Goal: Task Accomplishment & Management: Manage account settings

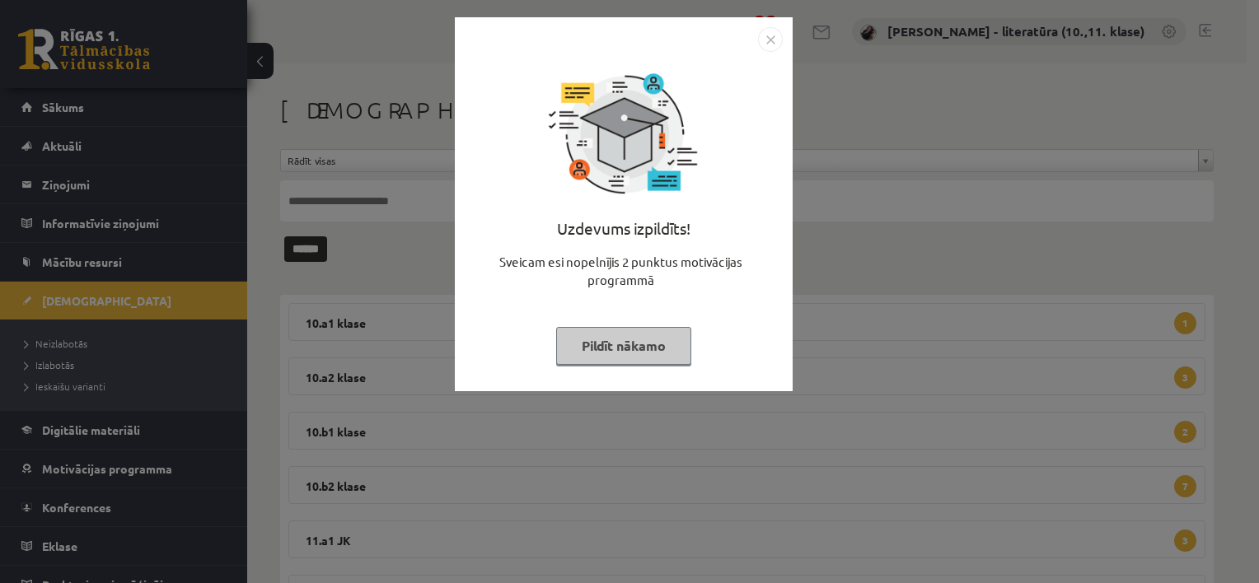
click at [639, 358] on button "Pildīt nākamo" at bounding box center [623, 346] width 135 height 38
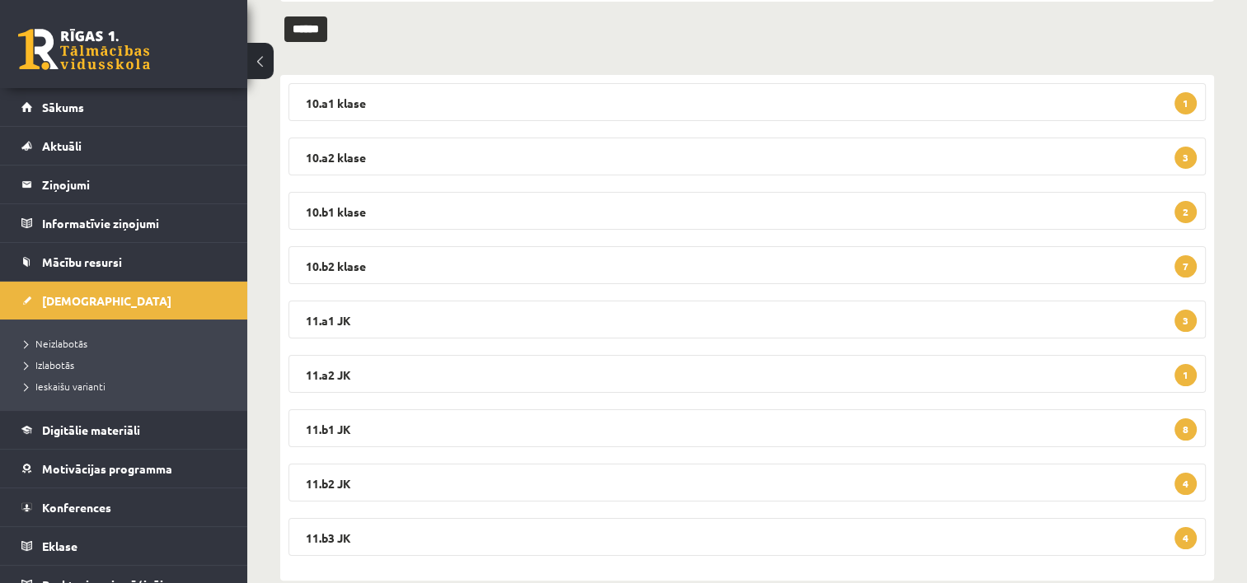
scroll to position [250, 0]
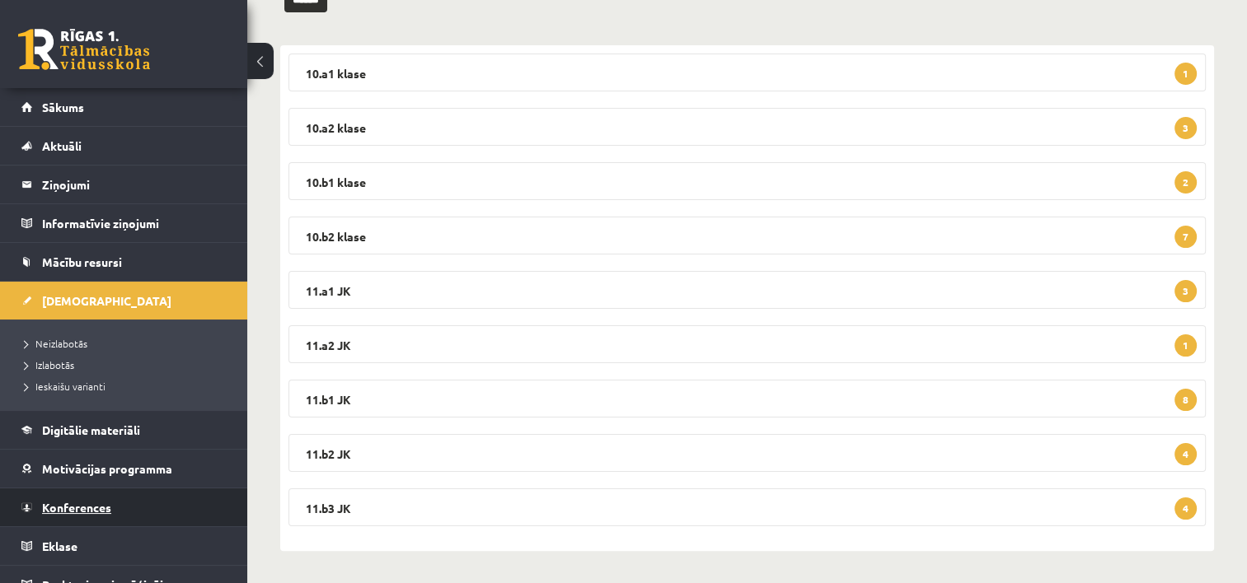
click at [109, 512] on span "Konferences" at bounding box center [76, 507] width 69 height 15
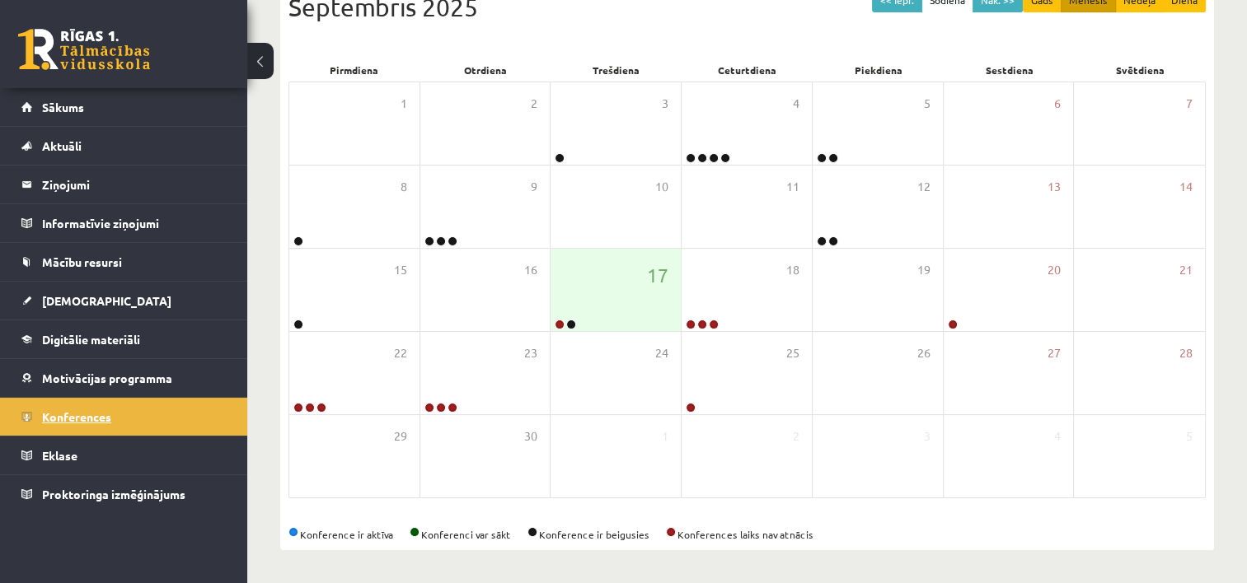
scroll to position [249, 0]
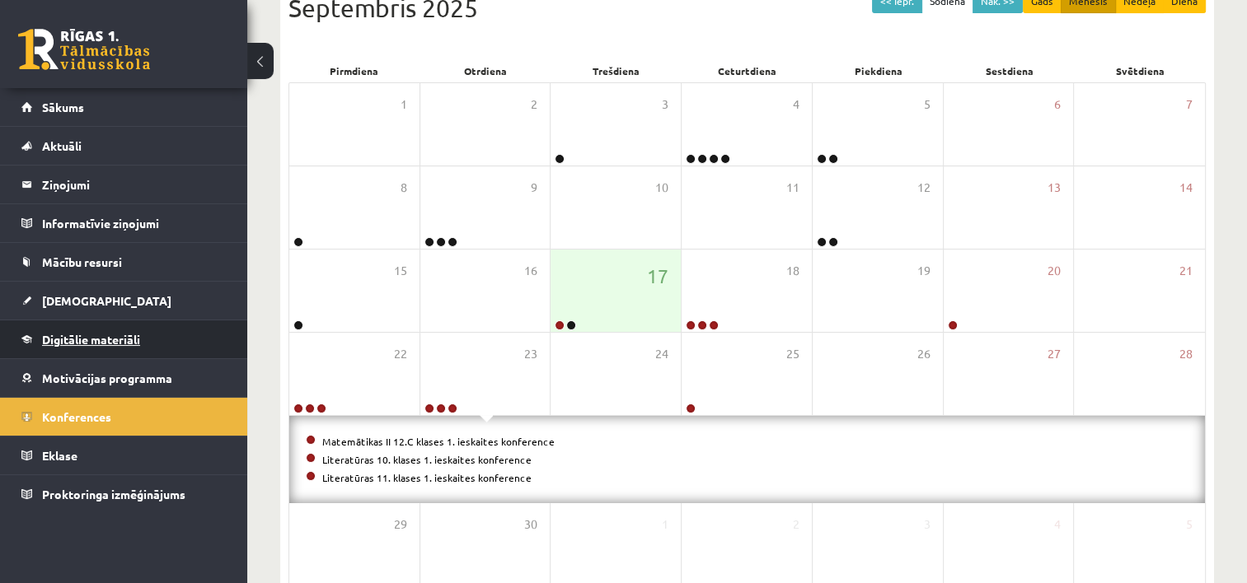
click at [101, 341] on span "Digitālie materiāli" at bounding box center [91, 339] width 98 height 15
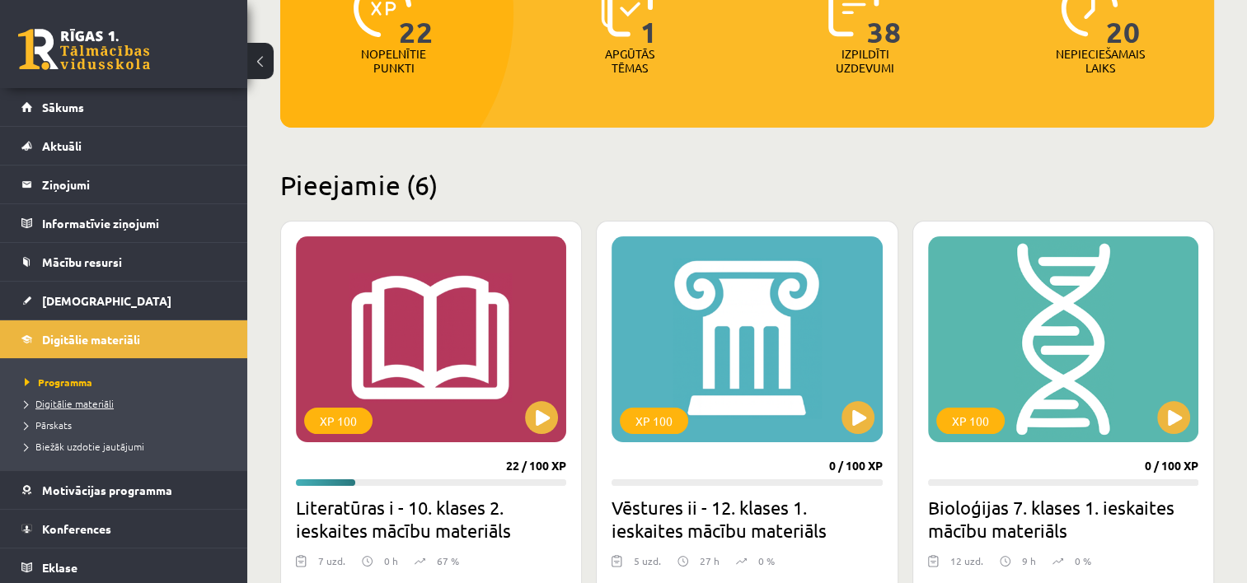
click at [87, 405] on span "Digitālie materiāli" at bounding box center [69, 403] width 89 height 13
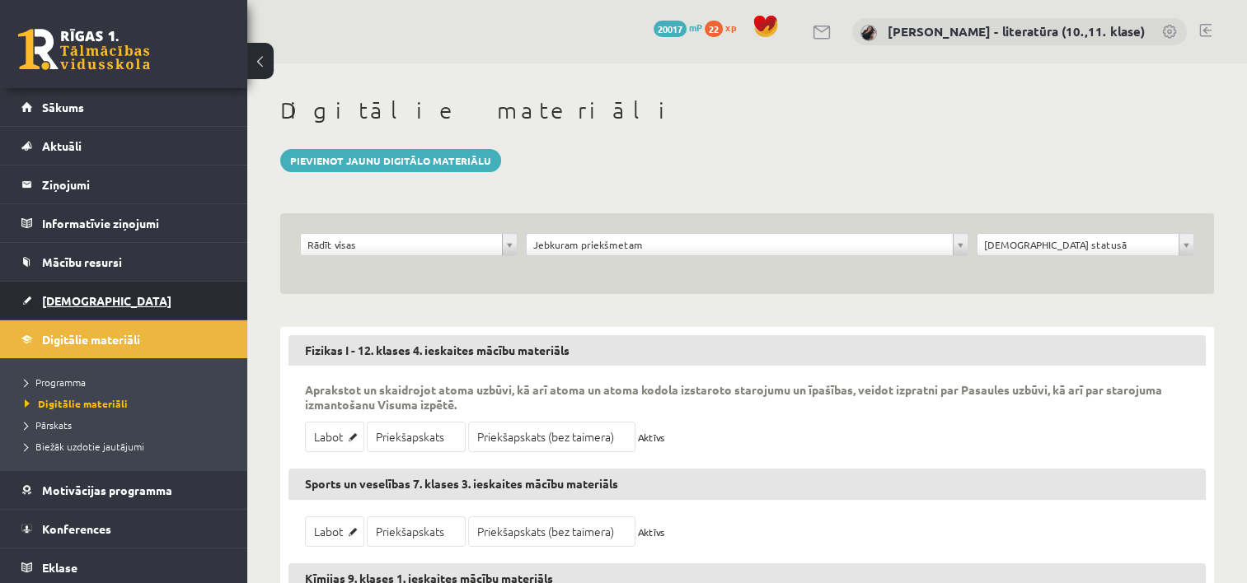
click at [64, 293] on link "[DEMOGRAPHIC_DATA]" at bounding box center [123, 301] width 205 height 38
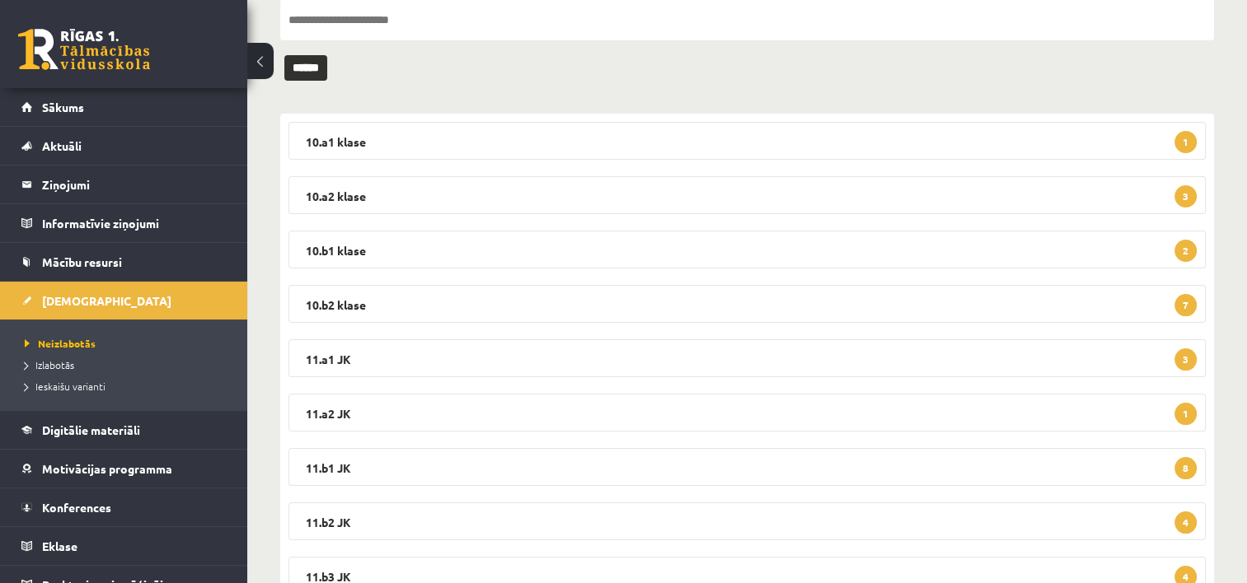
scroll to position [250, 0]
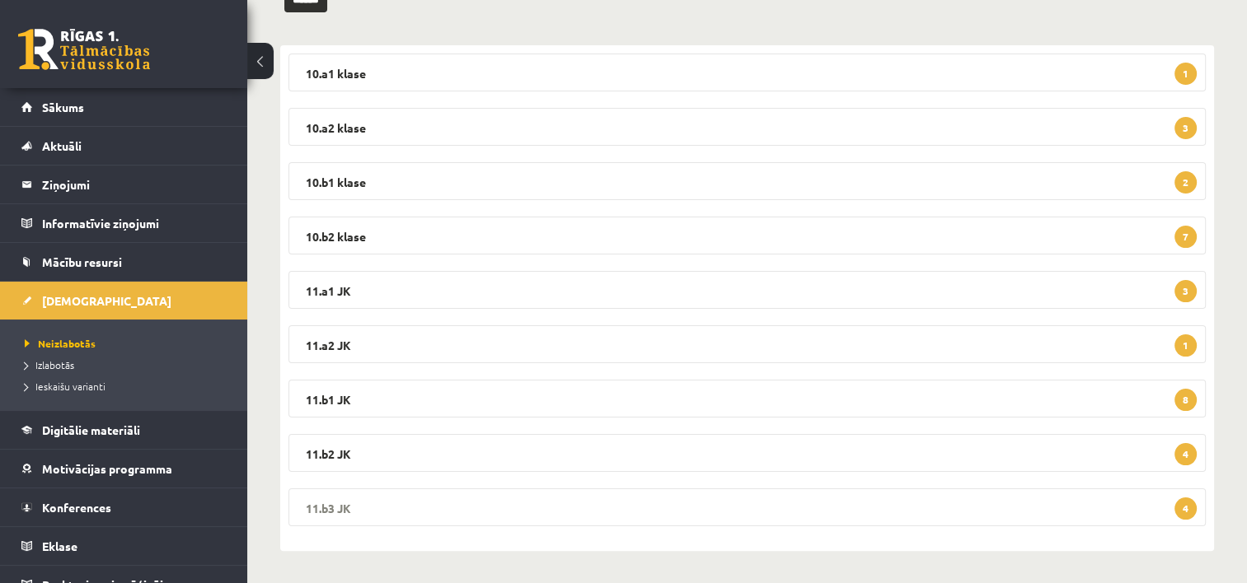
click at [597, 518] on legend "11.b3 JK 4" at bounding box center [746, 508] width 917 height 38
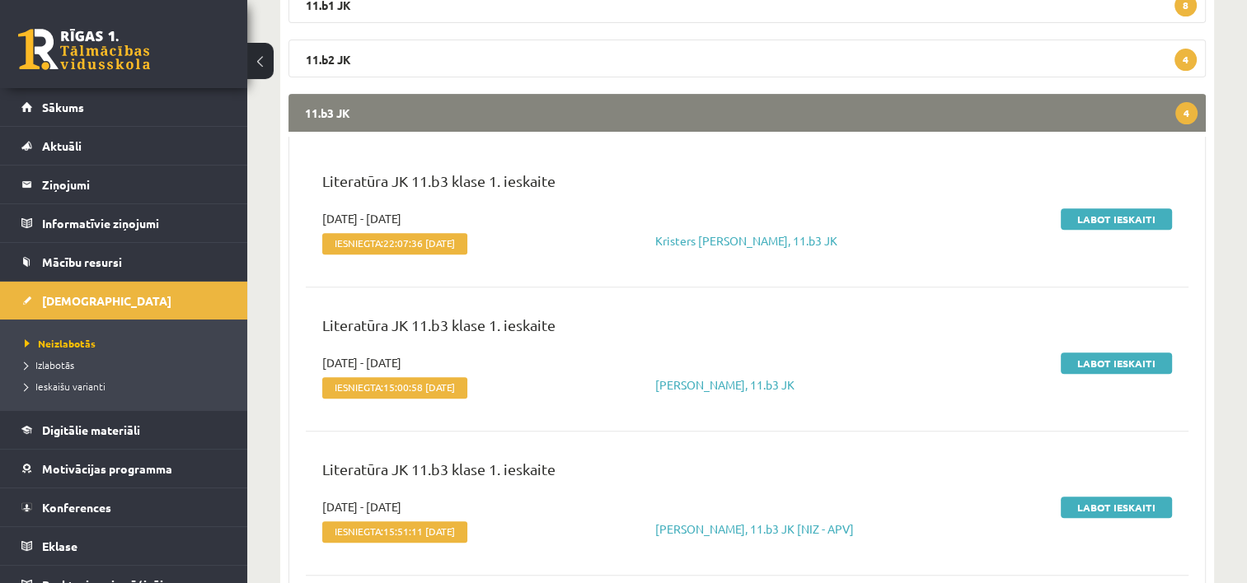
scroll to position [646, 0]
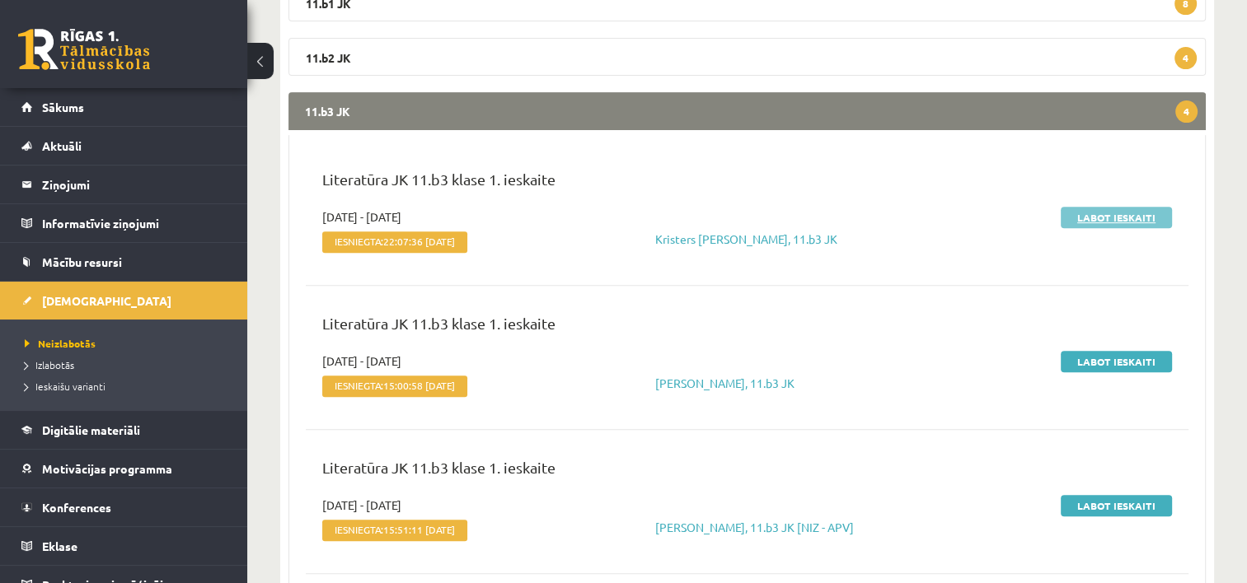
click at [1092, 216] on link "Labot ieskaiti" at bounding box center [1116, 217] width 111 height 21
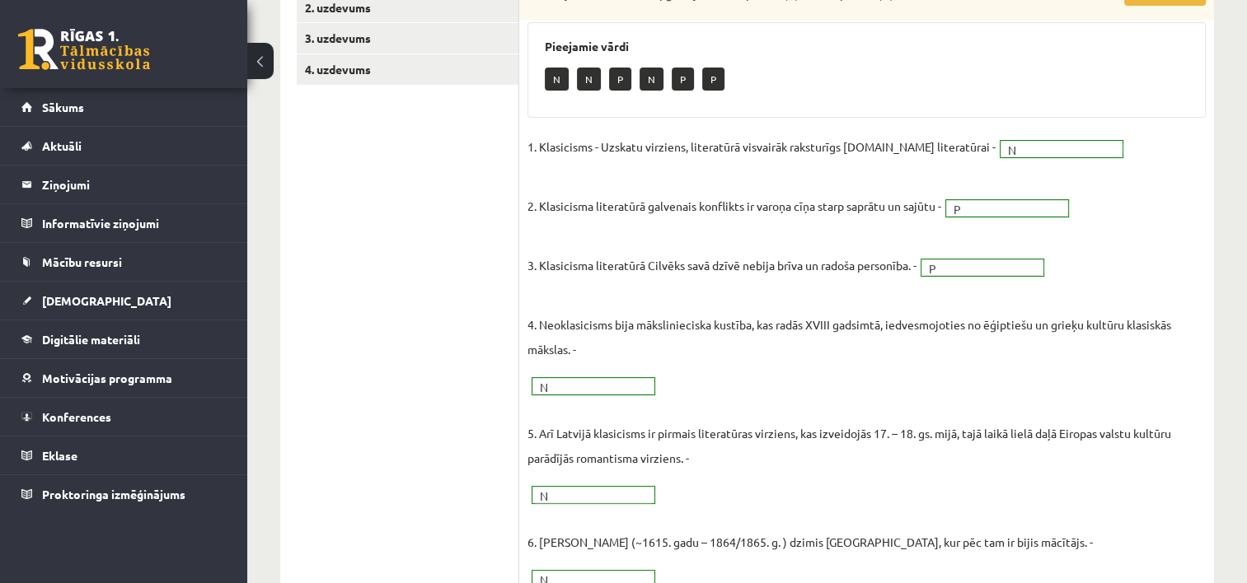
scroll to position [201, 0]
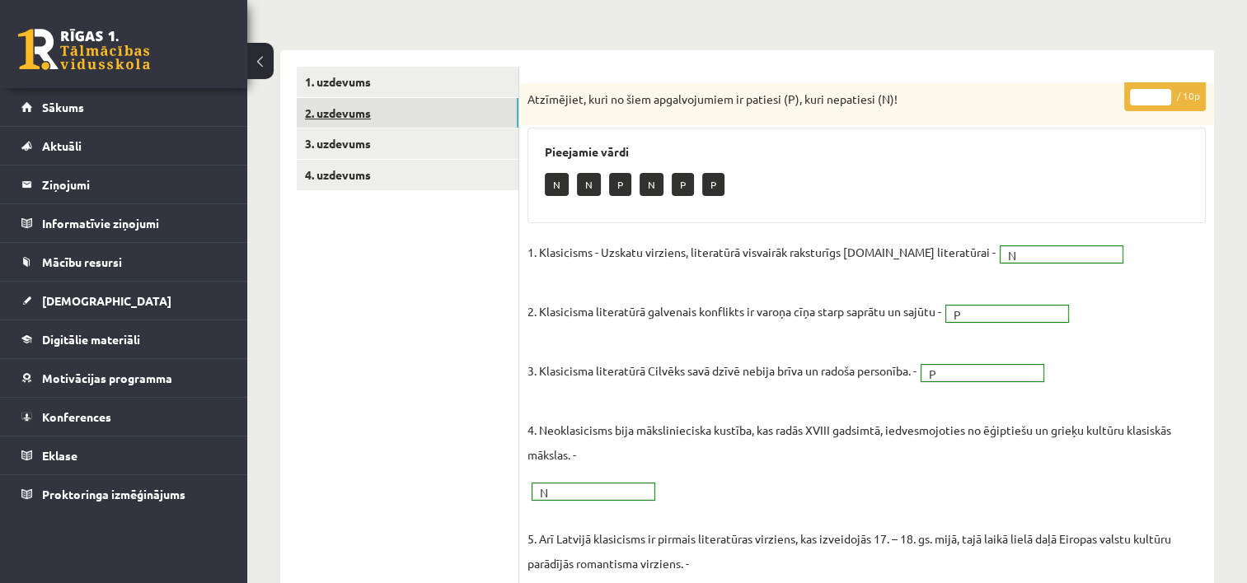
click at [340, 115] on link "2. uzdevums" at bounding box center [408, 113] width 222 height 30
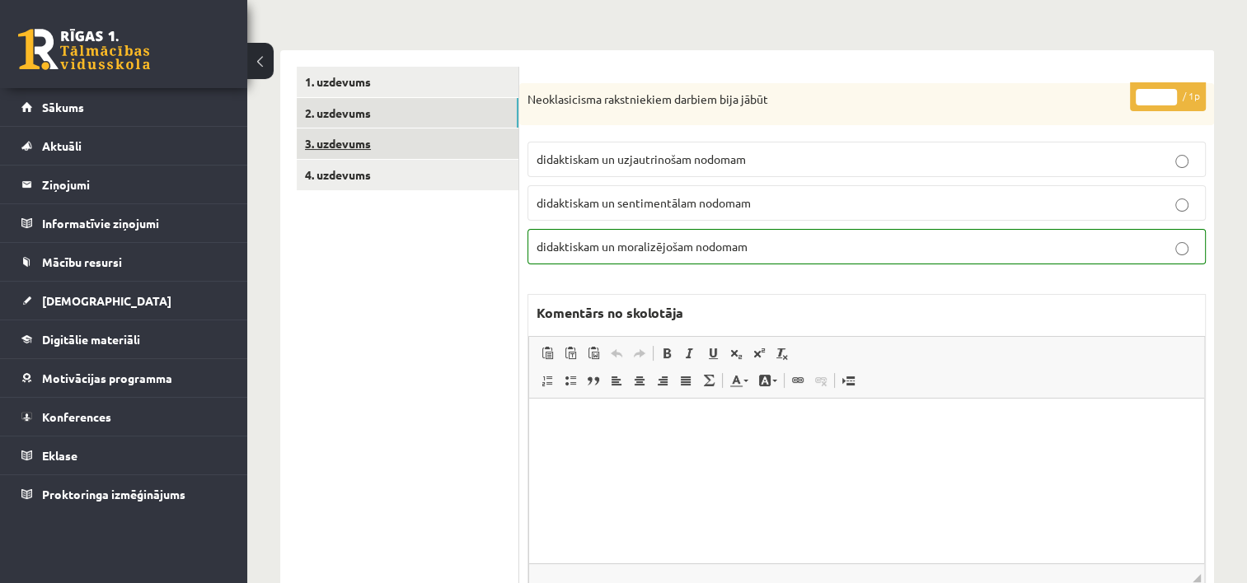
scroll to position [0, 0]
click at [382, 146] on link "3. uzdevums" at bounding box center [408, 144] width 222 height 30
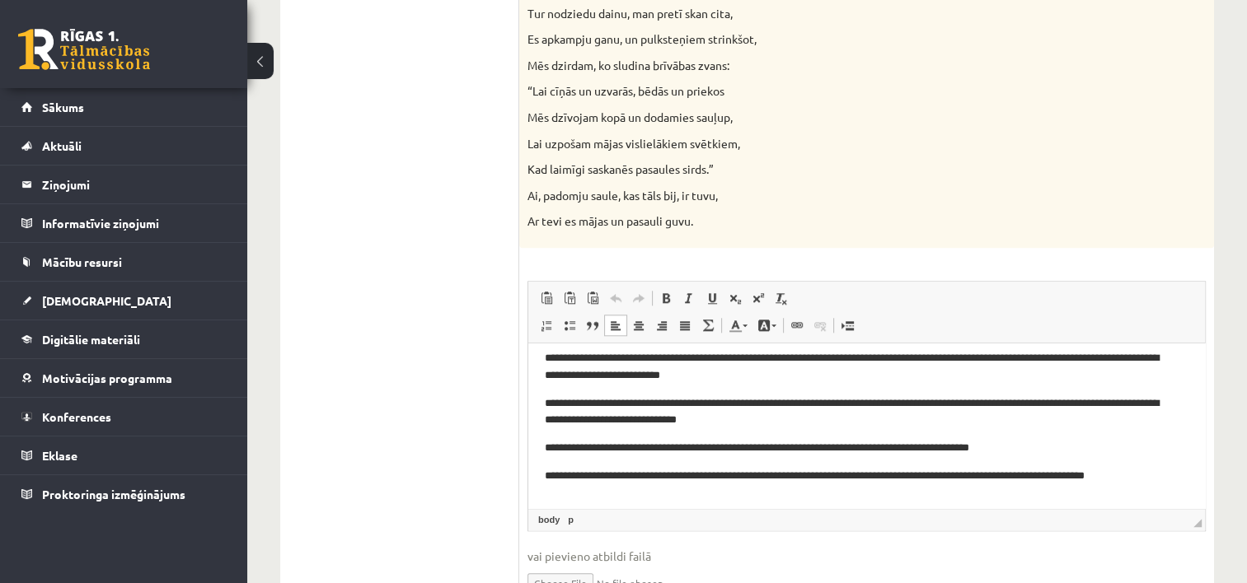
scroll to position [121, 0]
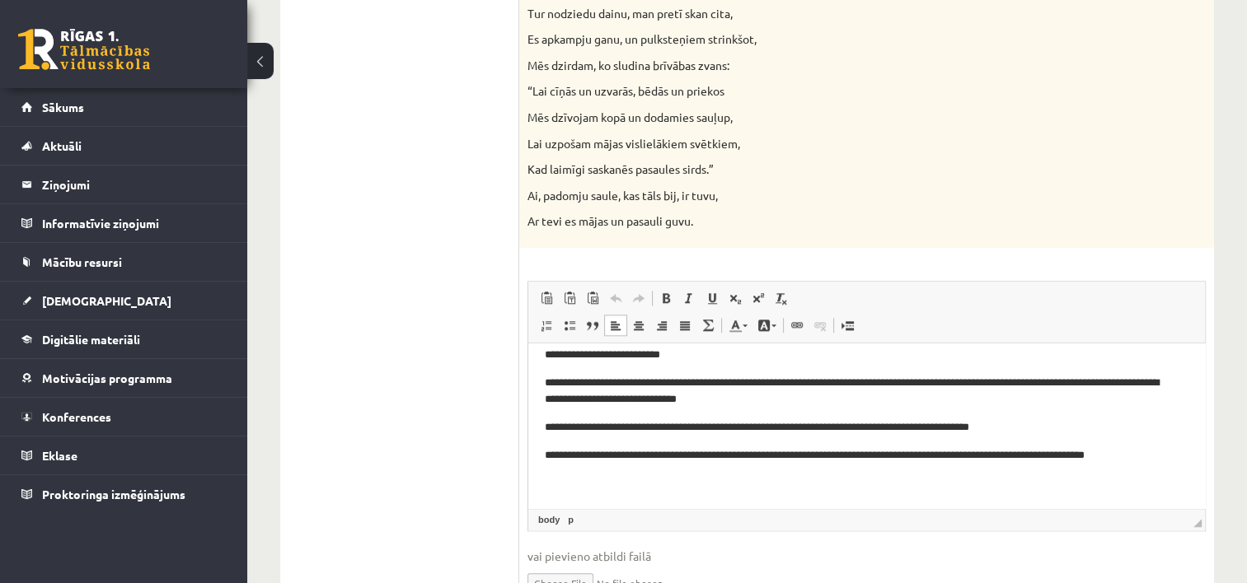
drag, startPoint x: 1200, startPoint y: 411, endPoint x: 1748, endPoint y: 824, distance: 686.1
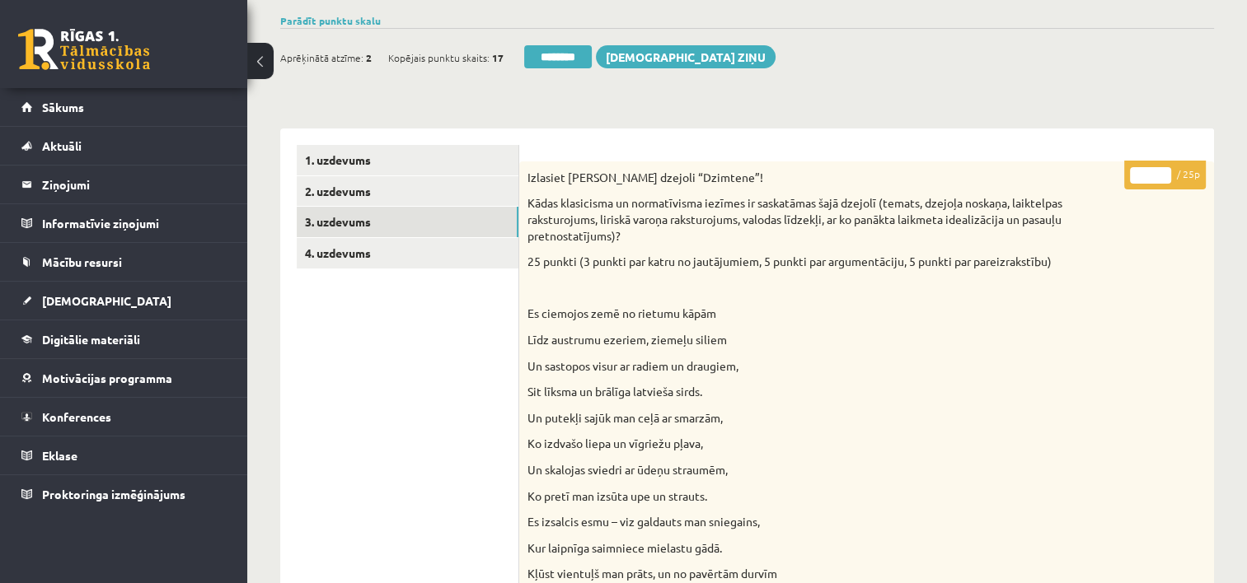
scroll to position [0, 0]
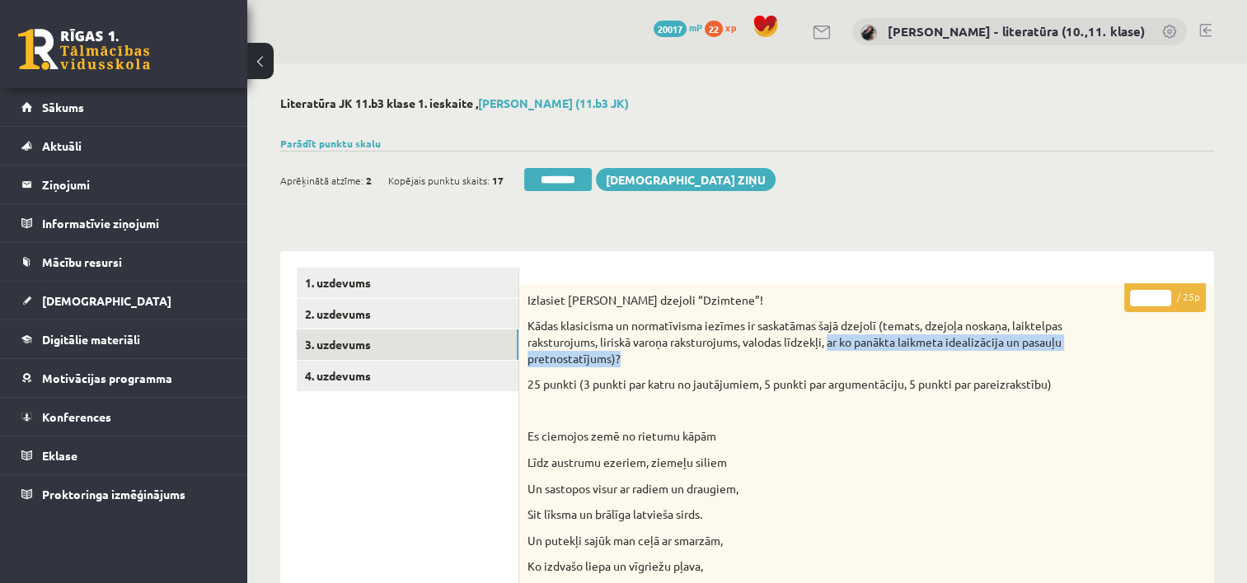
drag, startPoint x: 833, startPoint y: 343, endPoint x: 620, endPoint y: 361, distance: 214.2
click at [620, 361] on p "Kādas klasicisma un normatīvisma iezīmes ir saskatāmas šajā dzejolī (temats, dz…" at bounding box center [825, 342] width 596 height 49
copy p "ar ko panākta laikmeta idealizācija un pasauļu pretnostatījums)?"
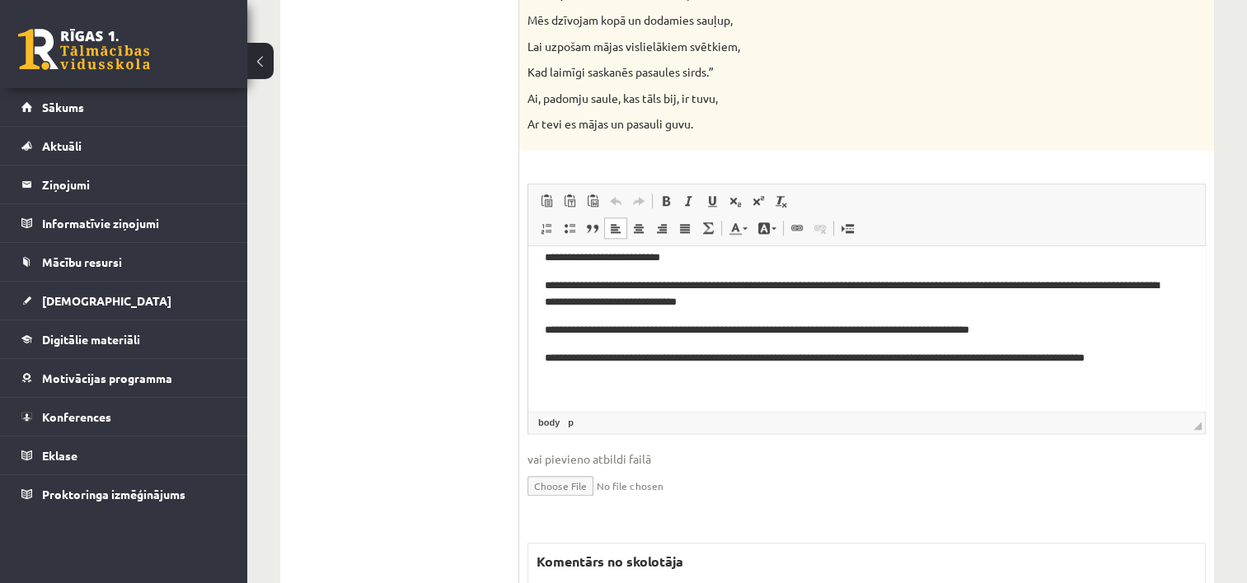
scroll to position [2064, 0]
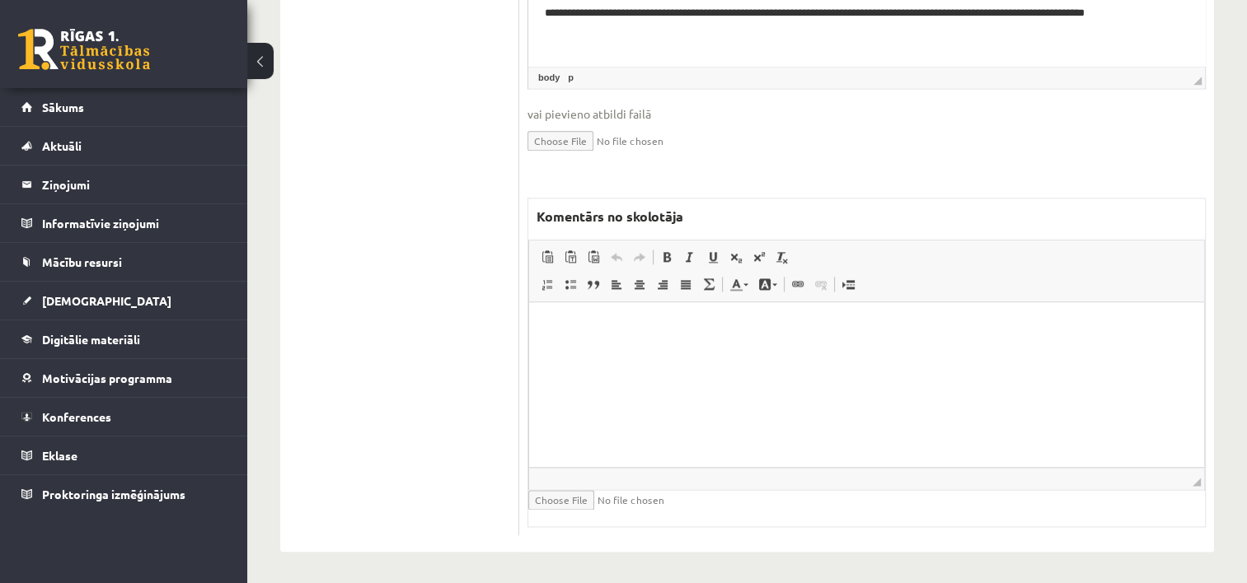
drag, startPoint x: 1046, startPoint y: 747, endPoint x: 542, endPoint y: 438, distance: 591.2
click at [601, 353] on html at bounding box center [866, 327] width 675 height 50
paste body "Bagātinātā teksta redaktors, wiswyg-editor-47024998666440-1758130172-886"
click at [550, 334] on p "**********" at bounding box center [867, 327] width 643 height 17
click at [923, 317] on html "**********" at bounding box center [866, 327] width 675 height 50
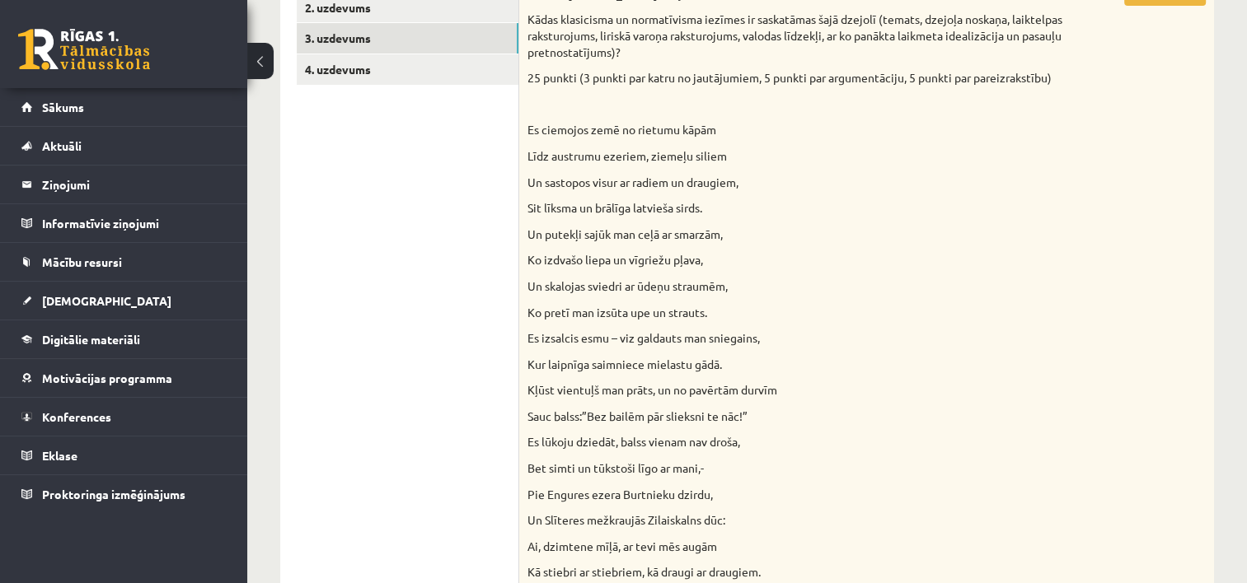
scroll to position [0, 0]
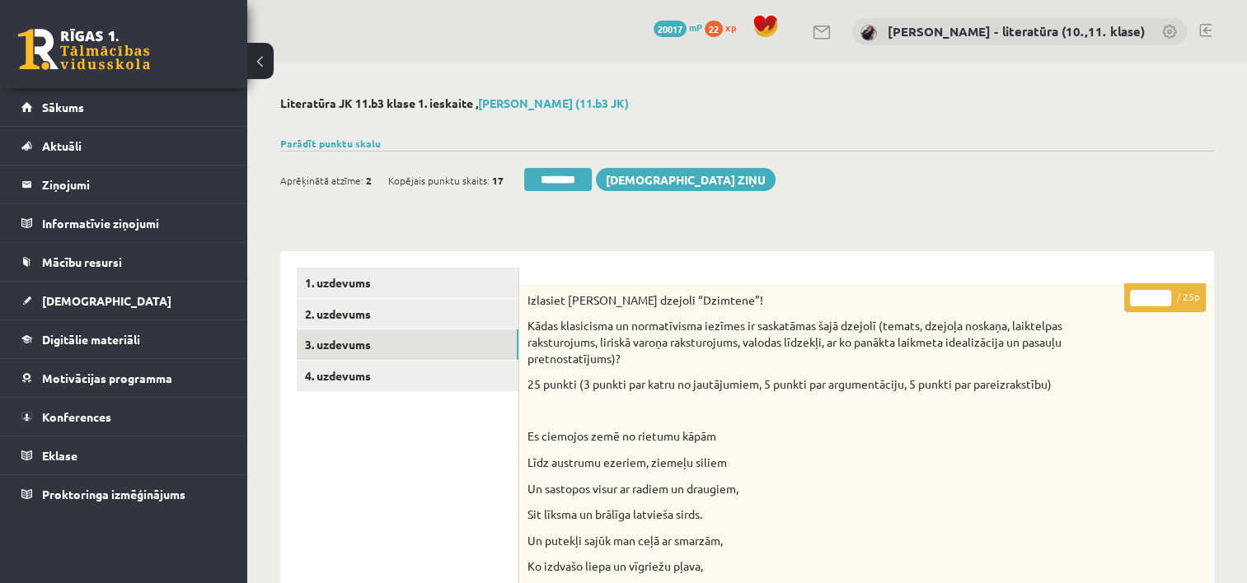
drag, startPoint x: 1154, startPoint y: 300, endPoint x: 1108, endPoint y: 312, distance: 47.6
type input "**"
click at [389, 386] on link "4. uzdevums" at bounding box center [408, 376] width 222 height 30
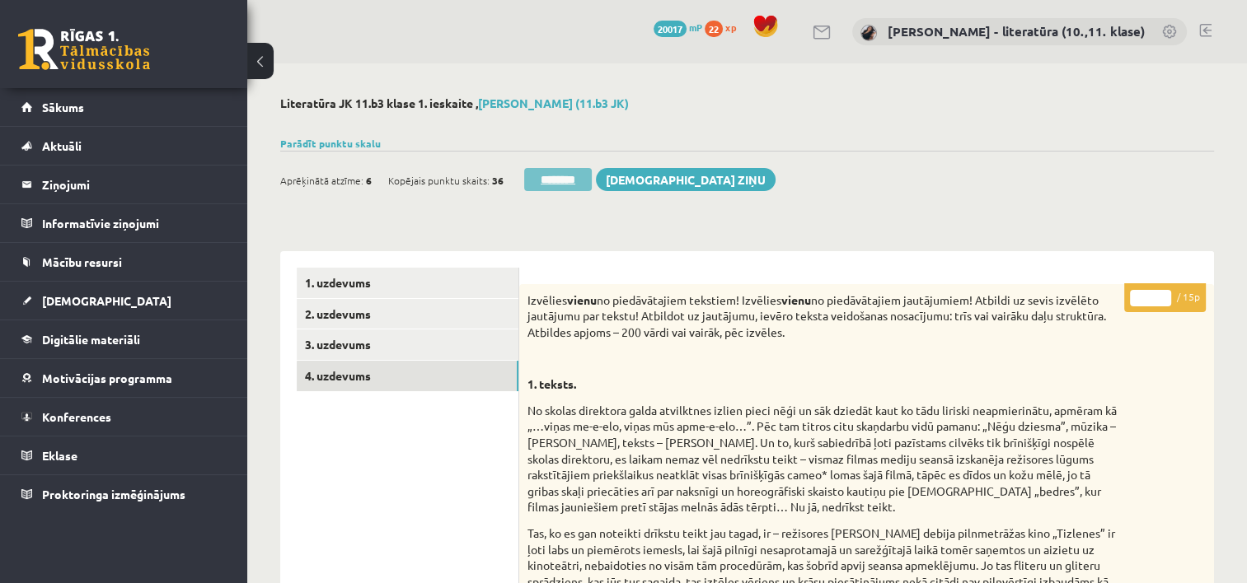
click at [560, 177] on input "********" at bounding box center [558, 179] width 68 height 23
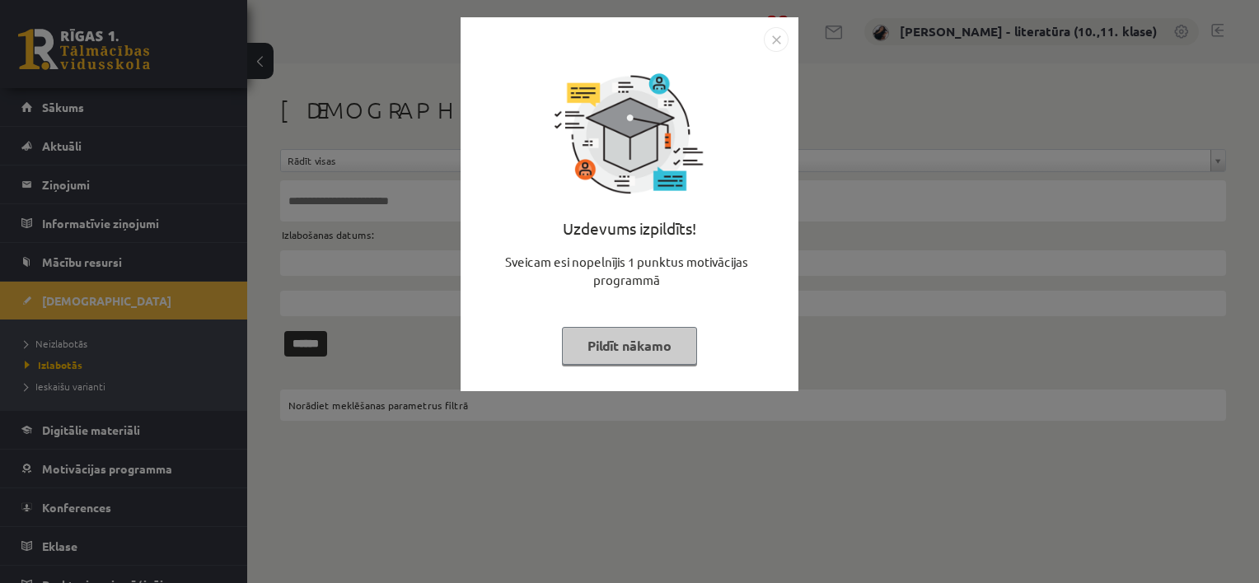
click at [776, 45] on img "Close" at bounding box center [776, 39] width 25 height 25
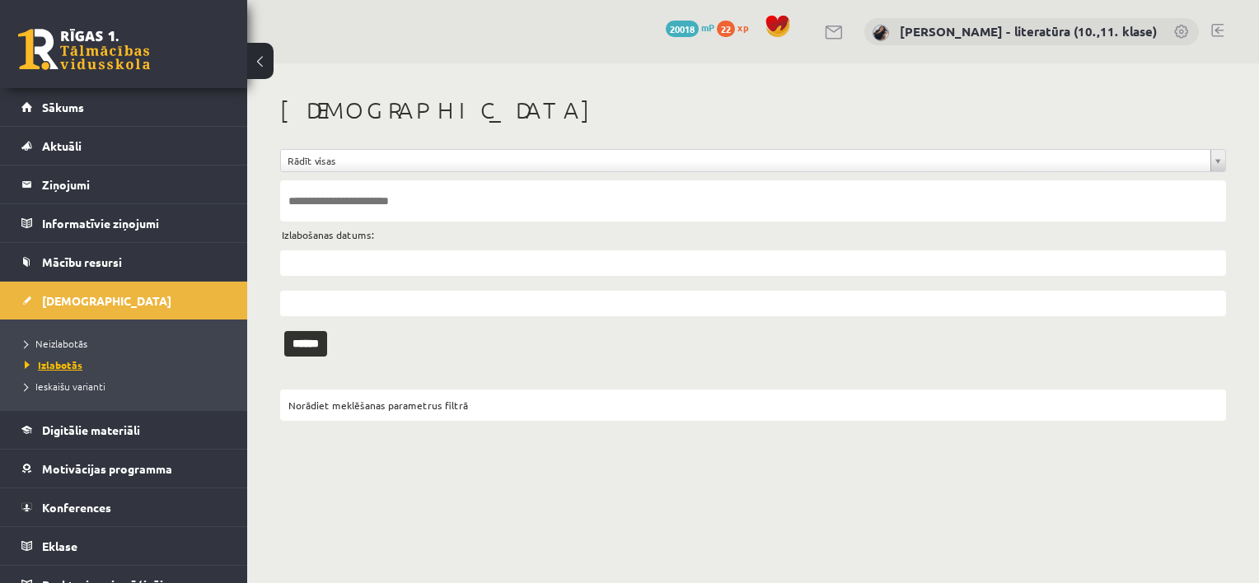
click at [64, 363] on span "Izlabotās" at bounding box center [54, 364] width 58 height 13
click at [63, 343] on span "Neizlabotās" at bounding box center [56, 343] width 63 height 13
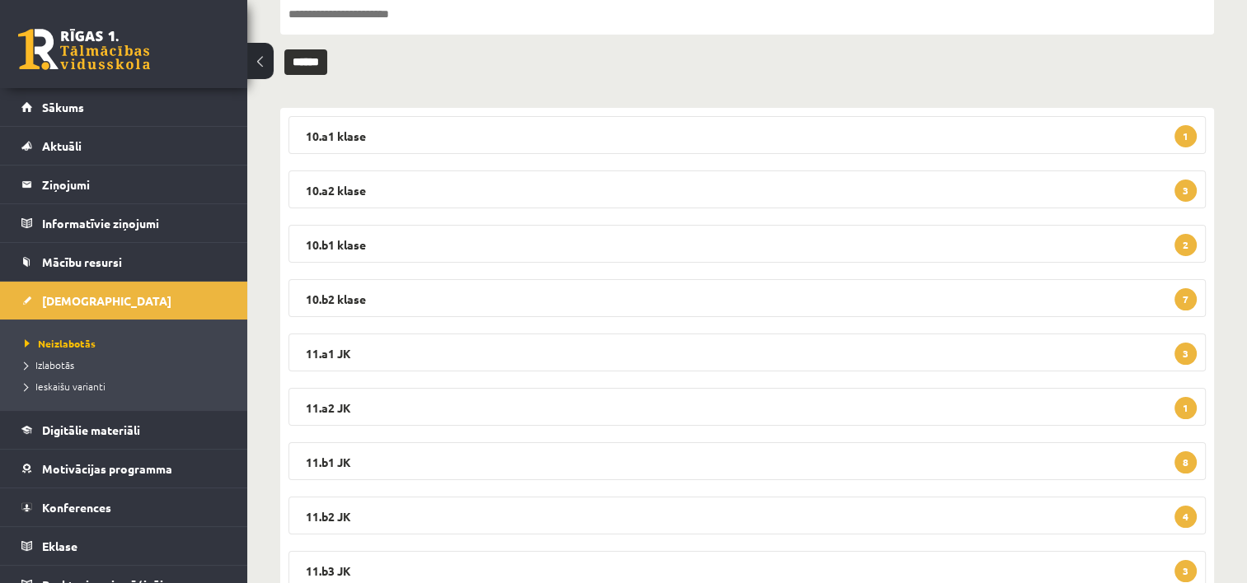
scroll to position [250, 0]
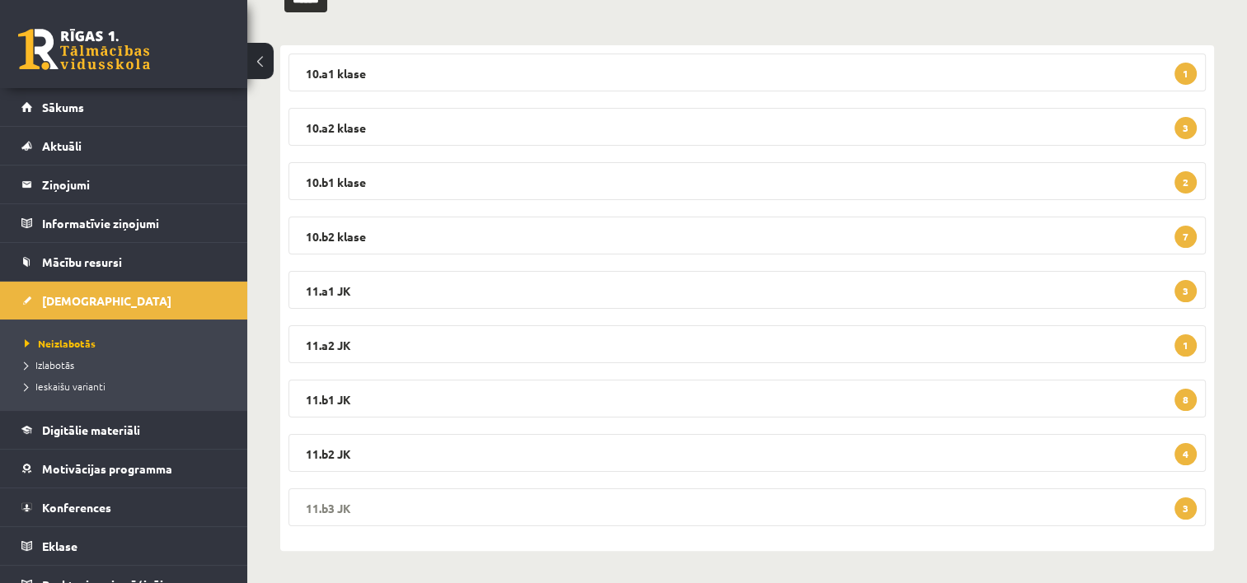
click at [411, 521] on legend "11.b3 JK 3" at bounding box center [746, 508] width 917 height 38
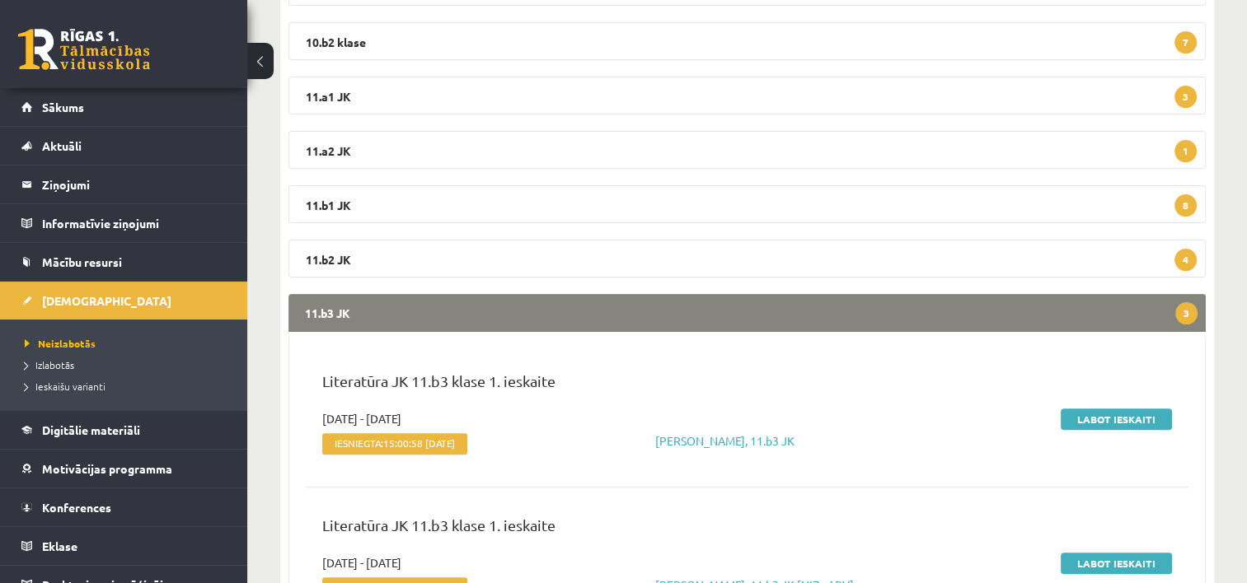
scroll to position [418, 0]
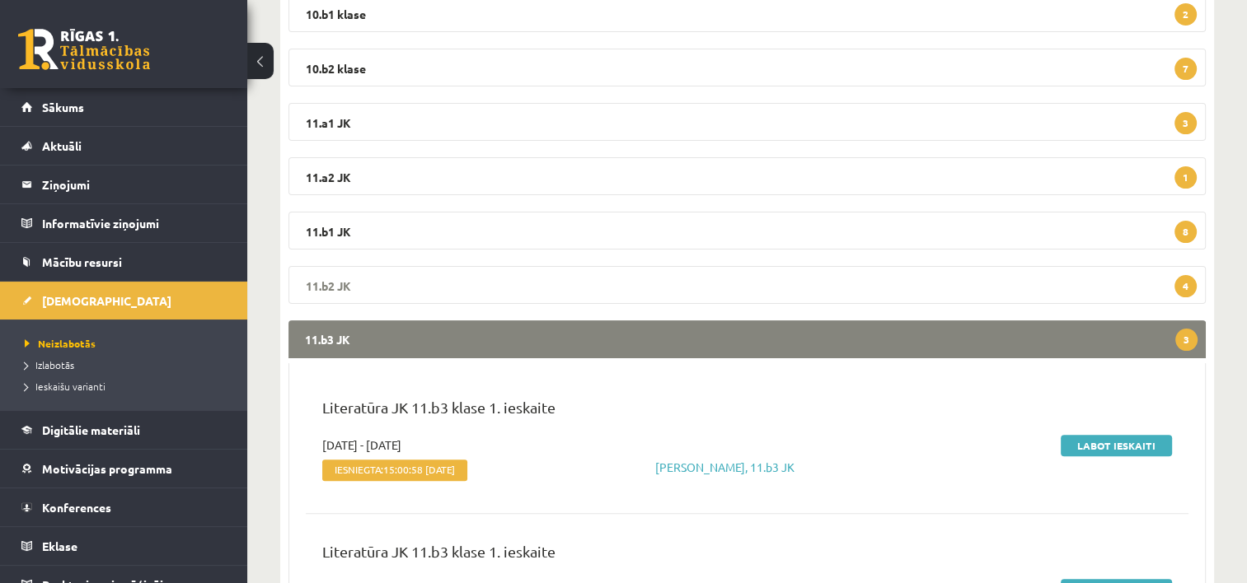
click at [409, 272] on legend "11.b2 JK 4" at bounding box center [746, 285] width 917 height 38
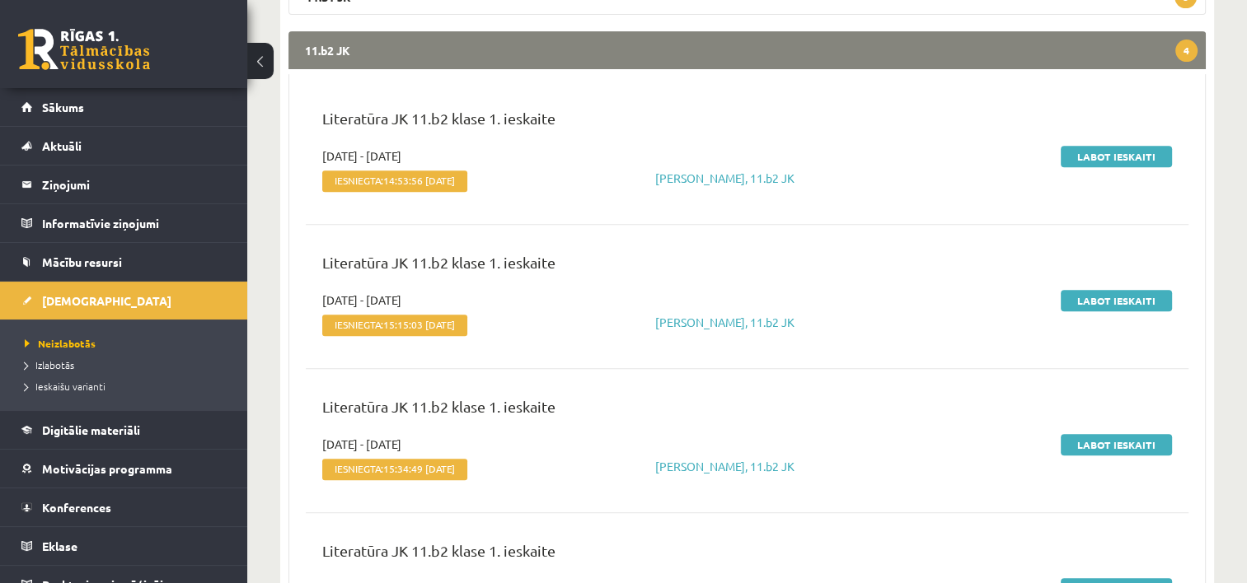
scroll to position [634, 0]
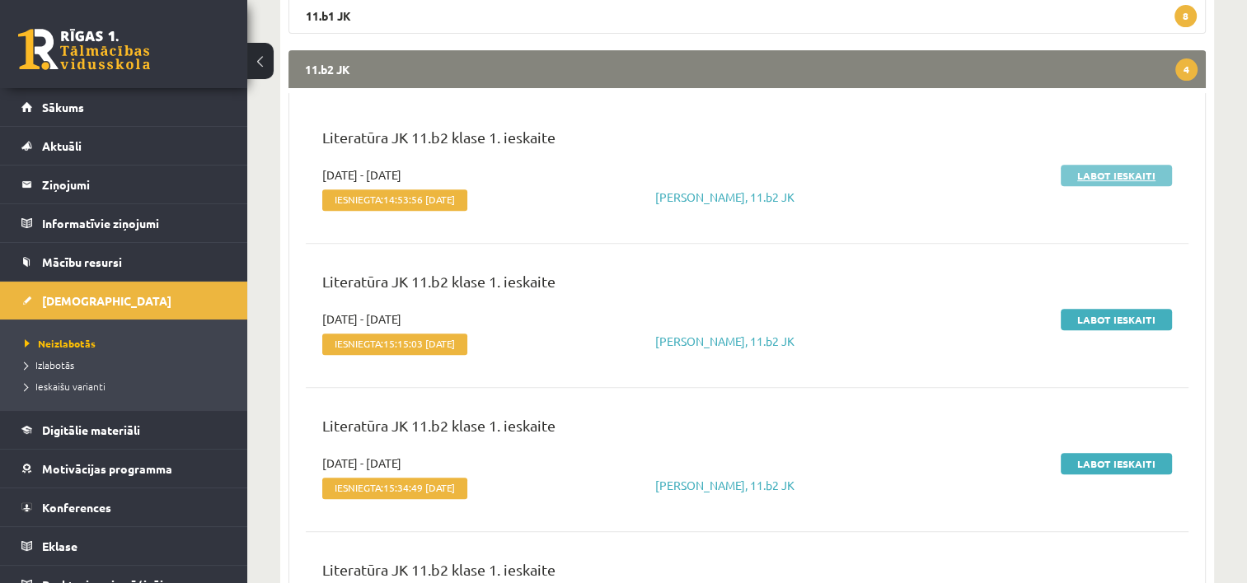
click at [1094, 174] on link "Labot ieskaiti" at bounding box center [1116, 175] width 111 height 21
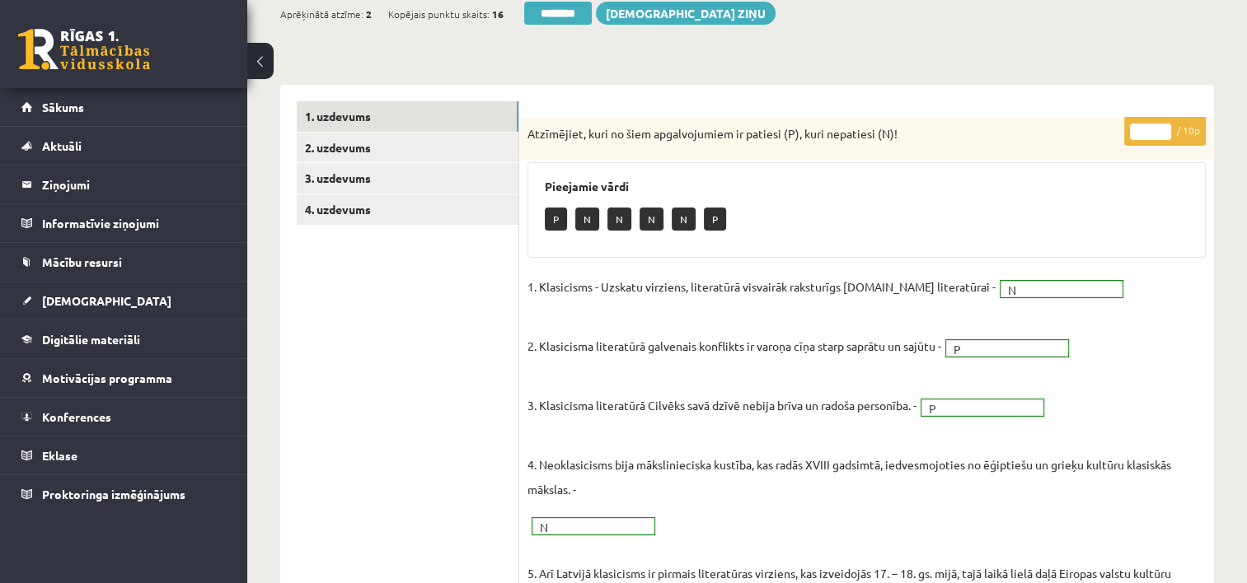
scroll to position [171, 0]
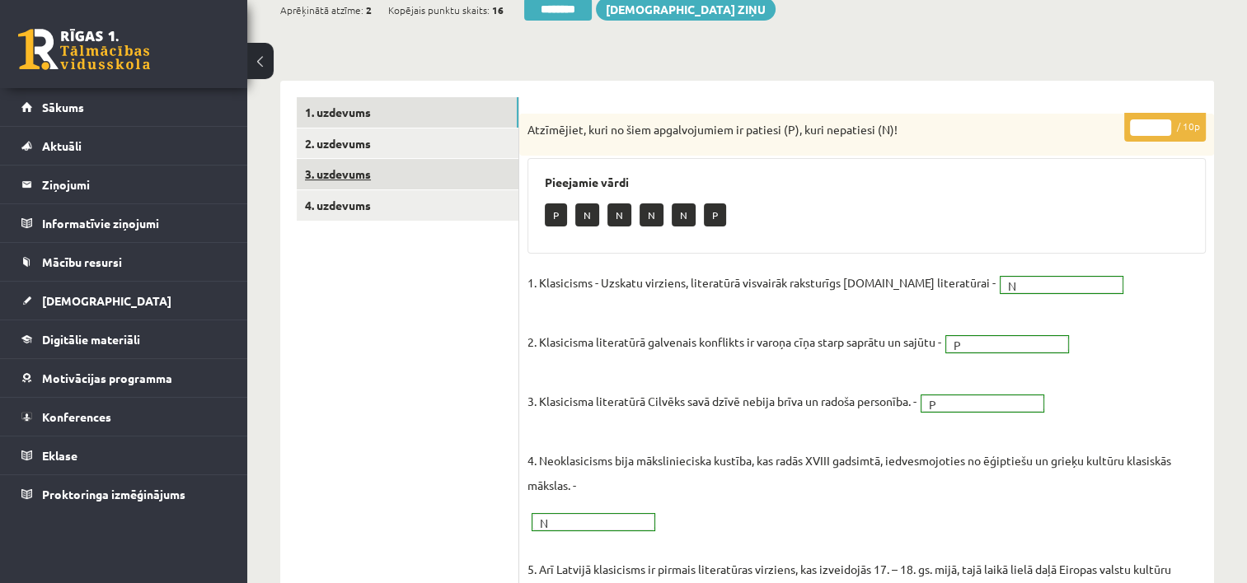
click at [356, 175] on link "3. uzdevums" at bounding box center [408, 174] width 222 height 30
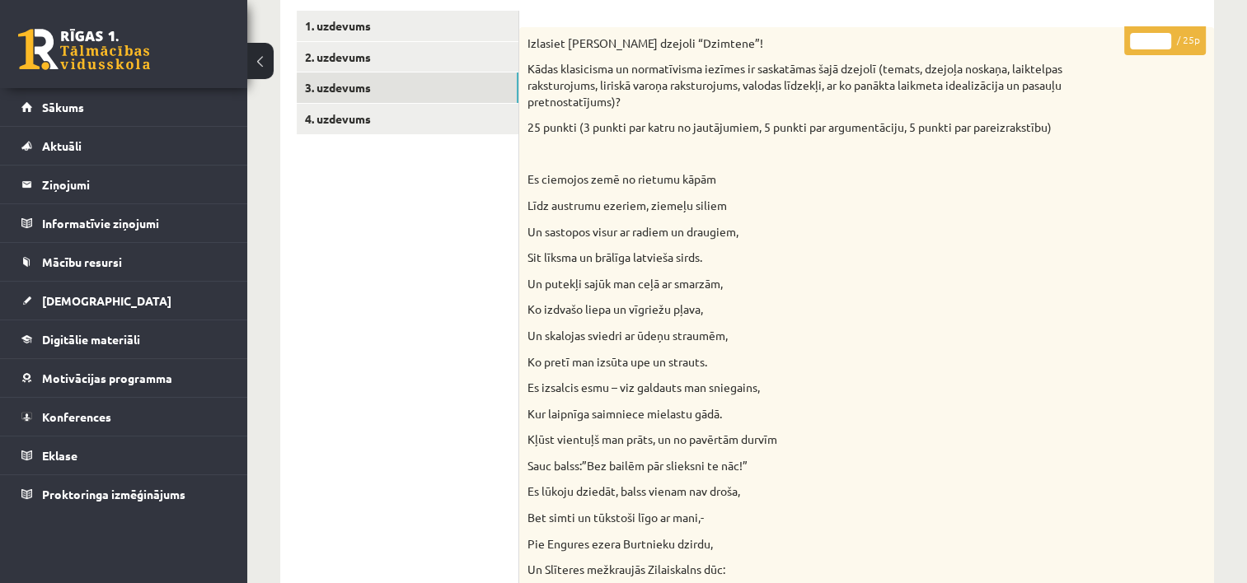
scroll to position [237, 0]
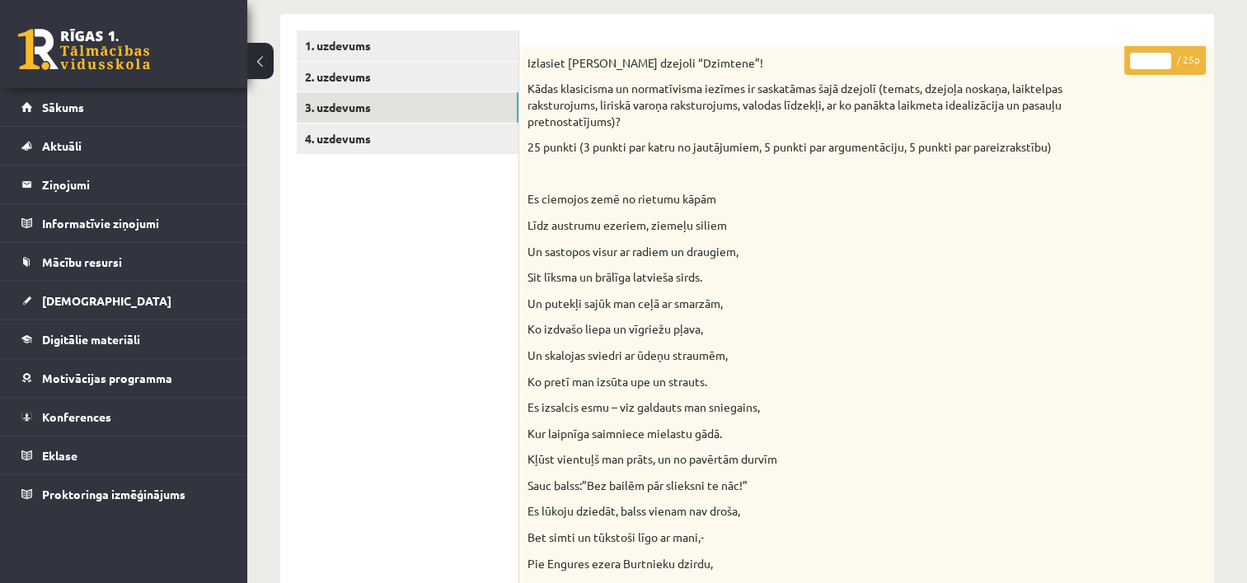
drag, startPoint x: 1146, startPoint y: 63, endPoint x: 1134, endPoint y: 66, distance: 12.8
click at [1134, 66] on input "*" at bounding box center [1150, 61] width 41 height 16
type input "**"
click at [452, 142] on link "4. uzdevums" at bounding box center [408, 139] width 222 height 30
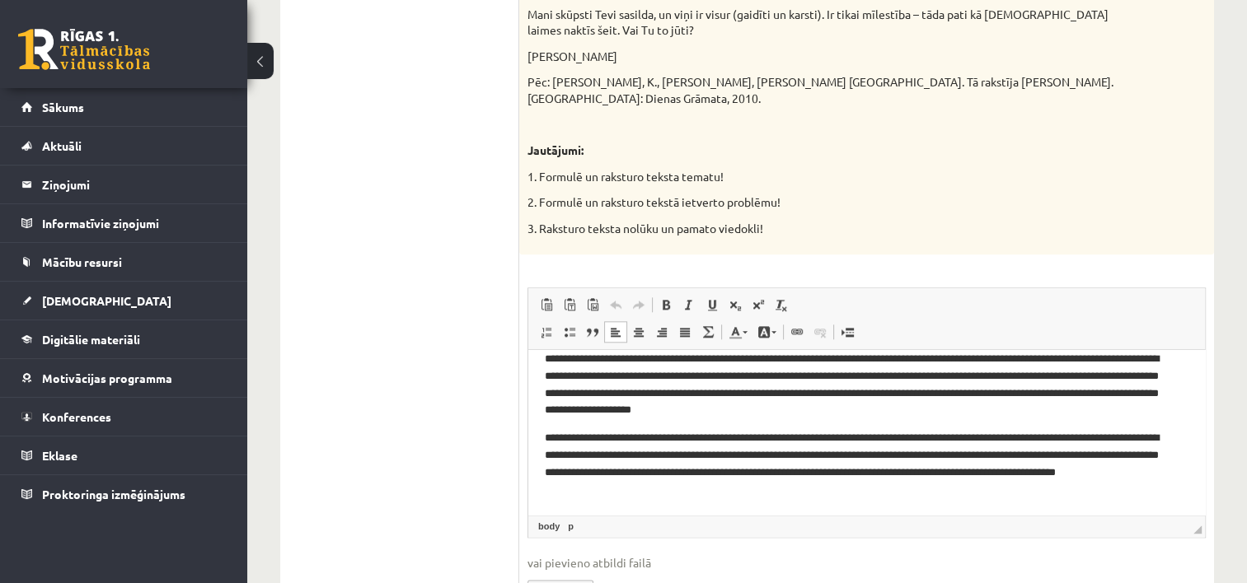
scroll to position [0, 0]
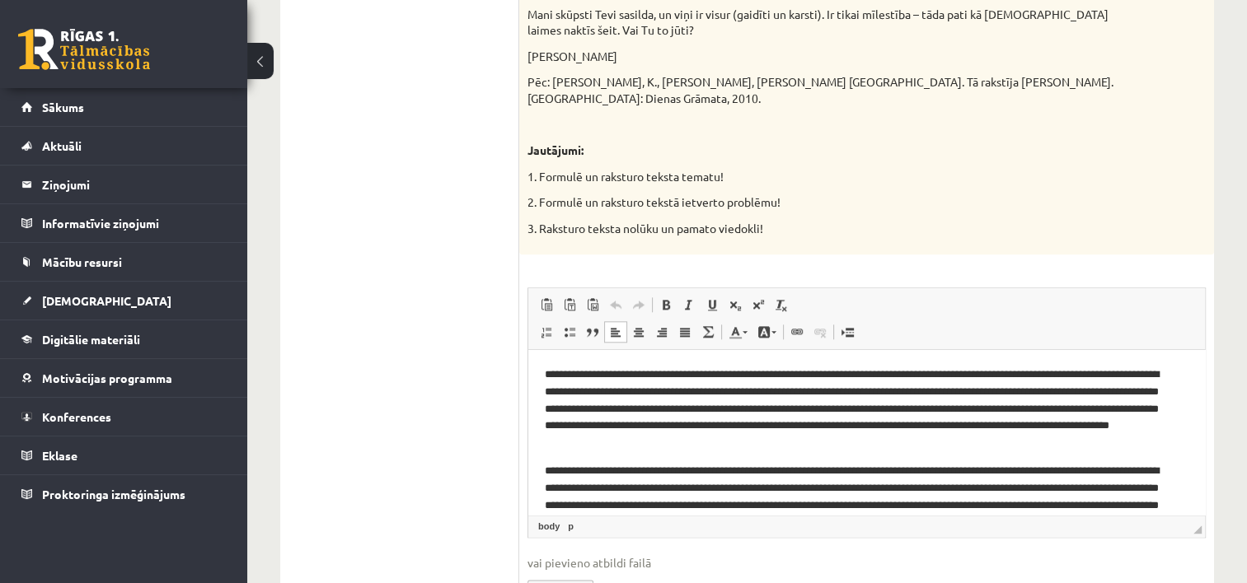
drag, startPoint x: 1202, startPoint y: 396, endPoint x: 1755, endPoint y: 658, distance: 612.3
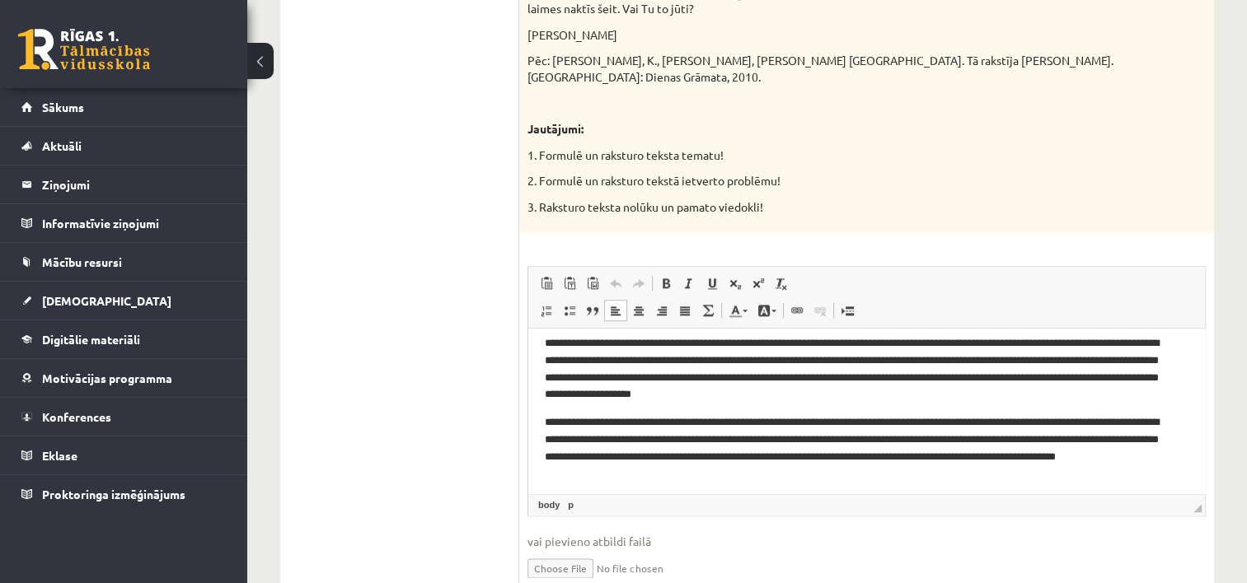
scroll to position [112, 0]
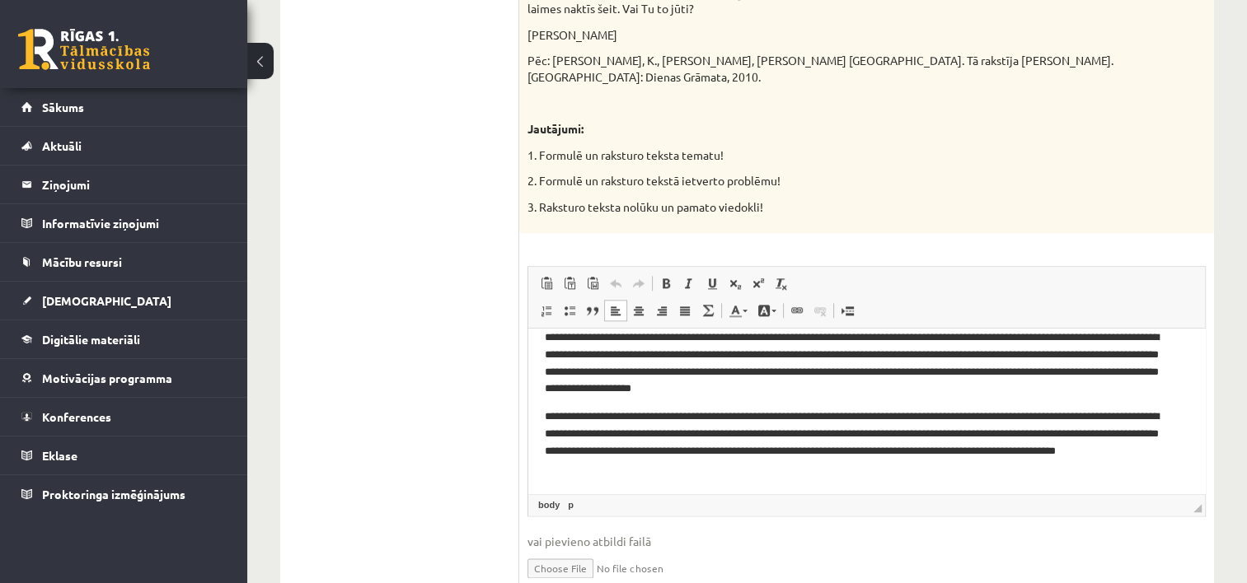
drag, startPoint x: 1201, startPoint y: 388, endPoint x: 1768, endPoint y: 753, distance: 675.0
drag, startPoint x: 768, startPoint y: 176, endPoint x: 515, endPoint y: 146, distance: 254.7
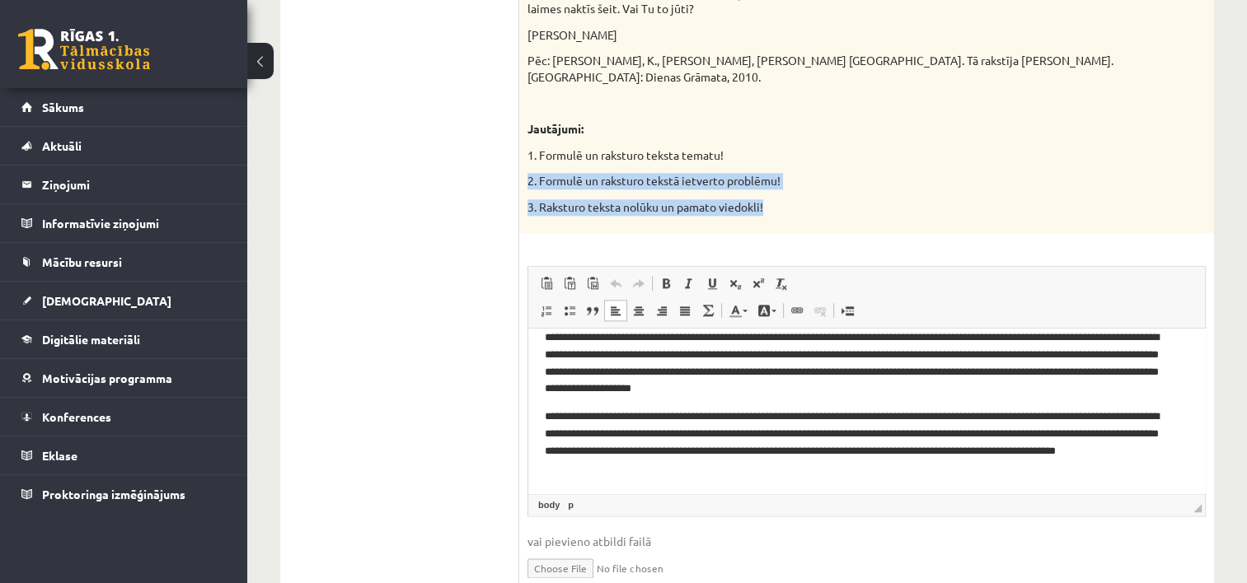
drag, startPoint x: 783, startPoint y: 176, endPoint x: 524, endPoint y: 135, distance: 261.9
copy div "2. Formulē un raksturo tekstā ietverto problēmu! 3. Raksturo teksta nolūku un p…"
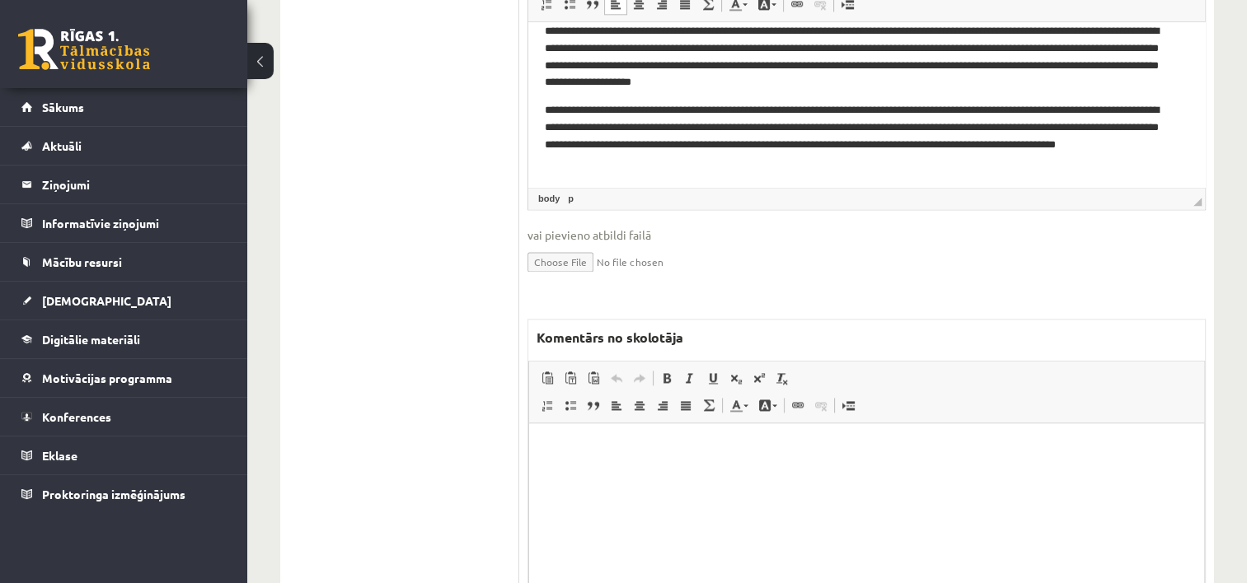
scroll to position [2168, 0]
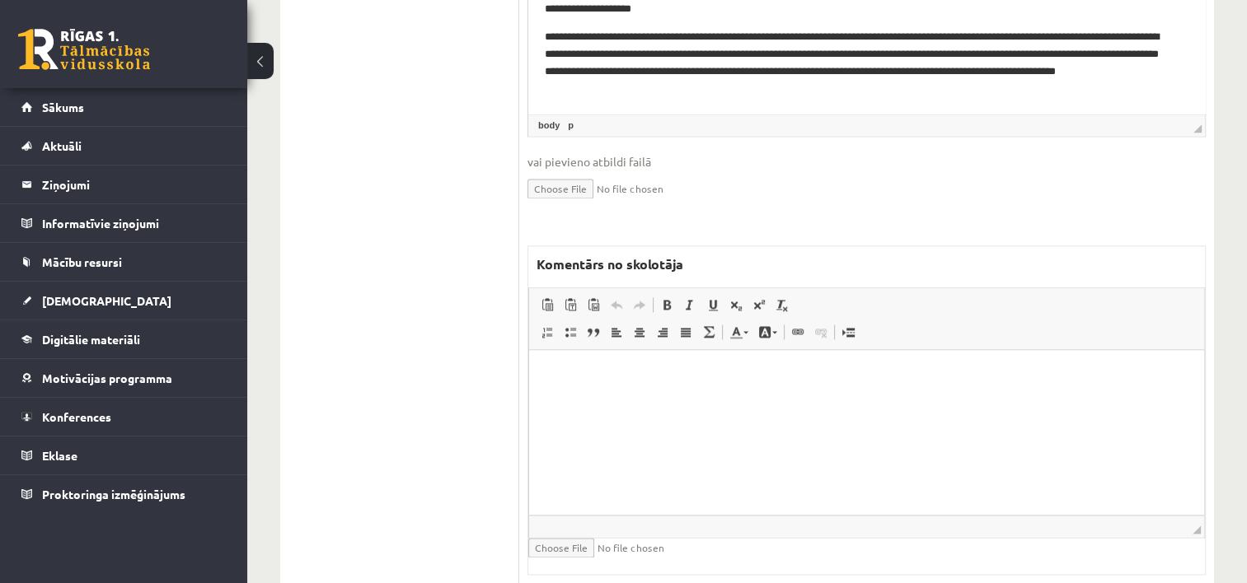
click at [658, 369] on p "Bagātinātā teksta redaktors, wiswyg-editor-47025063357780-1758130448-679" at bounding box center [867, 375] width 642 height 17
paste body "Bagātinātā teksta redaktors, wiswyg-editor-47025063357780-1758130448-679"
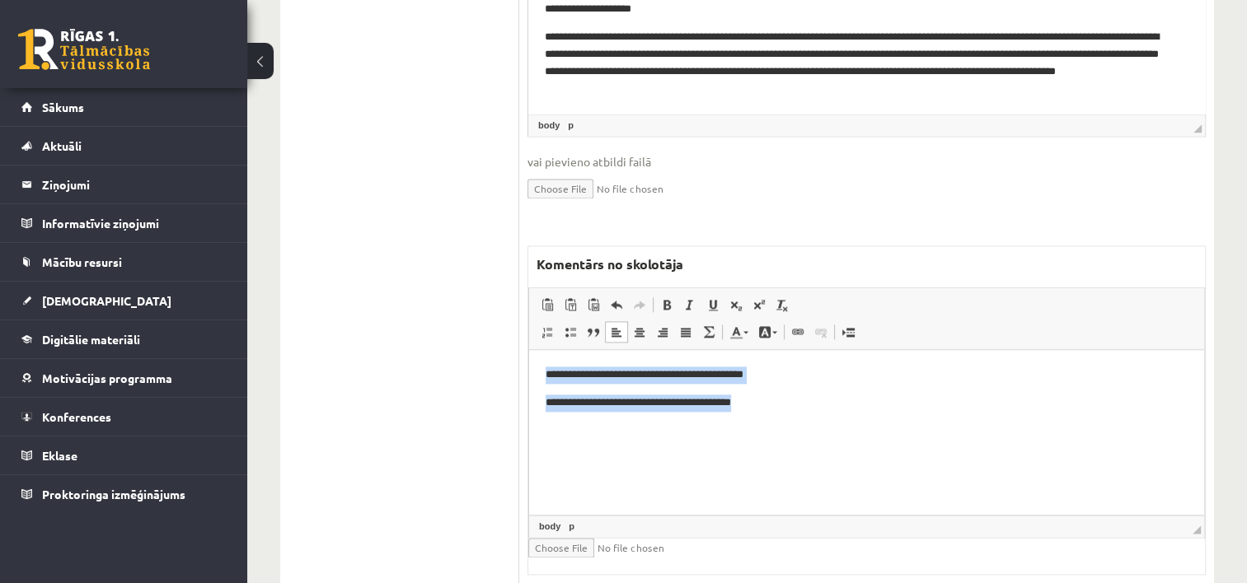
drag, startPoint x: 775, startPoint y: 407, endPoint x: 457, endPoint y: 364, distance: 321.0
click at [529, 364] on html "**********" at bounding box center [866, 388] width 675 height 77
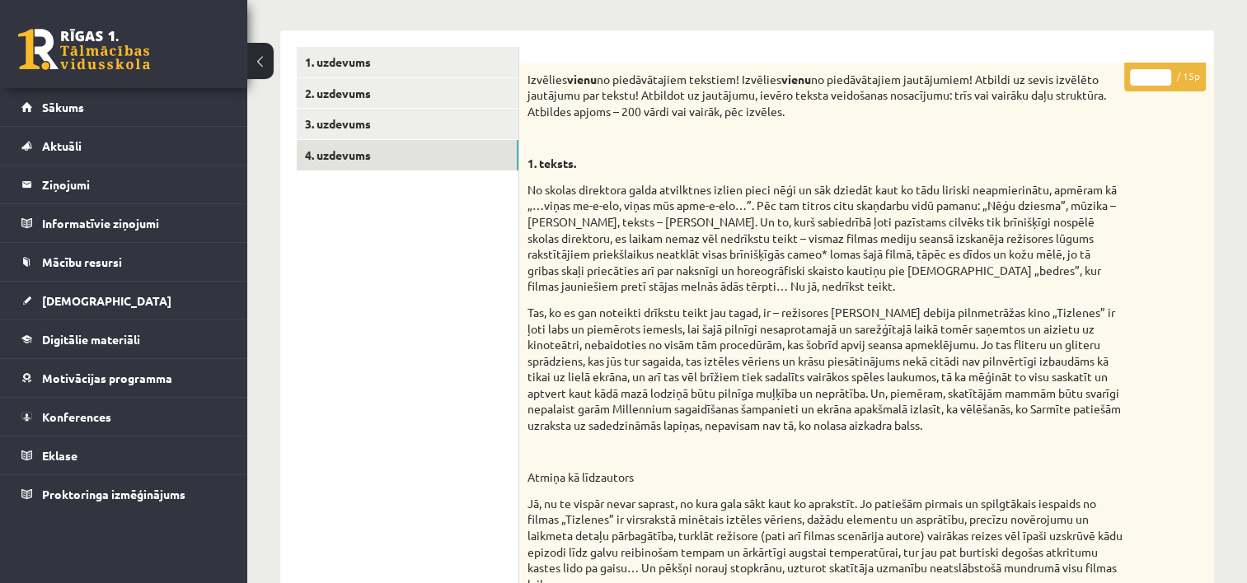
scroll to position [167, 0]
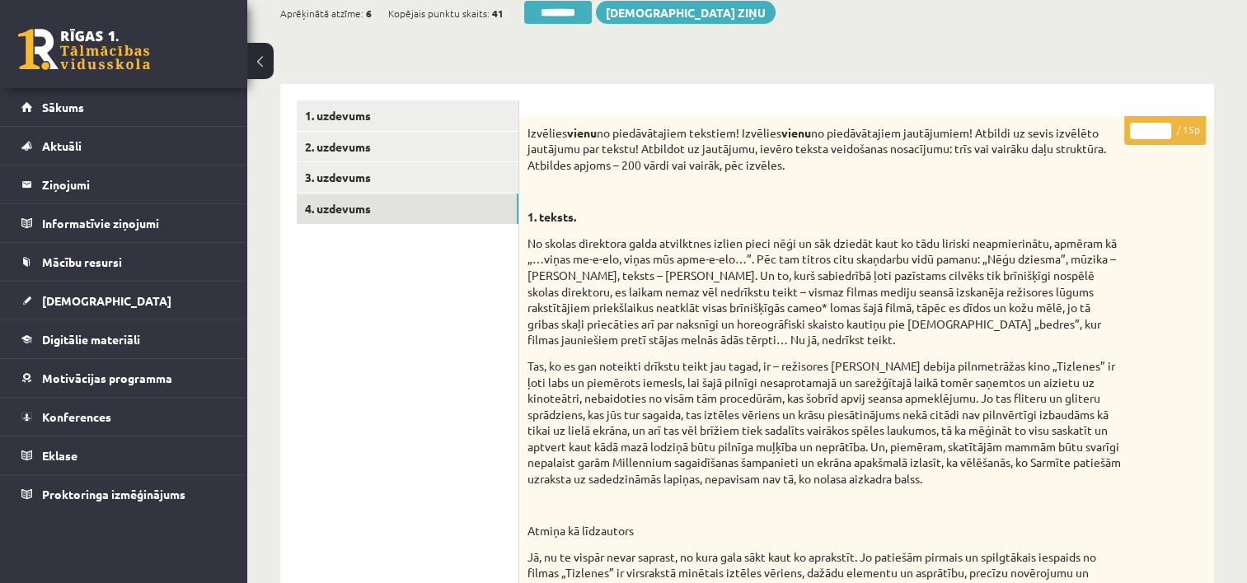
drag, startPoint x: 1150, startPoint y: 128, endPoint x: 1121, endPoint y: 129, distance: 28.9
type input "*"
click at [344, 172] on link "3. uzdevums" at bounding box center [408, 177] width 222 height 30
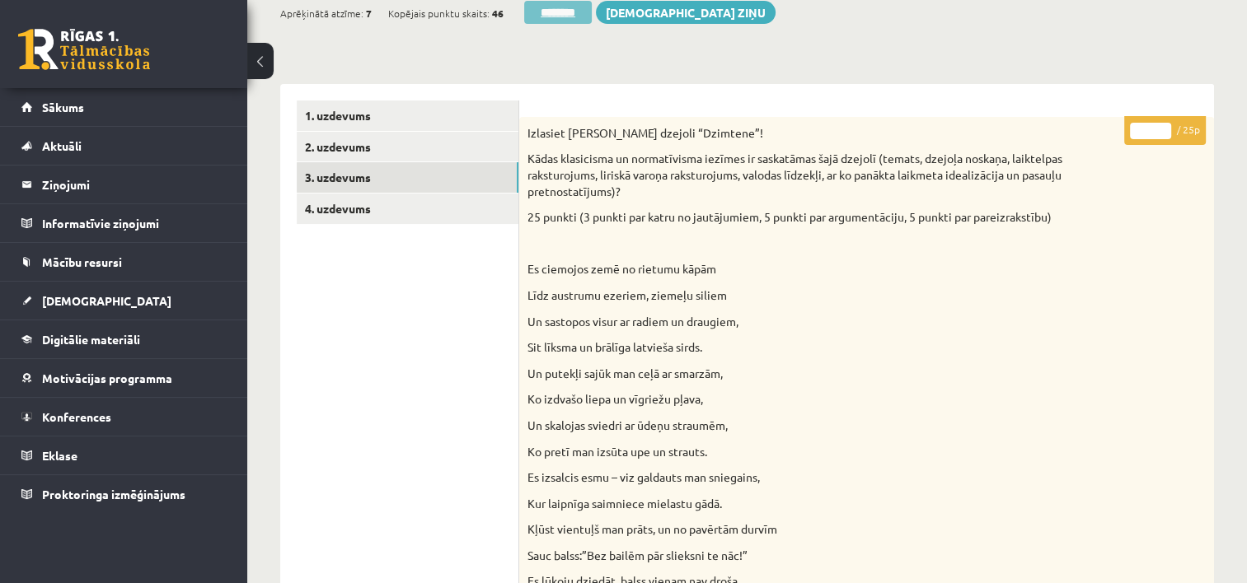
click at [574, 18] on input "********" at bounding box center [558, 12] width 68 height 23
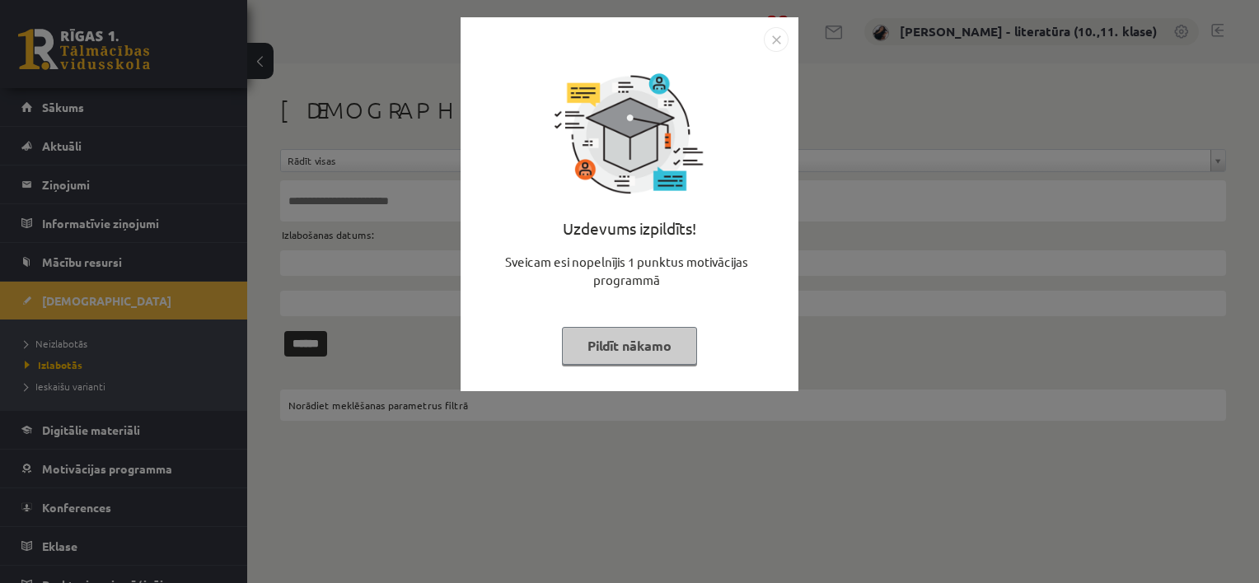
click at [633, 349] on button "Pildīt nākamo" at bounding box center [629, 346] width 135 height 38
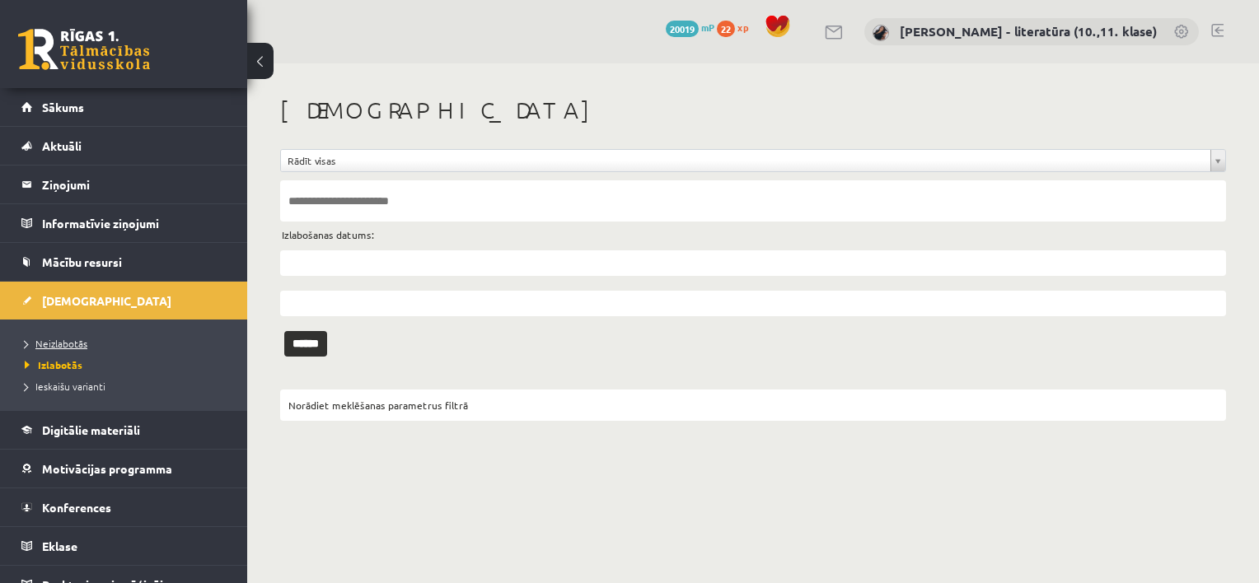
click at [75, 341] on span "Neizlabotās" at bounding box center [56, 343] width 63 height 13
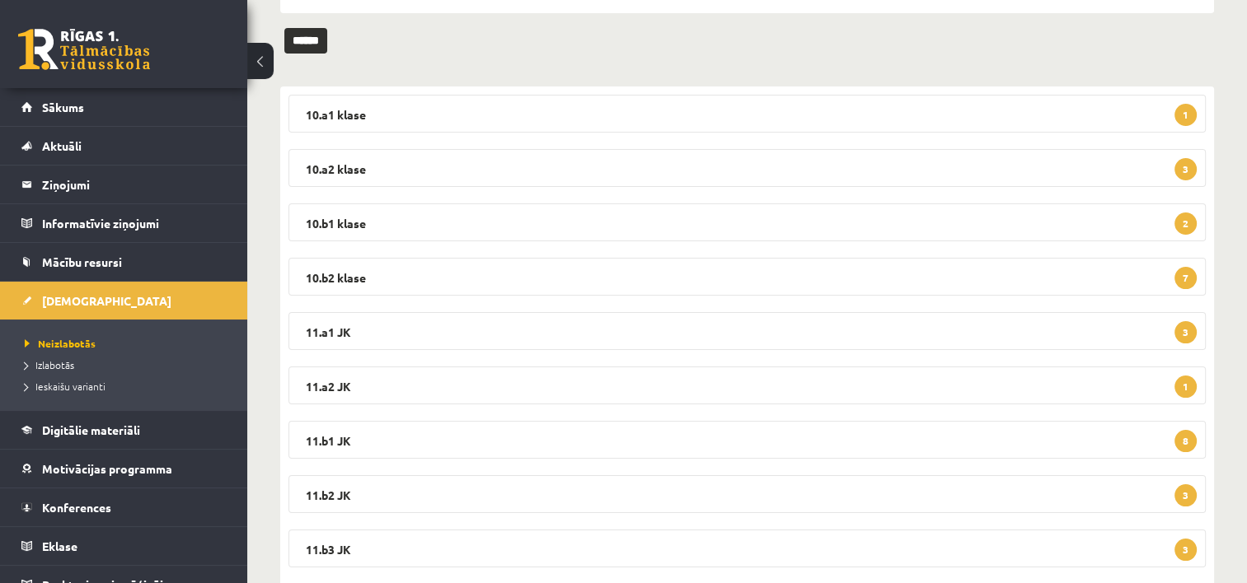
scroll to position [250, 0]
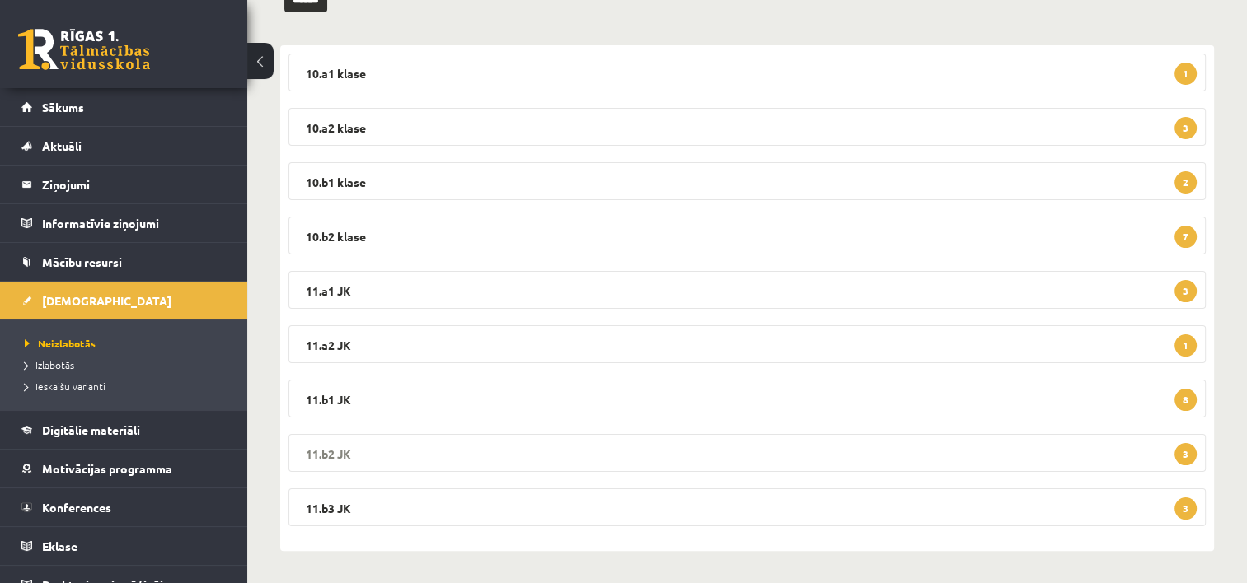
click at [422, 457] on legend "11.b2 JK 3" at bounding box center [746, 453] width 917 height 38
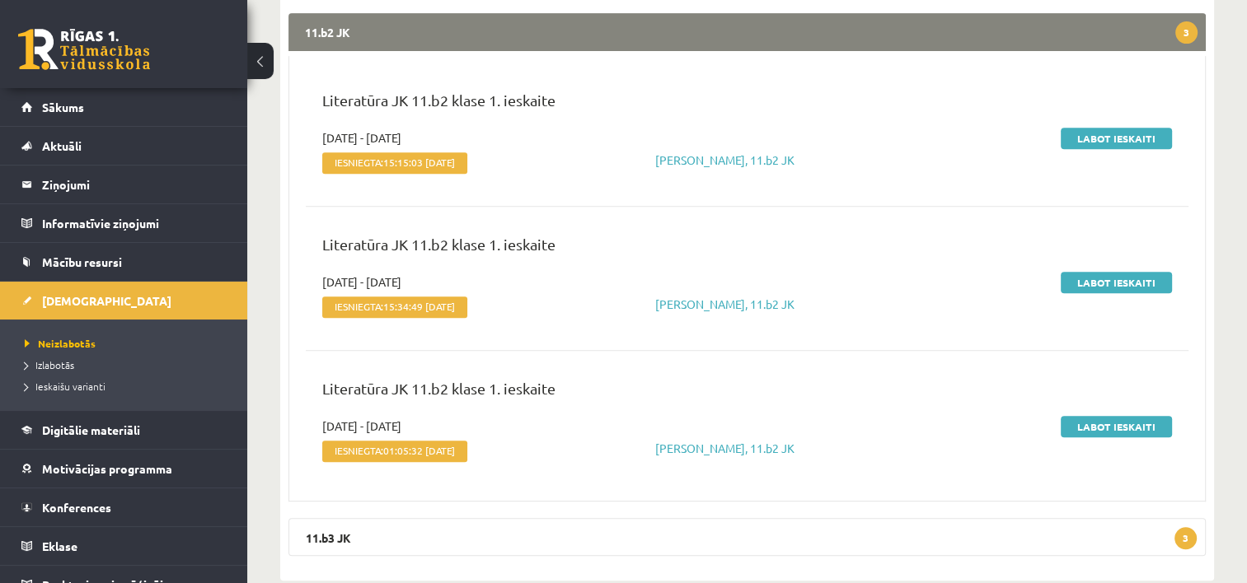
scroll to position [697, 0]
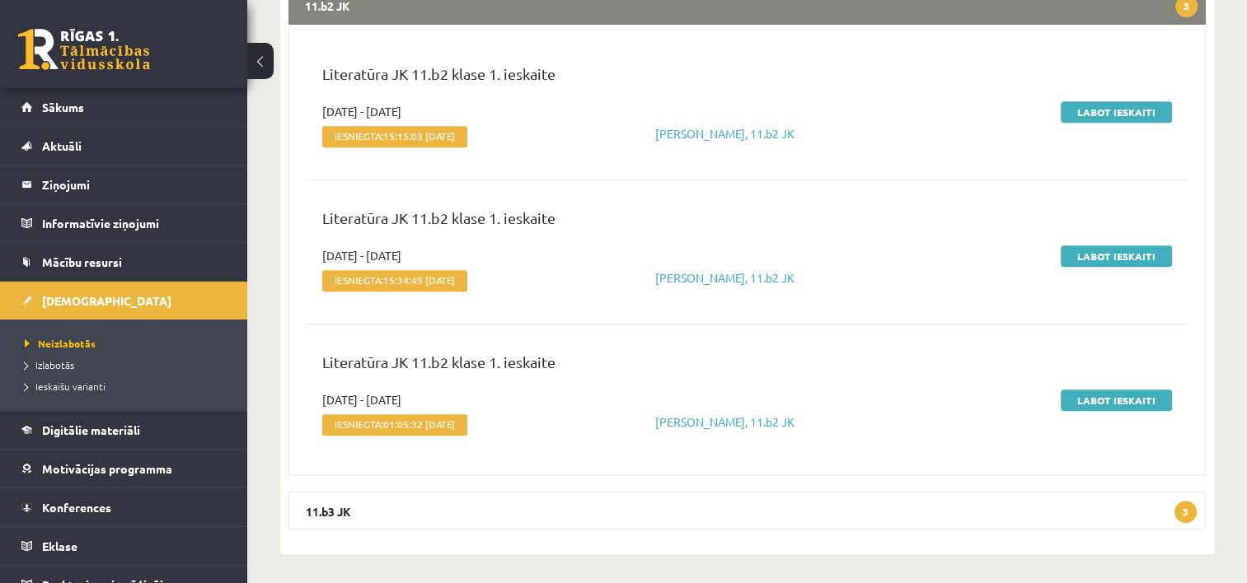
click at [719, 7] on legend "11.b2 JK 3" at bounding box center [746, 6] width 917 height 38
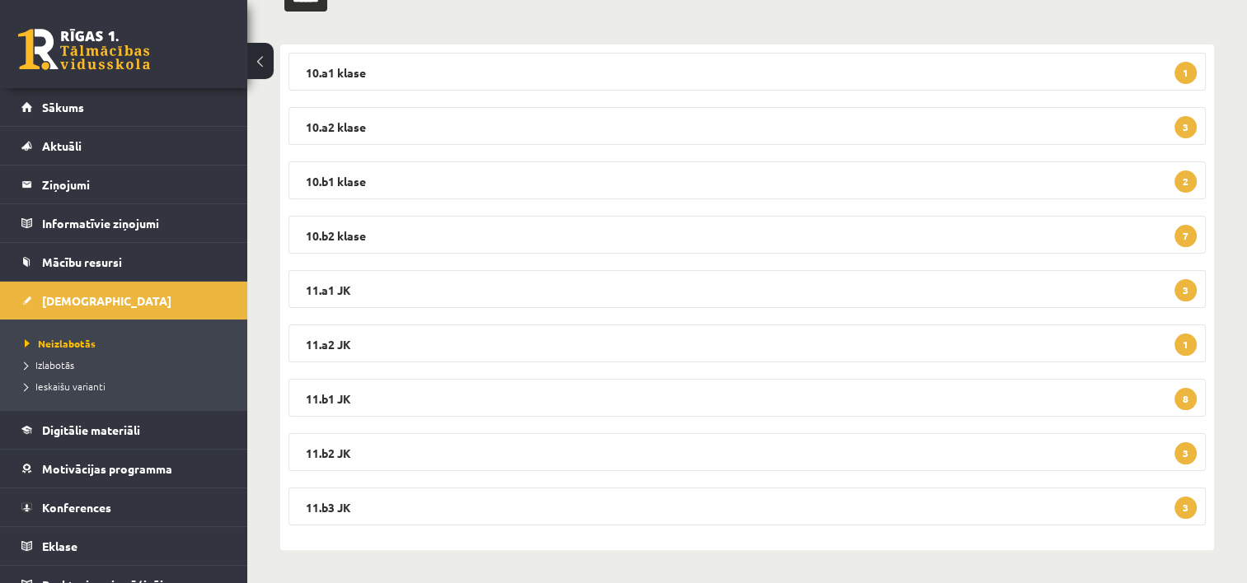
scroll to position [250, 0]
click at [376, 518] on legend "11.b3 JK 3" at bounding box center [746, 508] width 917 height 38
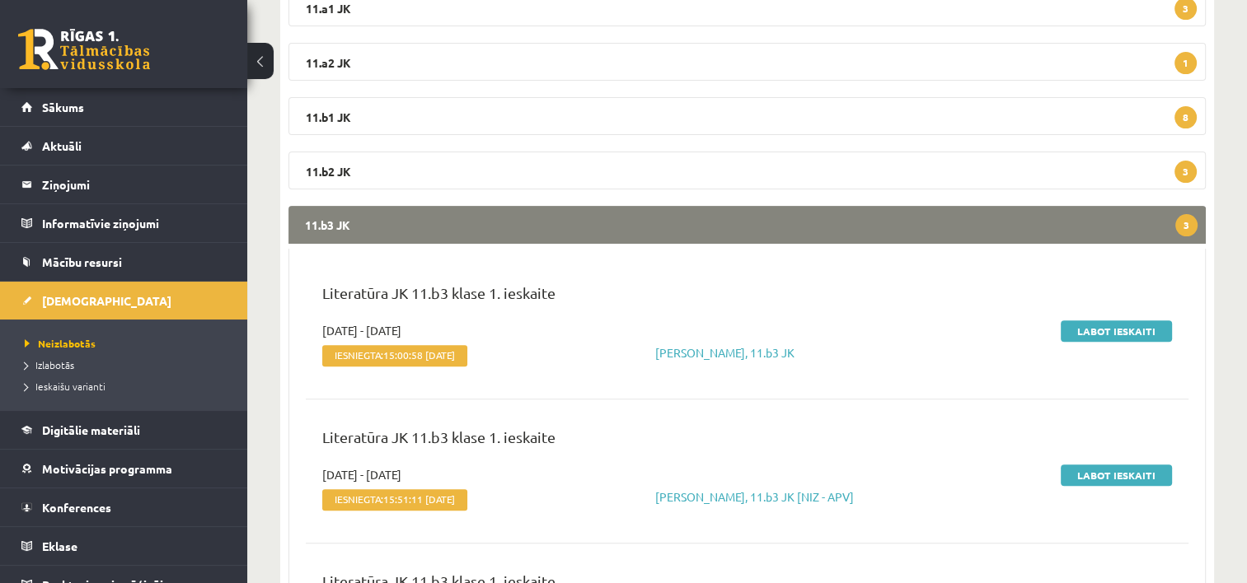
scroll to position [504, 0]
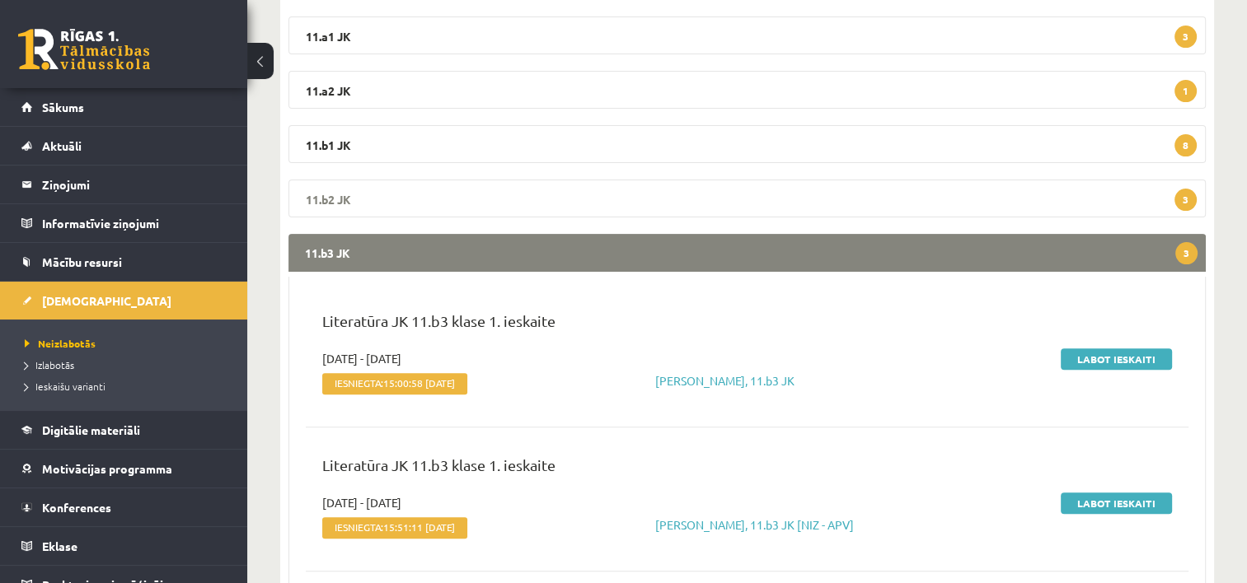
click at [610, 201] on legend "11.b2 JK 3" at bounding box center [746, 199] width 917 height 38
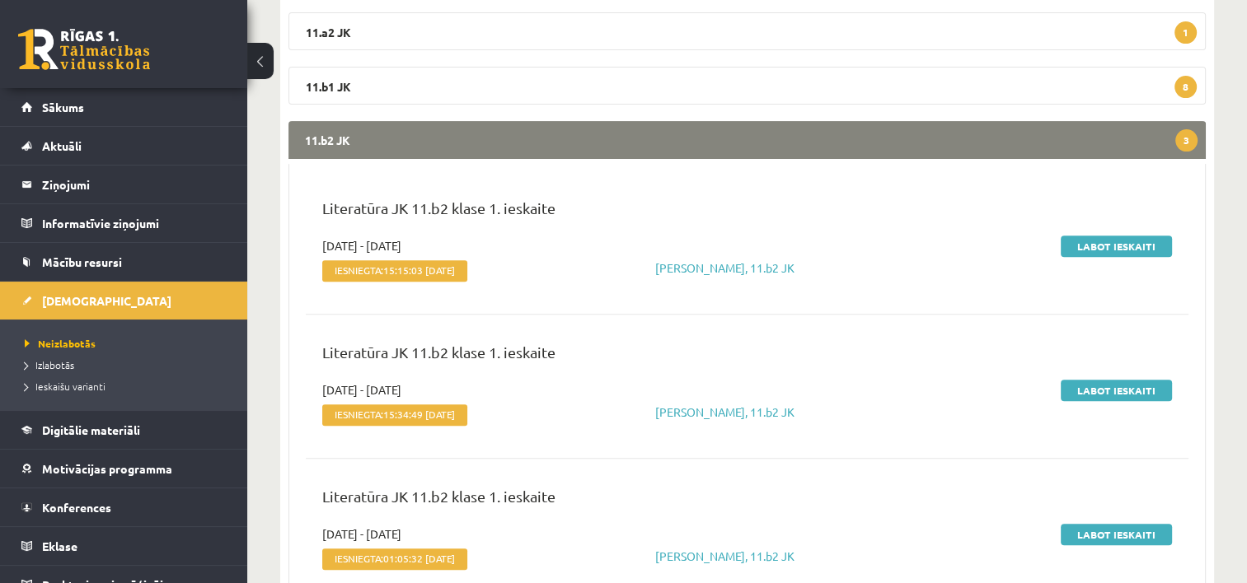
scroll to position [548, 0]
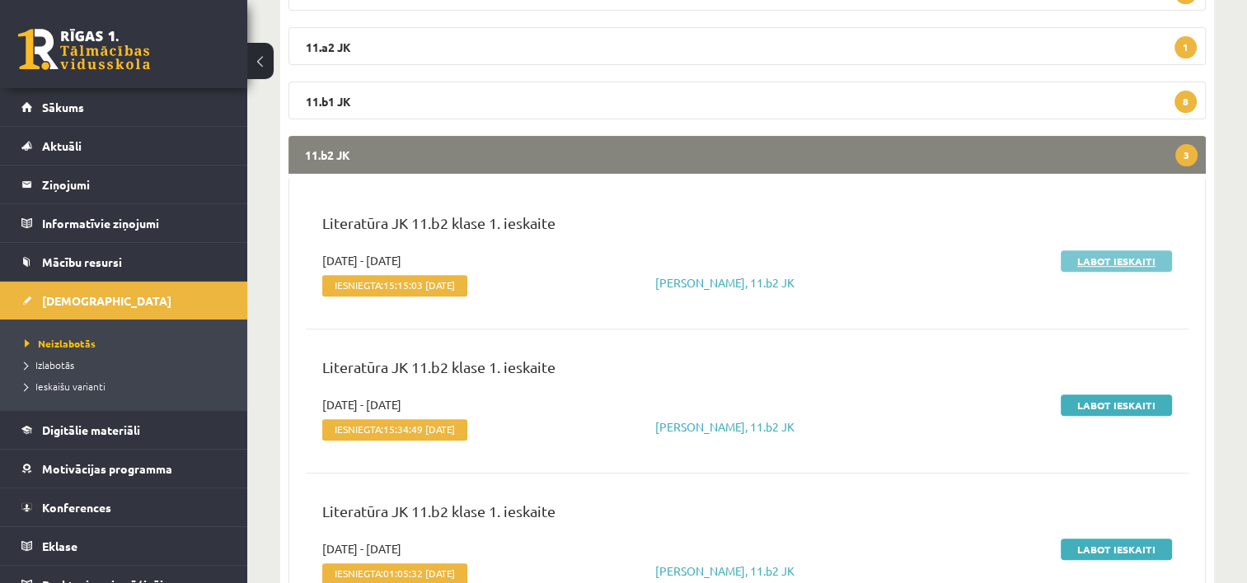
click at [1101, 260] on link "Labot ieskaiti" at bounding box center [1116, 261] width 111 height 21
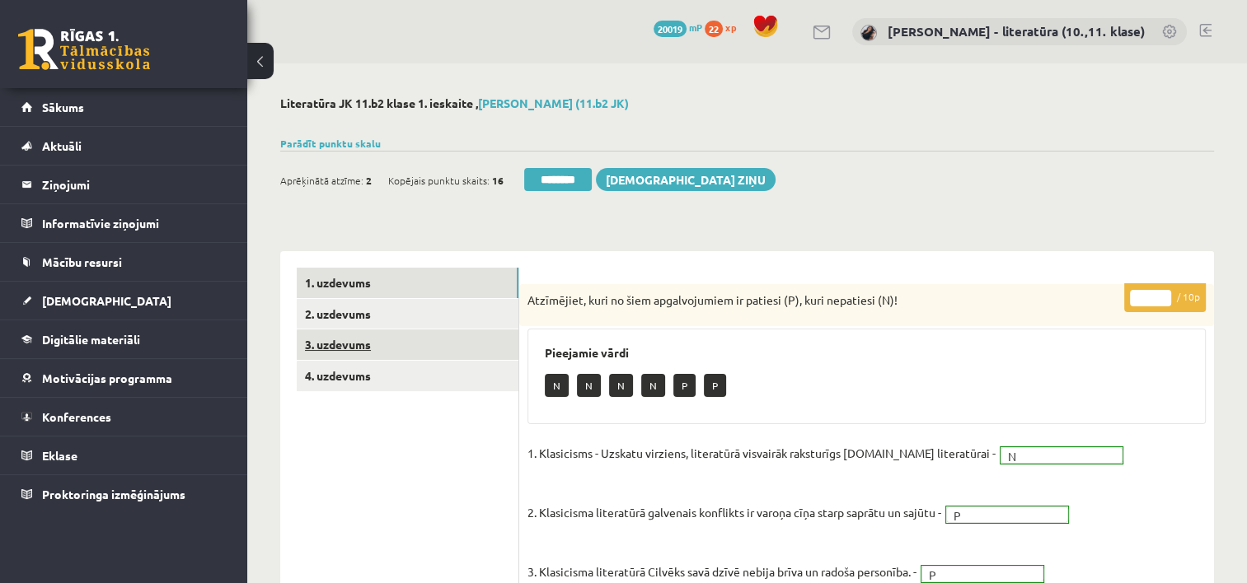
click at [404, 349] on link "3. uzdevums" at bounding box center [408, 345] width 222 height 30
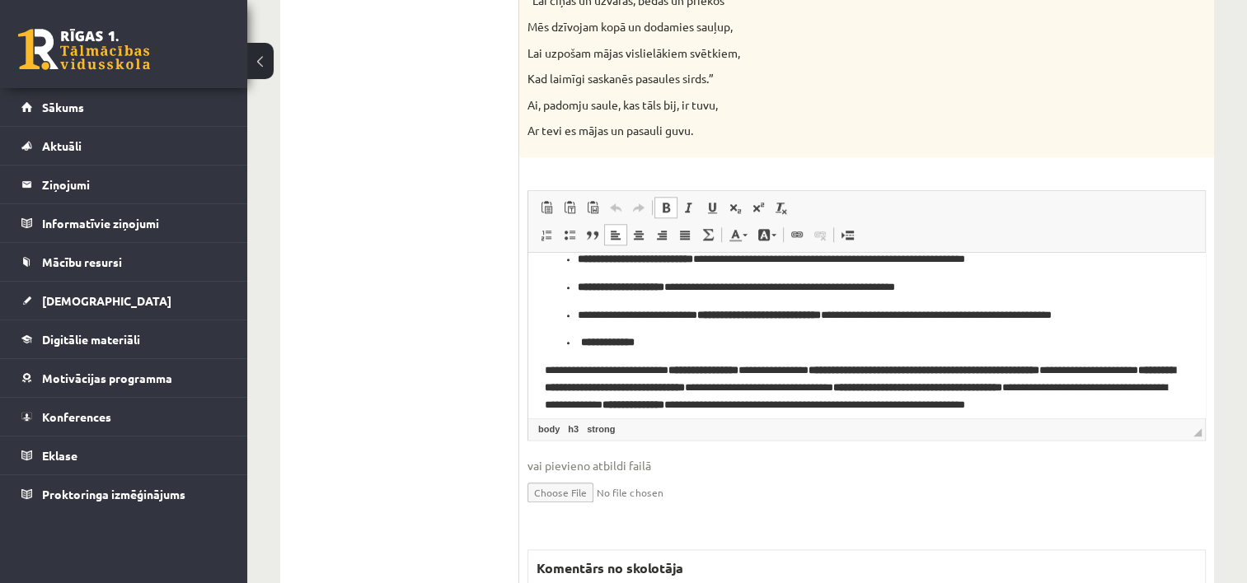
scroll to position [864, 0]
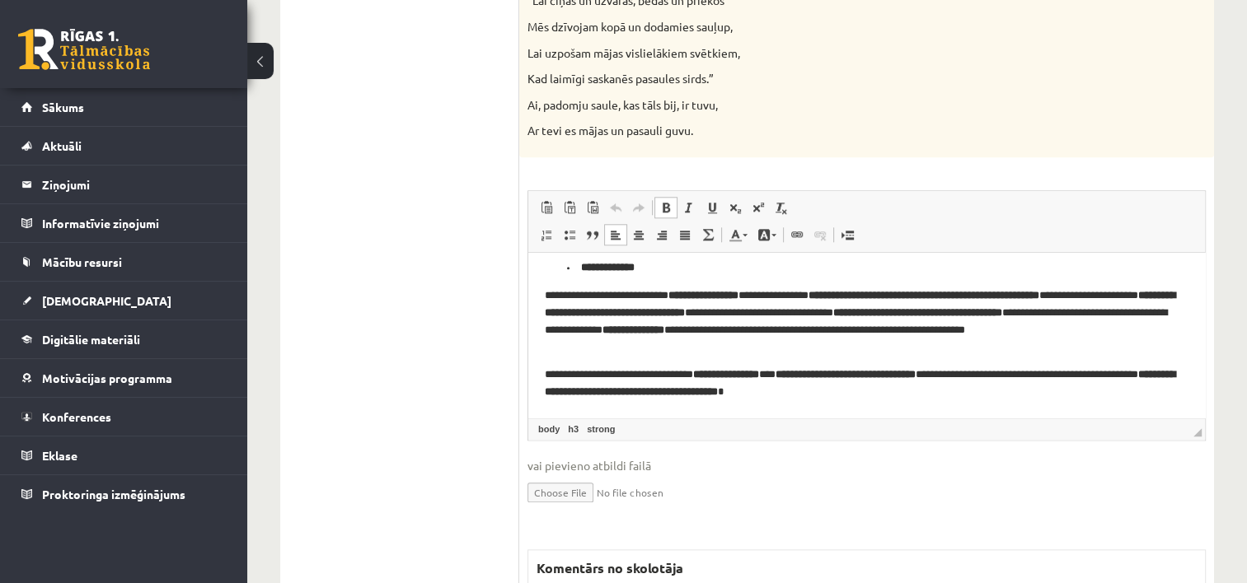
drag, startPoint x: 1195, startPoint y: 287, endPoint x: 1753, endPoint y: 721, distance: 707.0
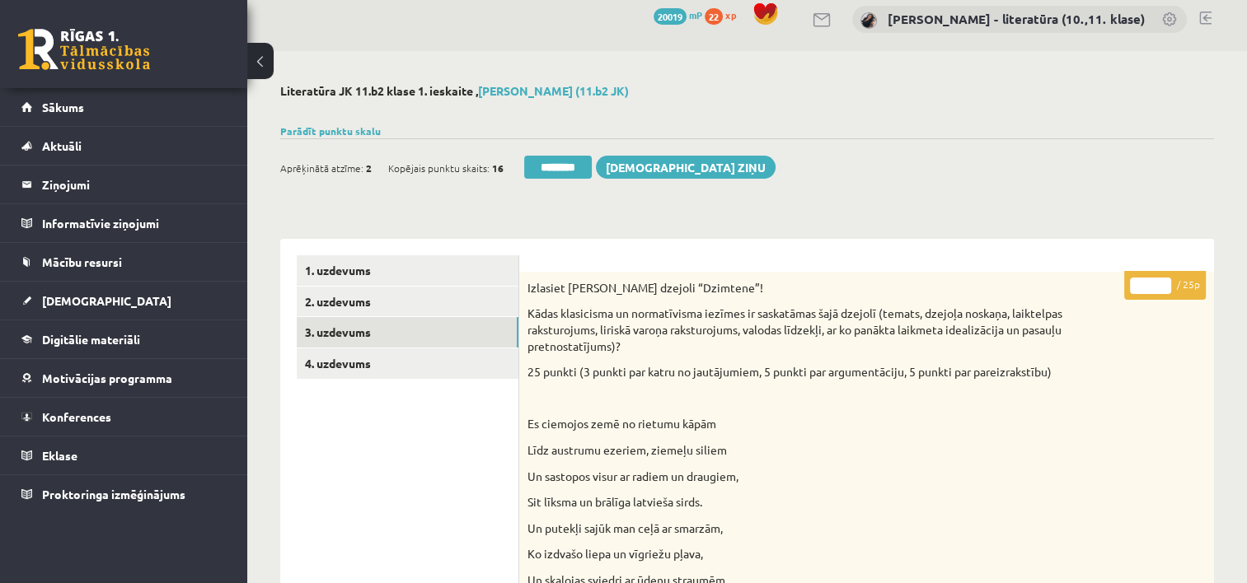
scroll to position [60, 0]
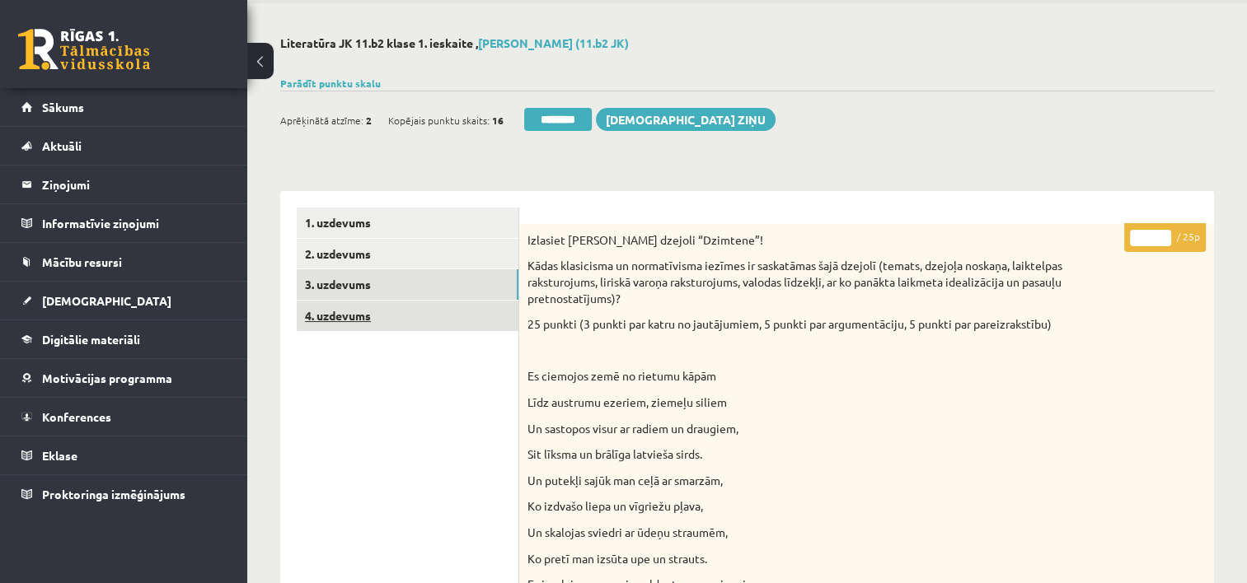
click at [421, 319] on link "4. uzdevums" at bounding box center [408, 316] width 222 height 30
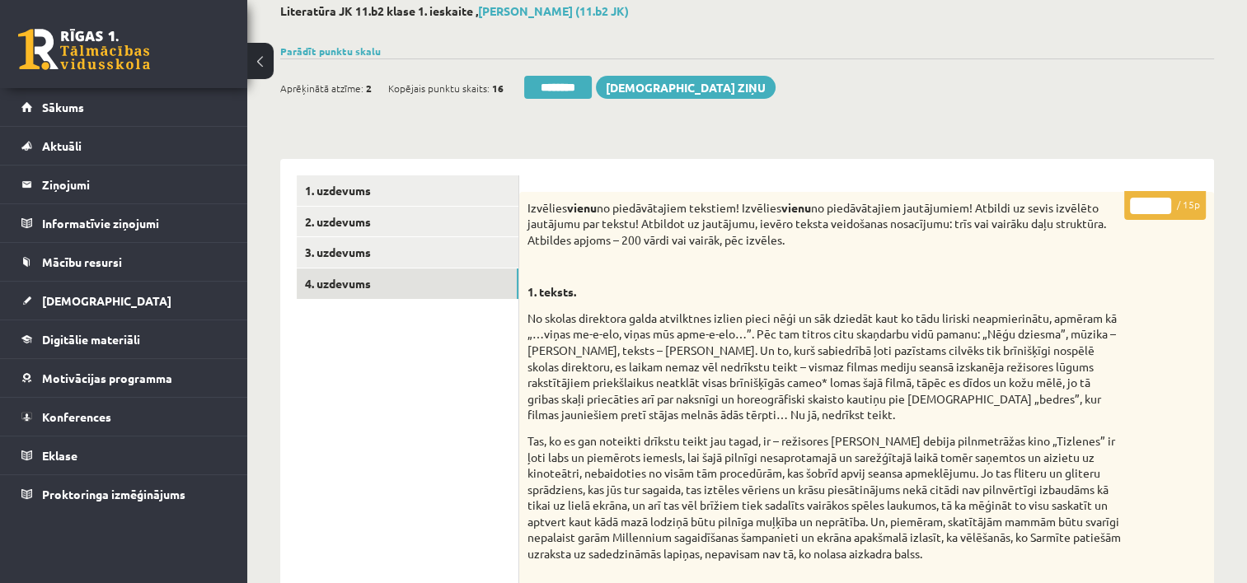
scroll to position [0, 0]
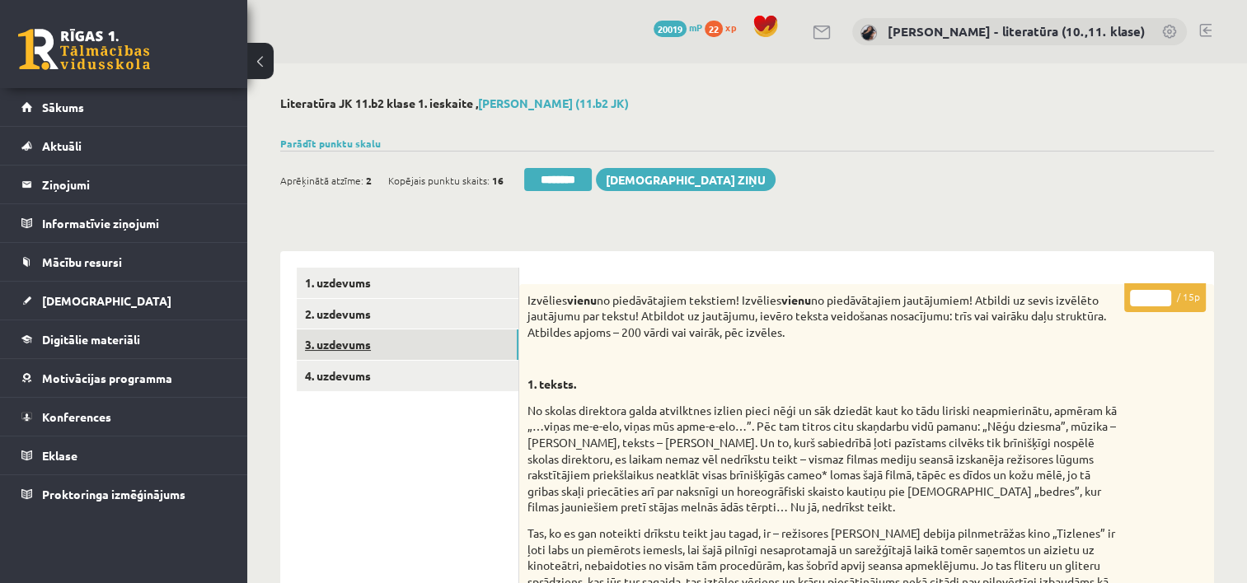
click at [426, 355] on link "3. uzdevums" at bounding box center [408, 345] width 222 height 30
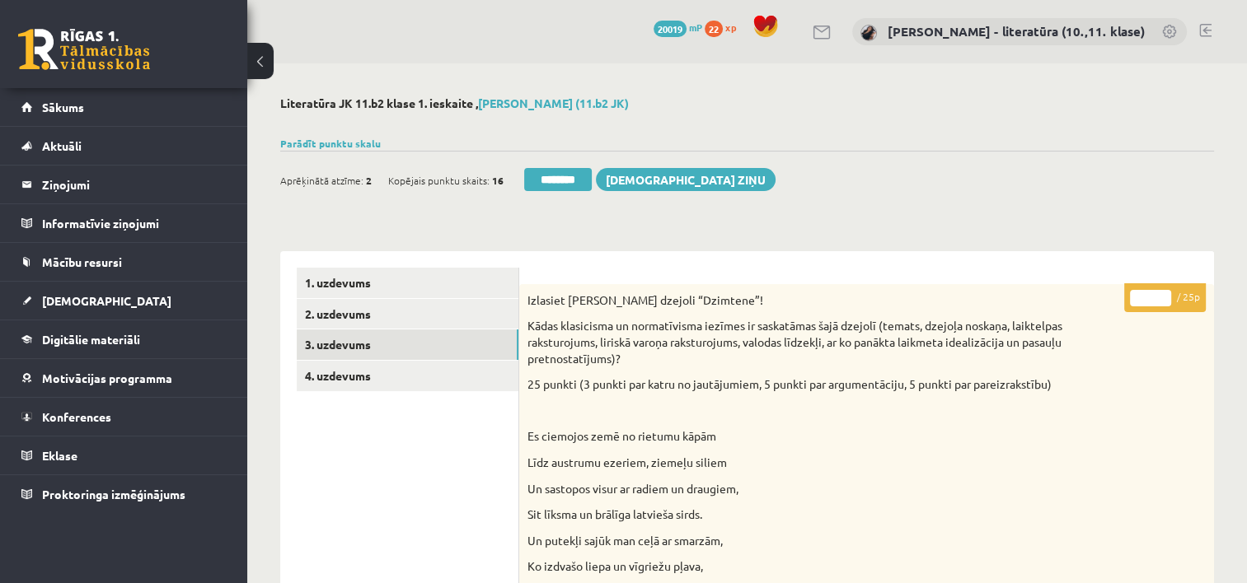
drag, startPoint x: 1150, startPoint y: 297, endPoint x: 1074, endPoint y: 308, distance: 77.5
type input "**"
click at [423, 388] on link "4. uzdevums" at bounding box center [408, 376] width 222 height 30
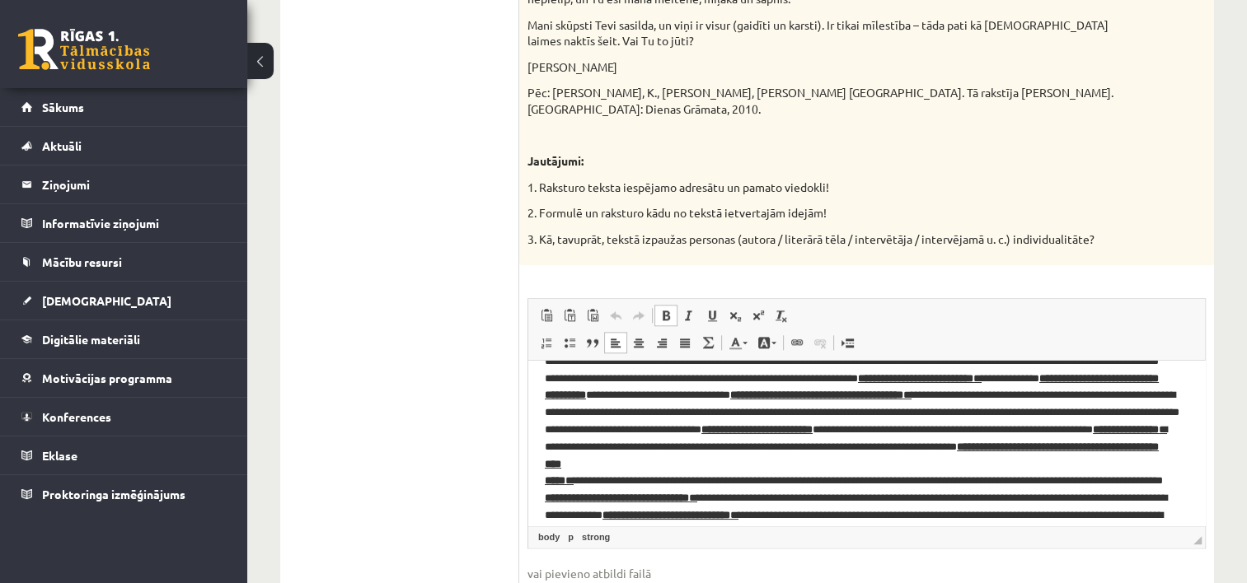
scroll to position [215, 0]
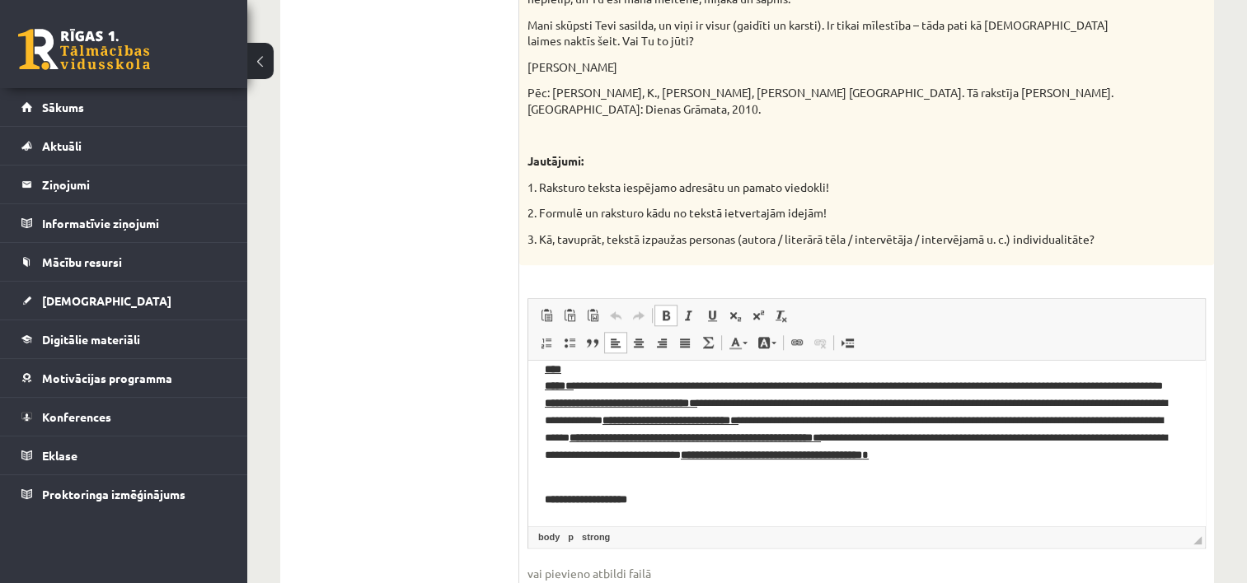
drag, startPoint x: 1194, startPoint y: 401, endPoint x: 1787, endPoint y: 826, distance: 729.3
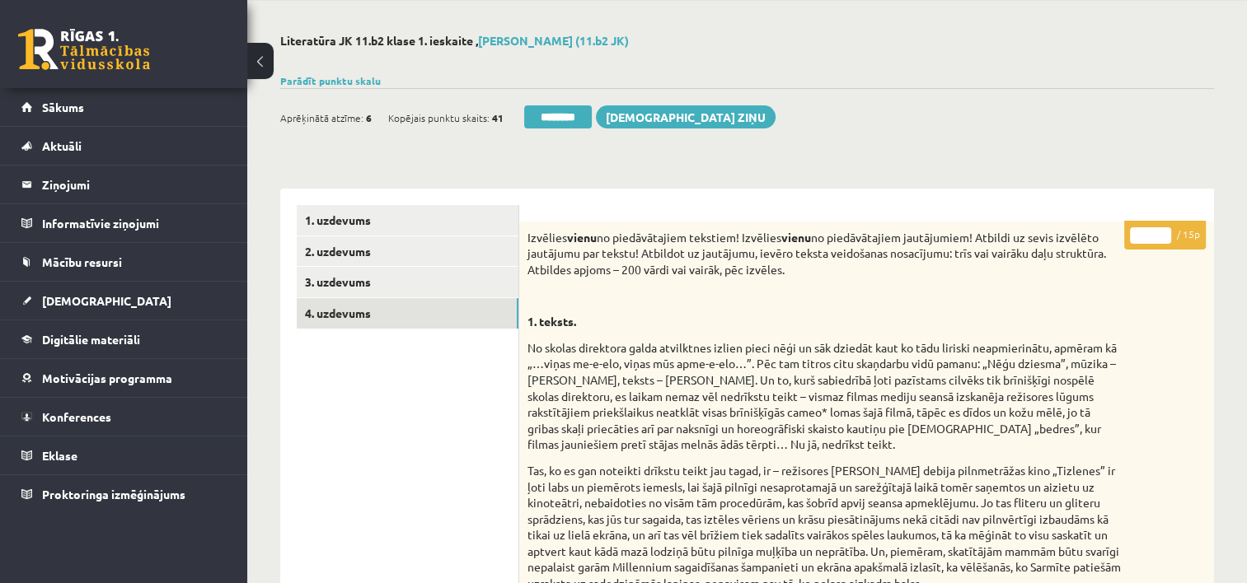
scroll to position [0, 0]
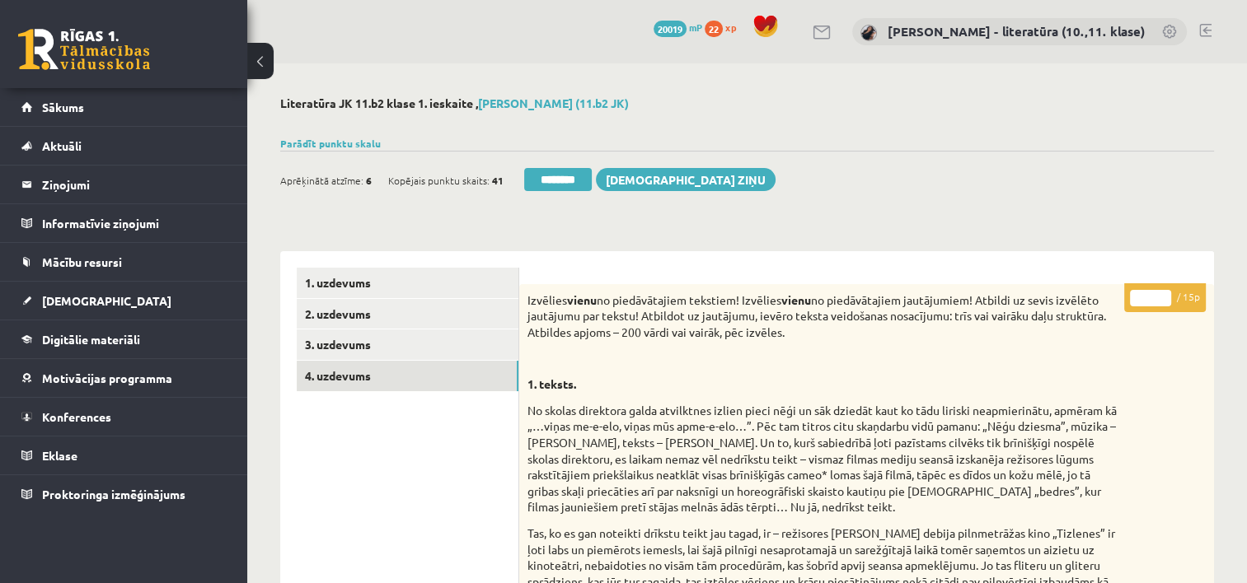
drag, startPoint x: 1150, startPoint y: 297, endPoint x: 1078, endPoint y: 299, distance: 71.7
type input "**"
click at [568, 175] on input "********" at bounding box center [558, 179] width 68 height 23
click at [402, 341] on link "3. uzdevums" at bounding box center [408, 345] width 222 height 30
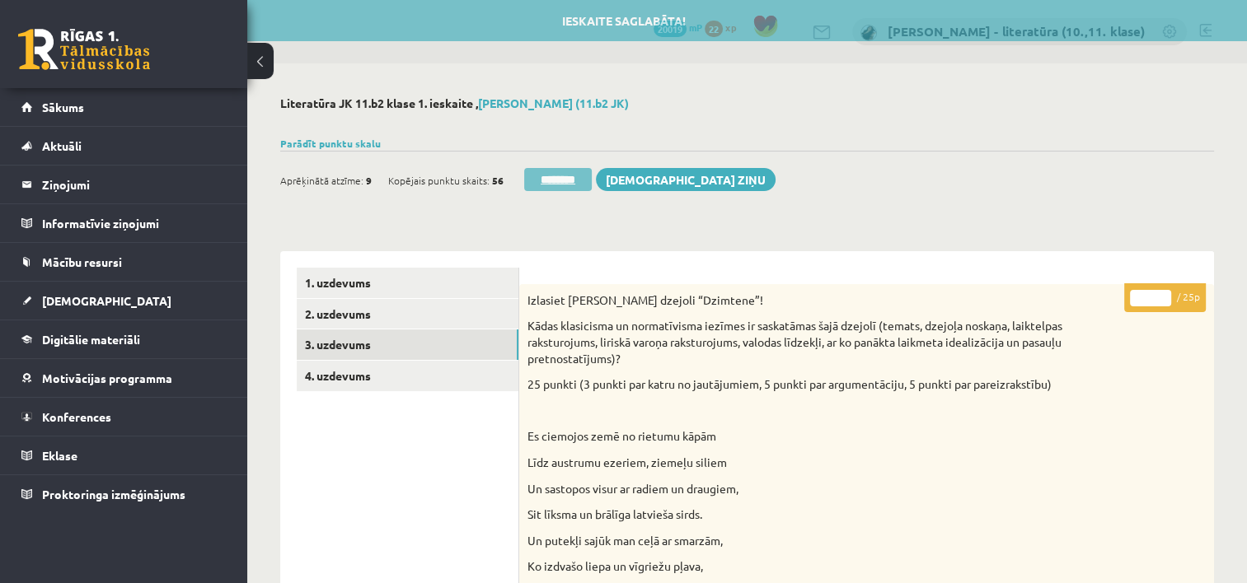
click at [574, 187] on input "********" at bounding box center [558, 179] width 68 height 23
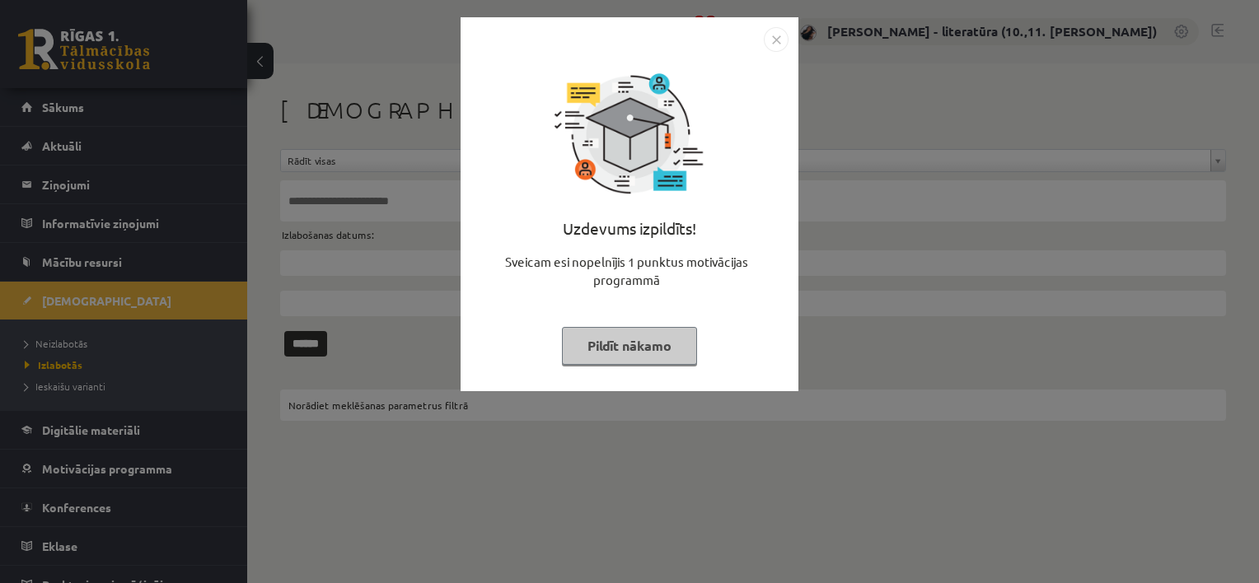
click at [633, 349] on button "Pildīt nākamo" at bounding box center [629, 346] width 135 height 38
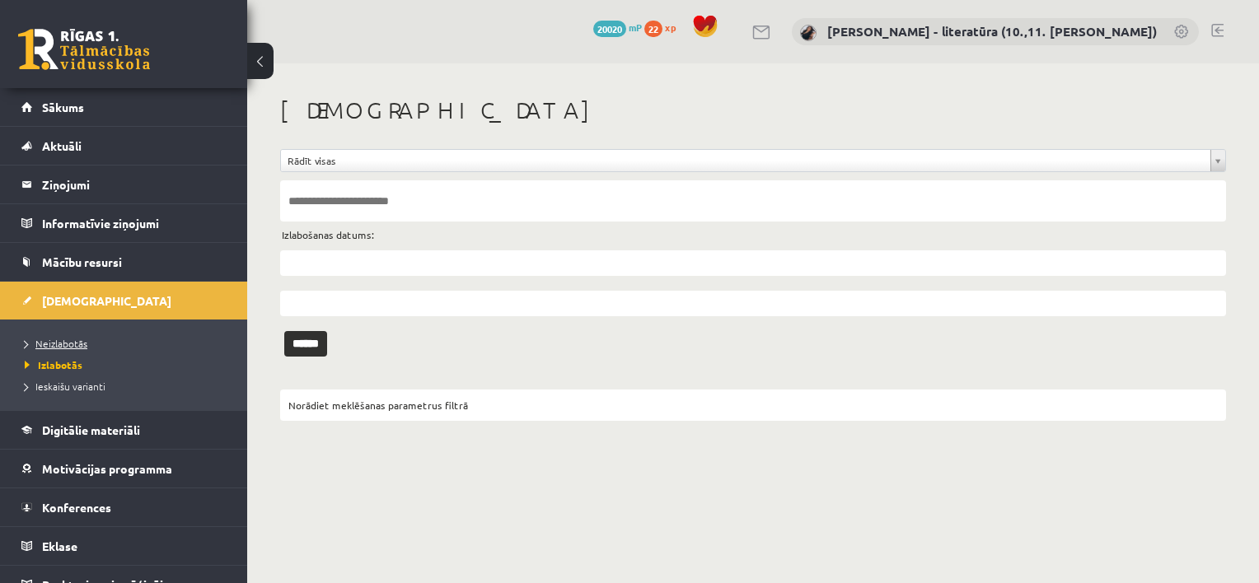
click at [82, 343] on span "Neizlabotās" at bounding box center [56, 343] width 63 height 13
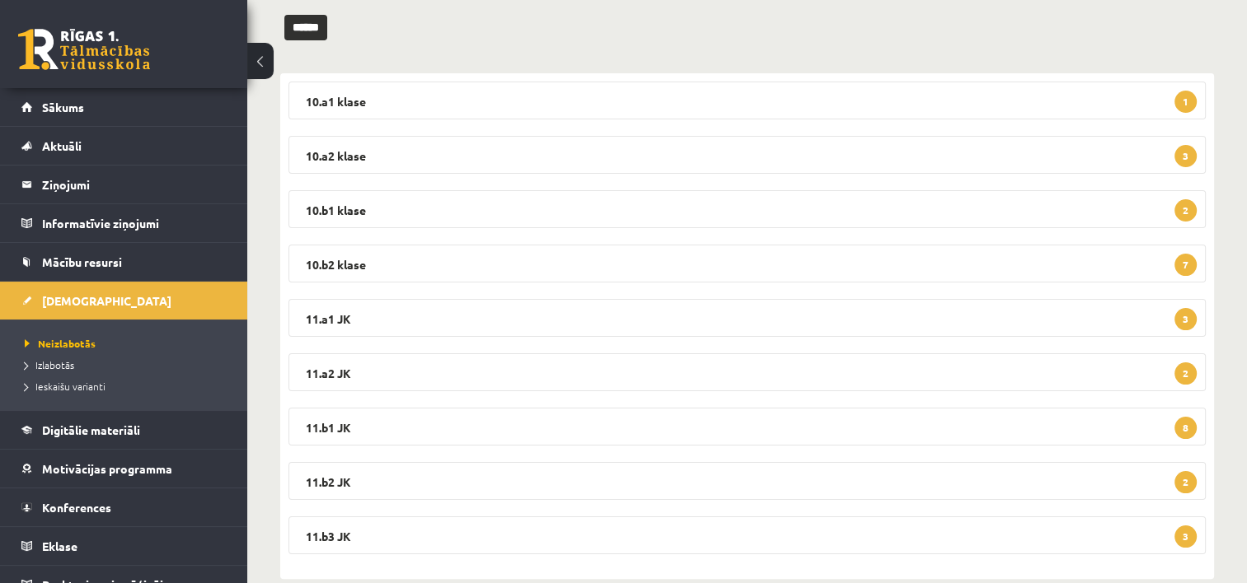
scroll to position [250, 0]
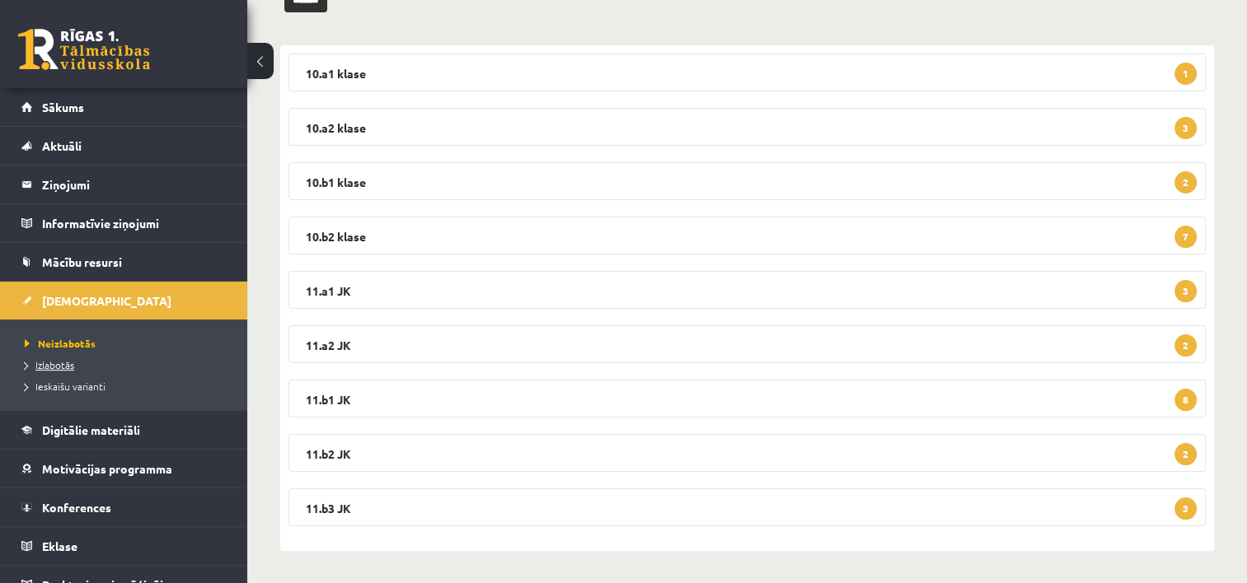
click at [61, 363] on span "Izlabotās" at bounding box center [49, 364] width 49 height 13
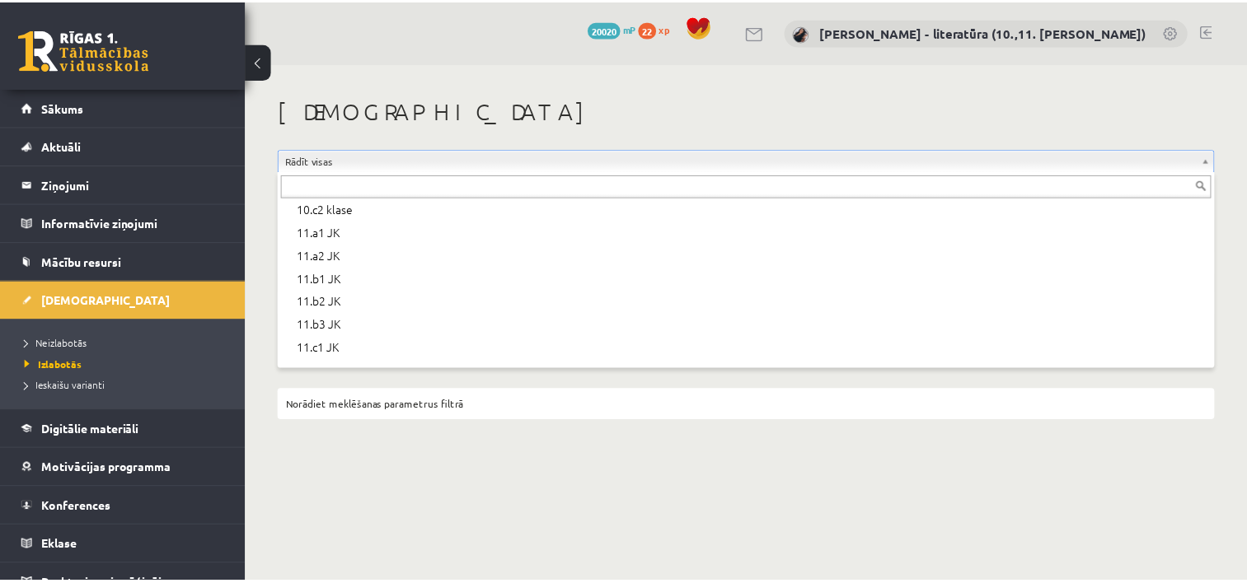
scroll to position [376, 0]
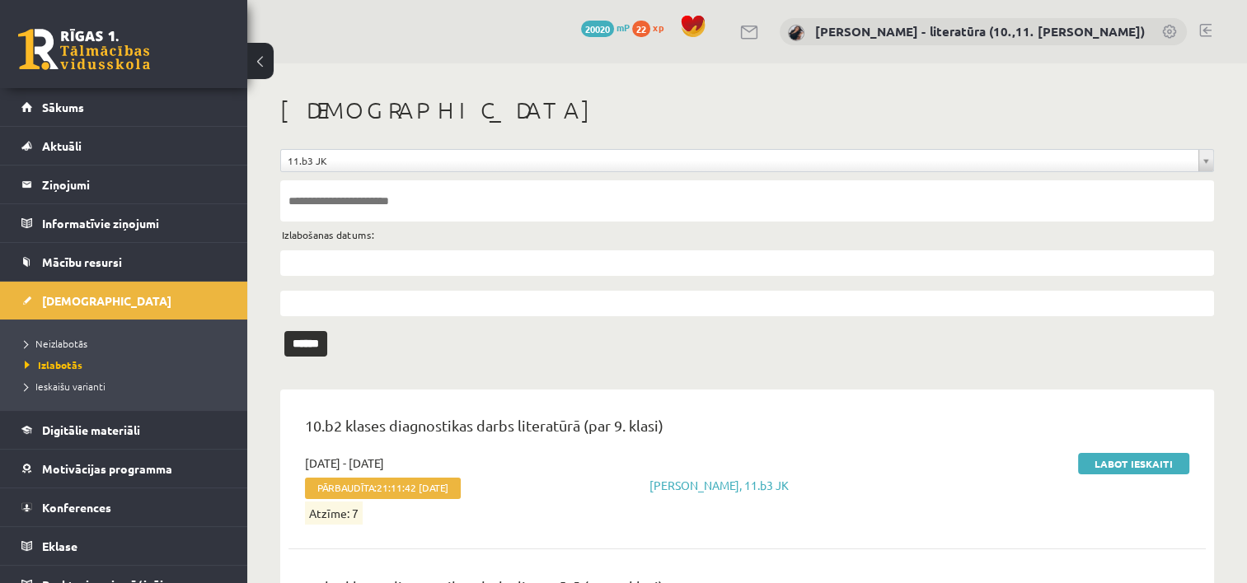
click at [519, 252] on input "text" at bounding box center [747, 264] width 934 height 26
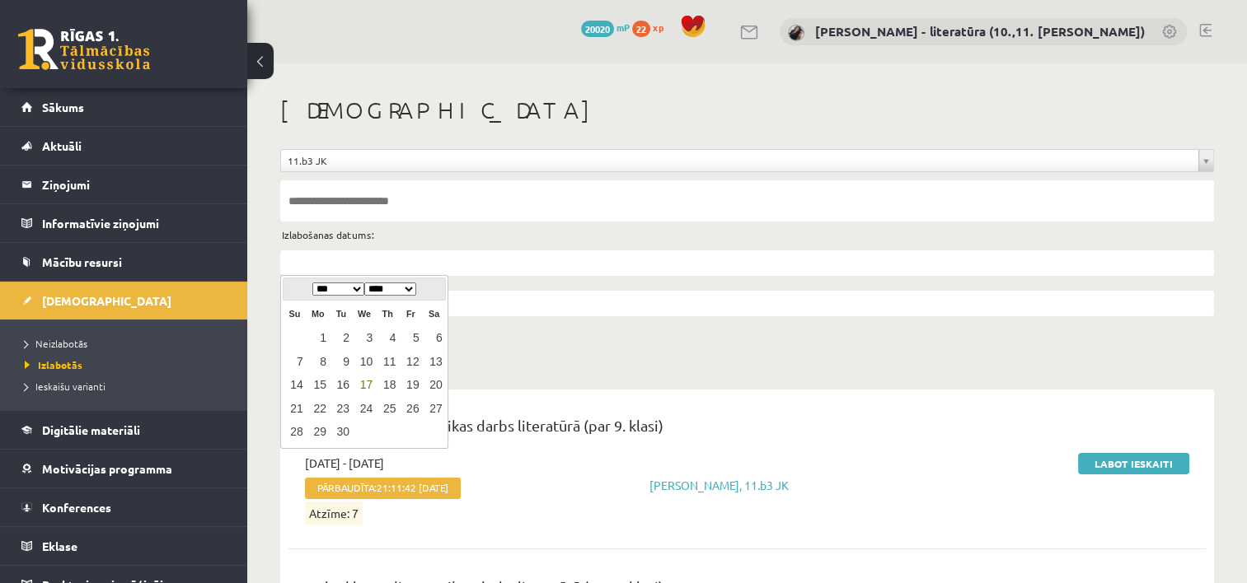
click at [365, 382] on link "17" at bounding box center [364, 385] width 21 height 22
type input "**********"
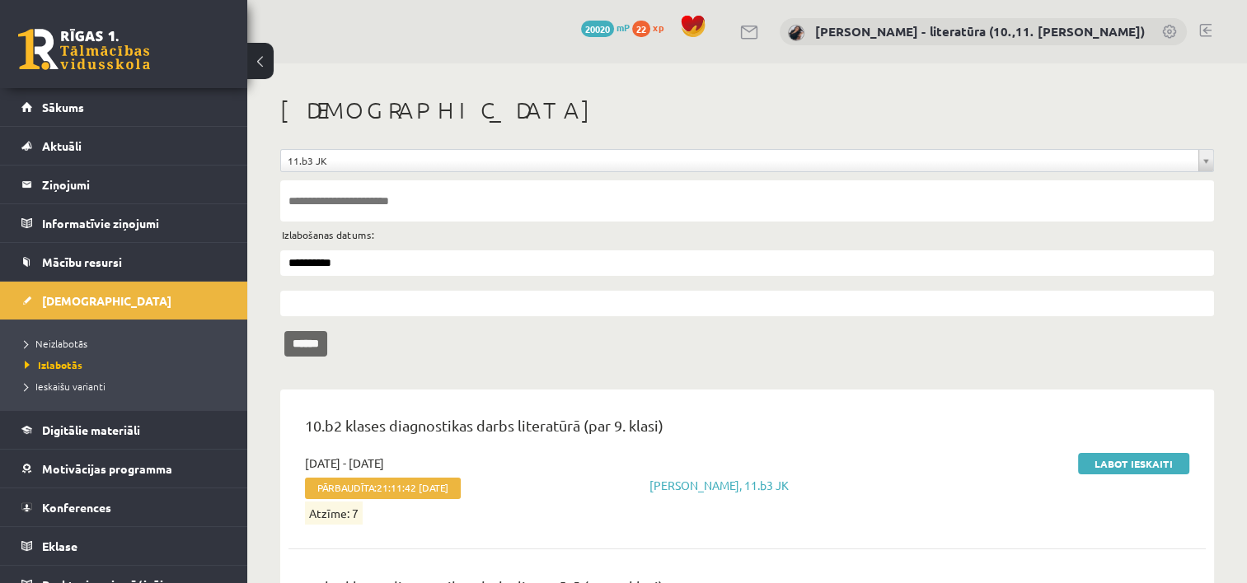
click at [319, 344] on input "******" at bounding box center [305, 344] width 43 height 26
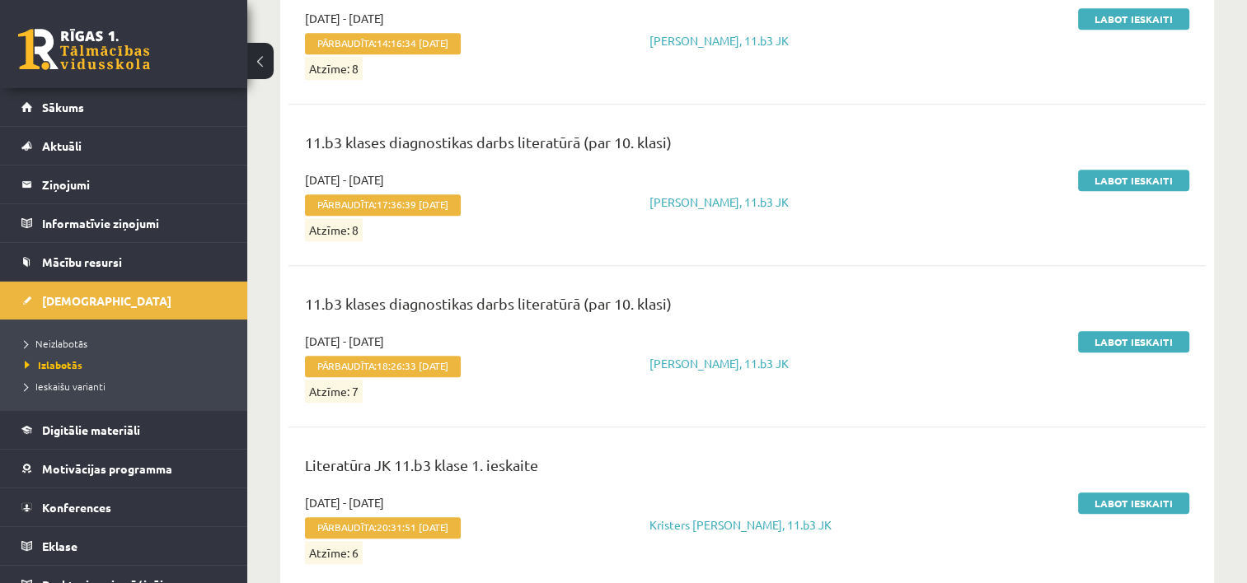
scroll to position [963, 0]
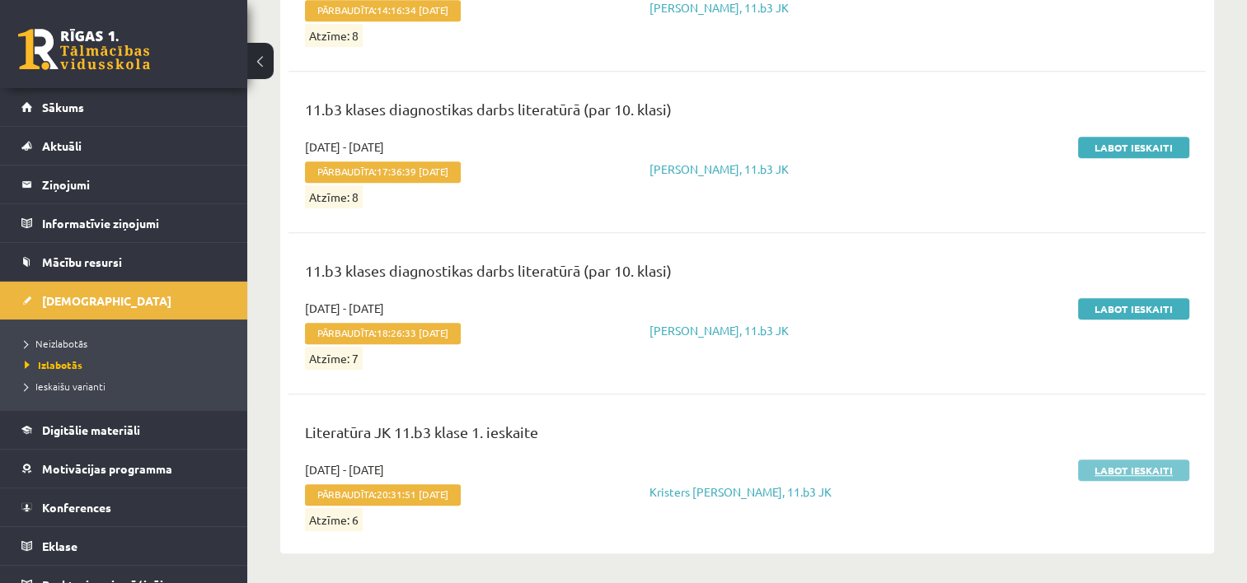
click at [1116, 462] on link "Labot ieskaiti" at bounding box center [1133, 470] width 111 height 21
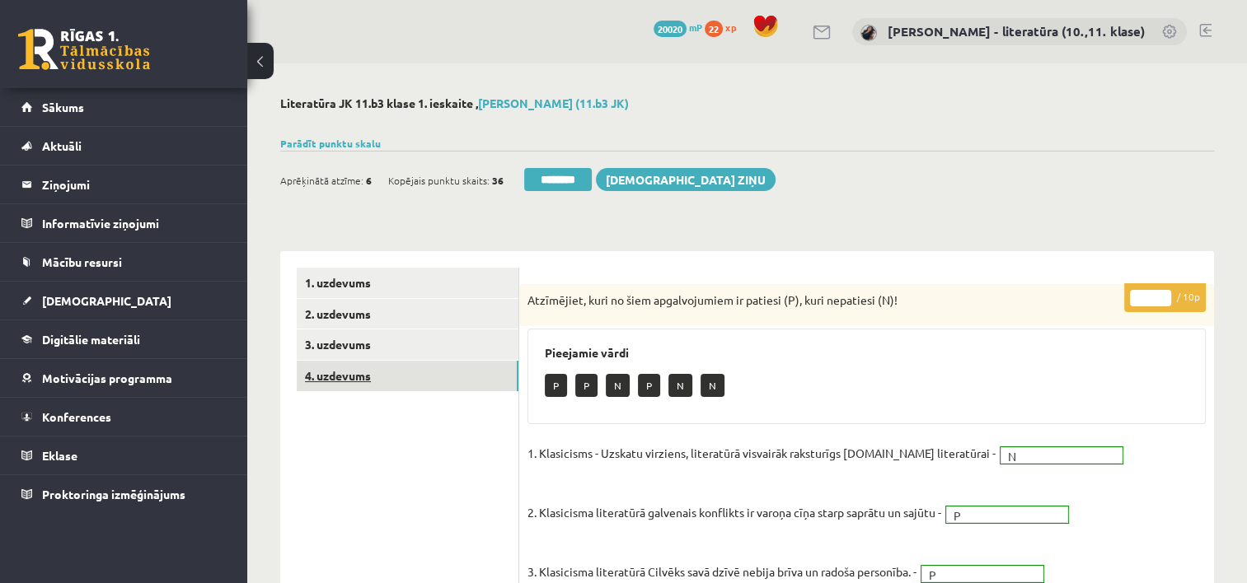
click at [354, 384] on link "4. uzdevums" at bounding box center [408, 376] width 222 height 30
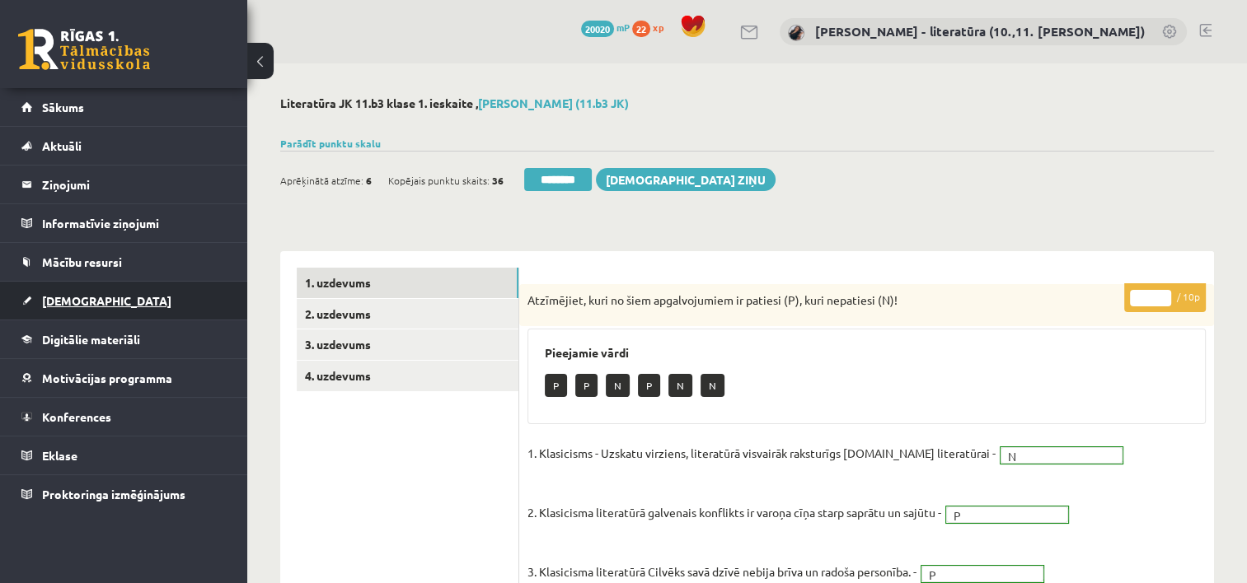
click at [71, 296] on span "[DEMOGRAPHIC_DATA]" at bounding box center [106, 300] width 129 height 15
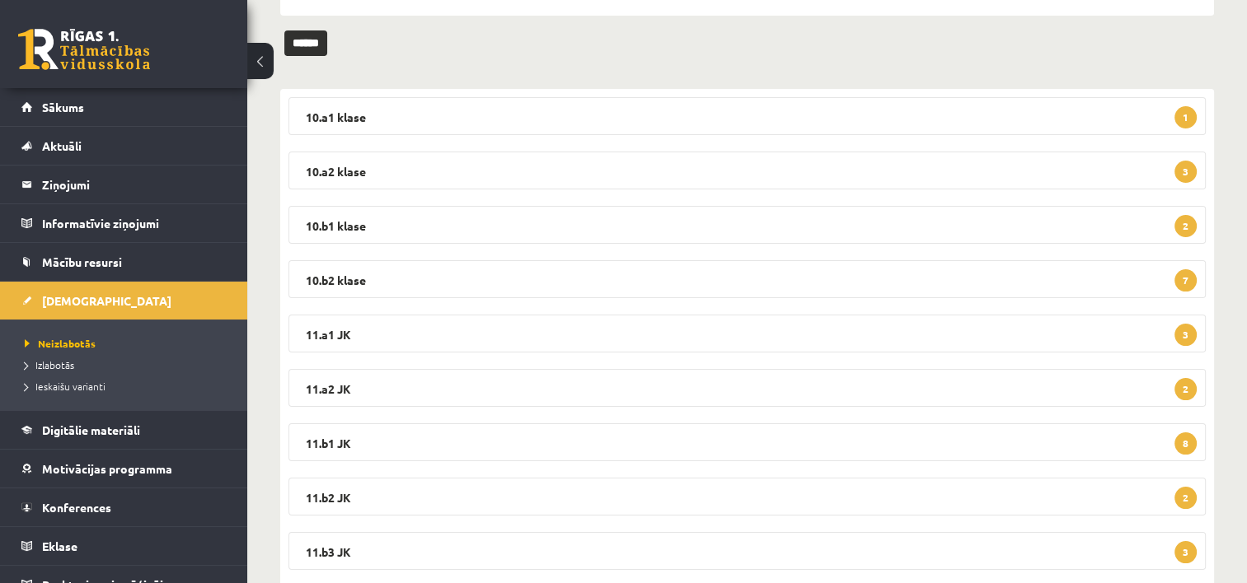
scroll to position [230, 0]
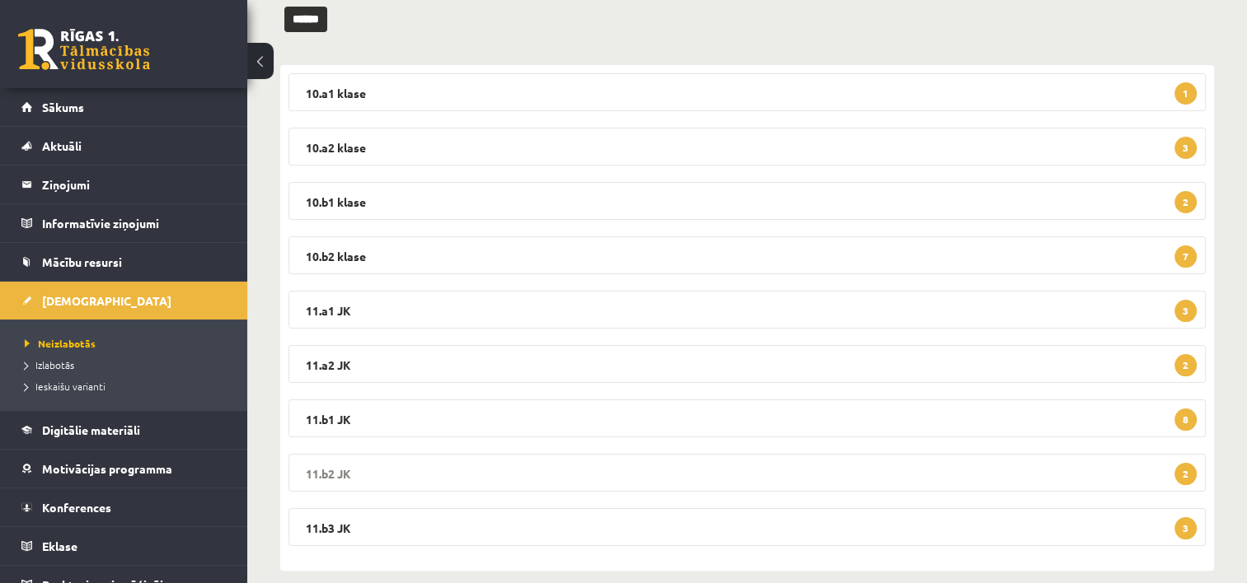
click at [402, 475] on legend "11.b2 JK 2" at bounding box center [746, 473] width 917 height 38
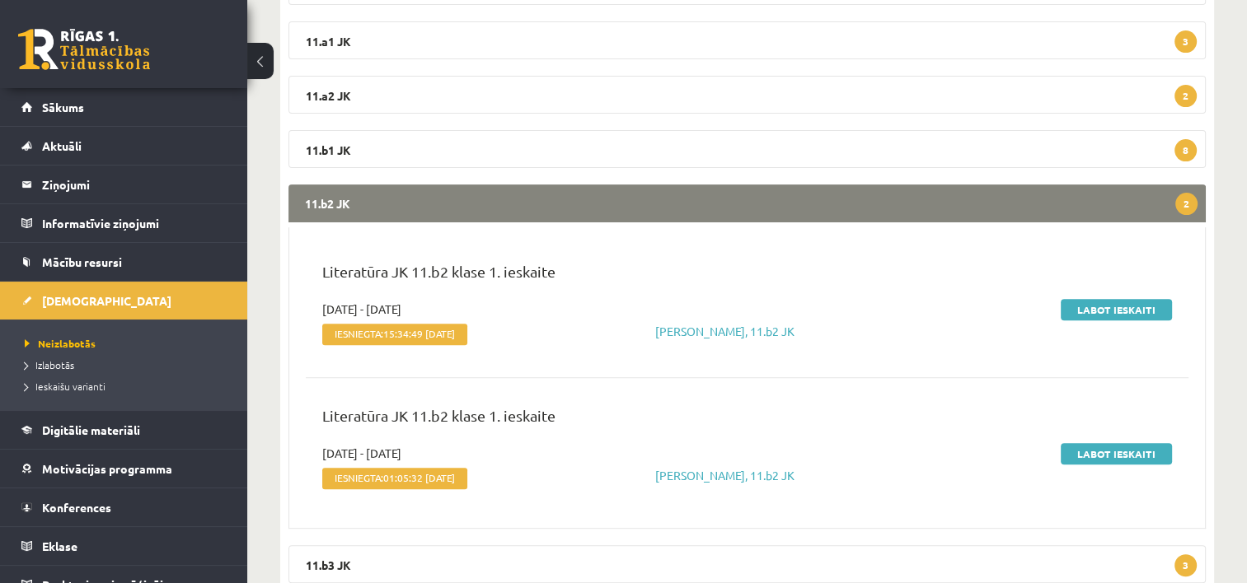
scroll to position [556, 0]
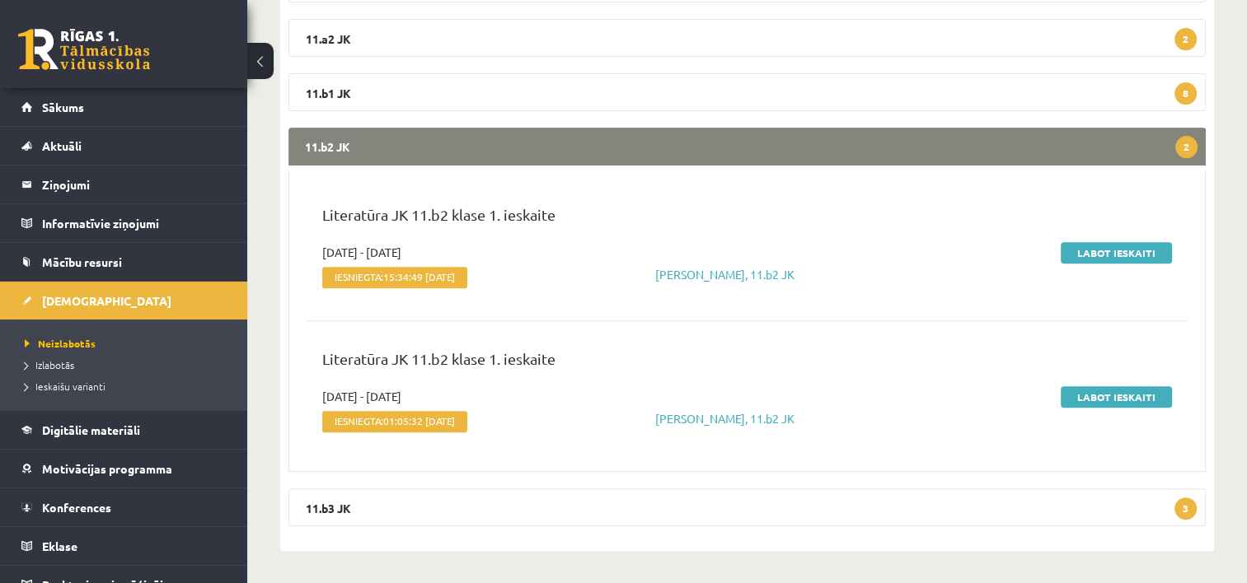
click at [415, 159] on legend "11.b2 JK 2" at bounding box center [746, 147] width 917 height 38
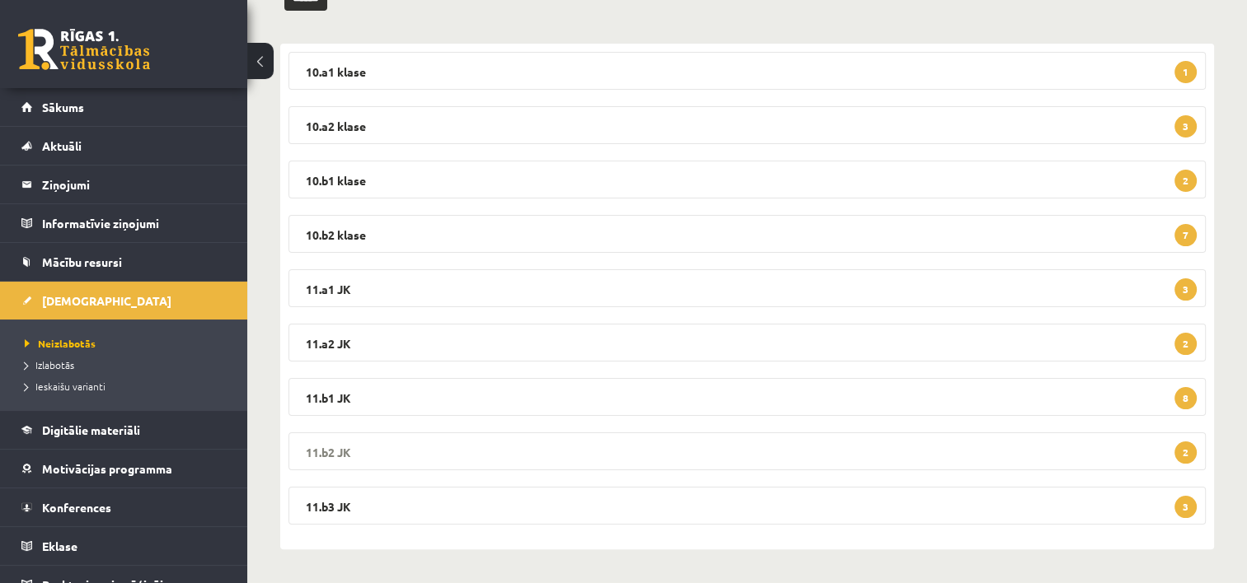
scroll to position [251, 0]
click at [402, 499] on legend "11.b3 JK 3" at bounding box center [746, 507] width 917 height 38
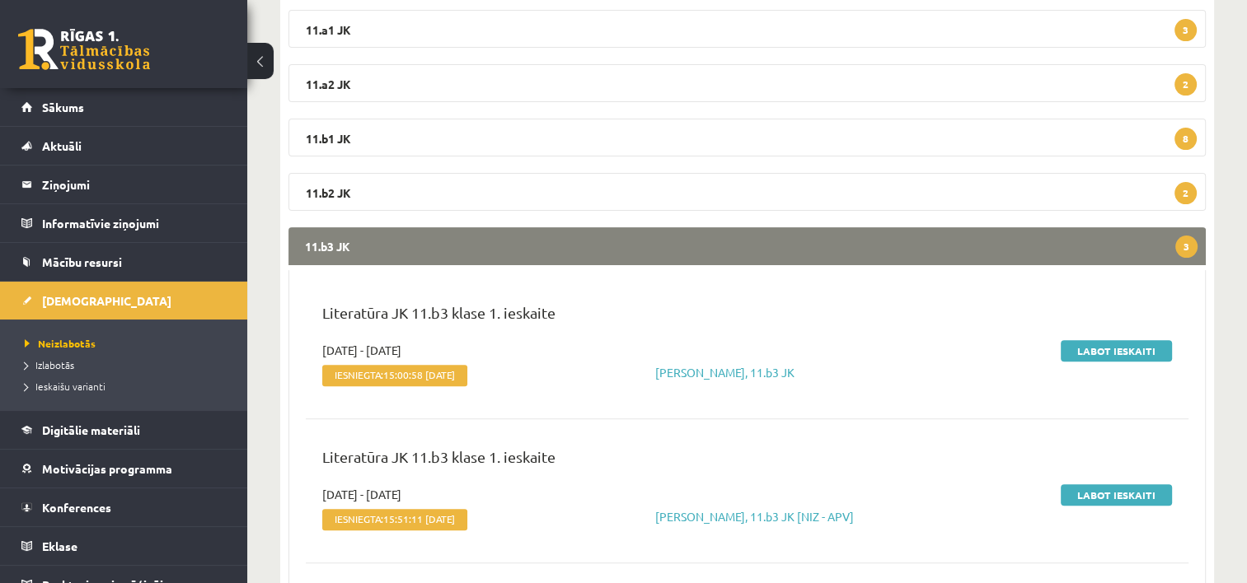
scroll to position [556, 0]
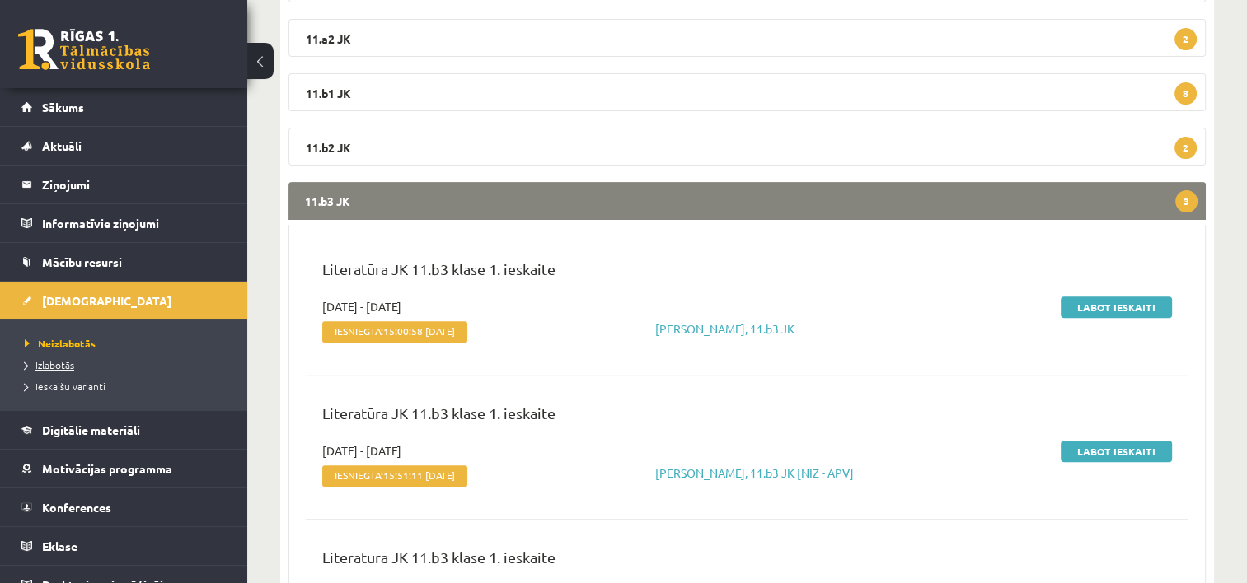
click at [58, 363] on span "Izlabotās" at bounding box center [49, 364] width 49 height 13
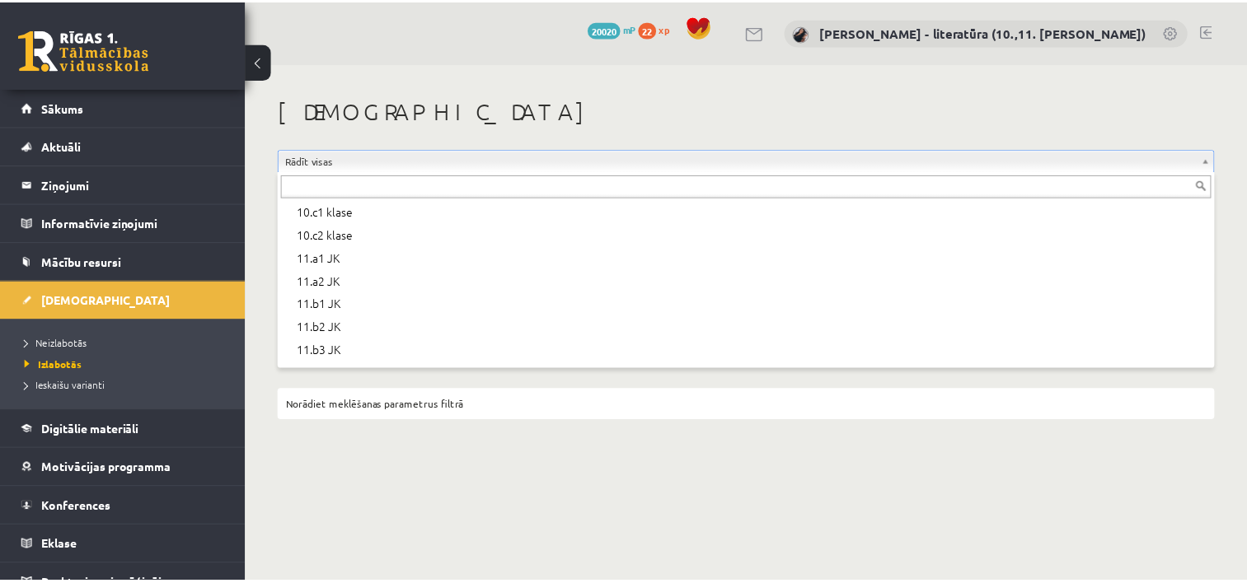
scroll to position [364, 0]
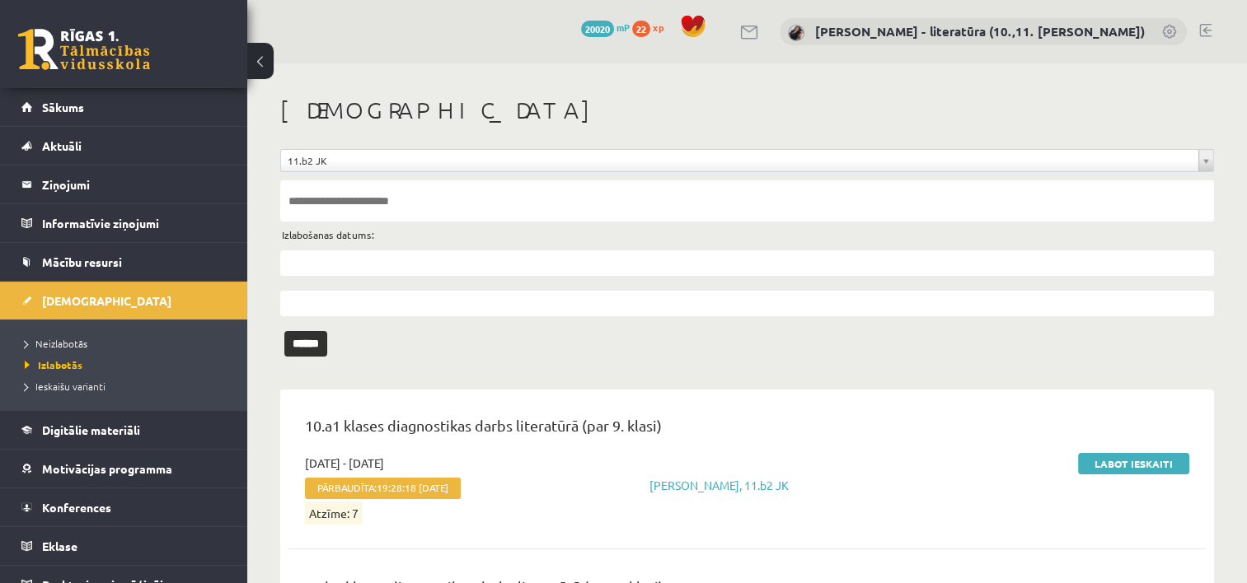
click at [435, 248] on div "Izlabošanas datums:" at bounding box center [747, 269] width 934 height 95
click at [360, 280] on div "Izlabošanas datums:" at bounding box center [747, 269] width 934 height 95
click at [350, 265] on input "text" at bounding box center [747, 264] width 934 height 26
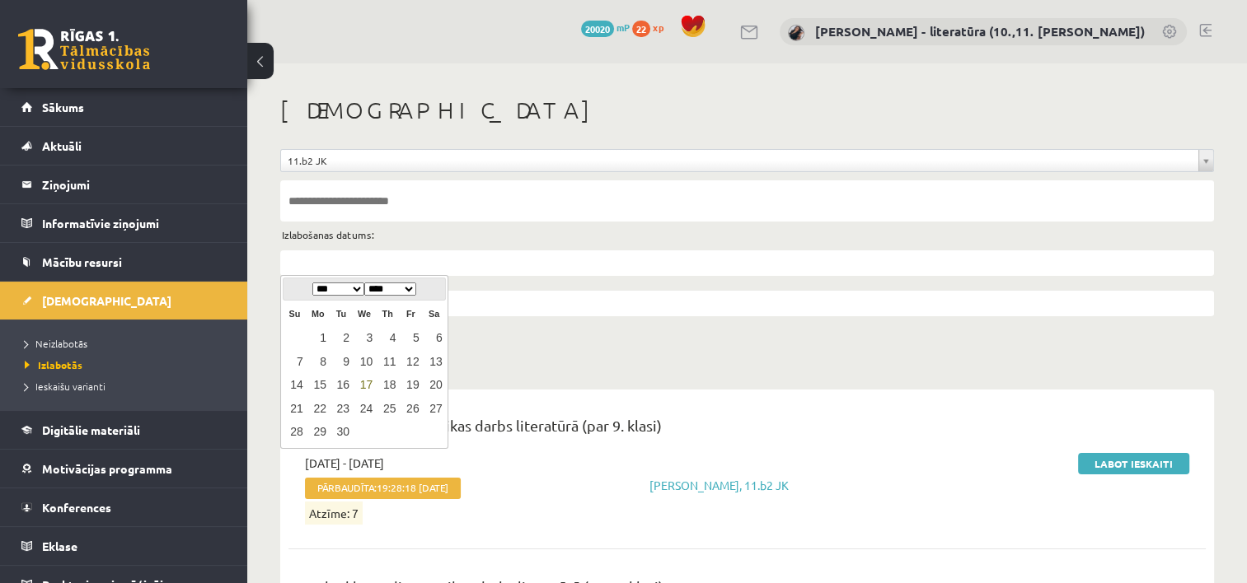
click at [364, 380] on link "17" at bounding box center [364, 385] width 21 height 22
type input "**********"
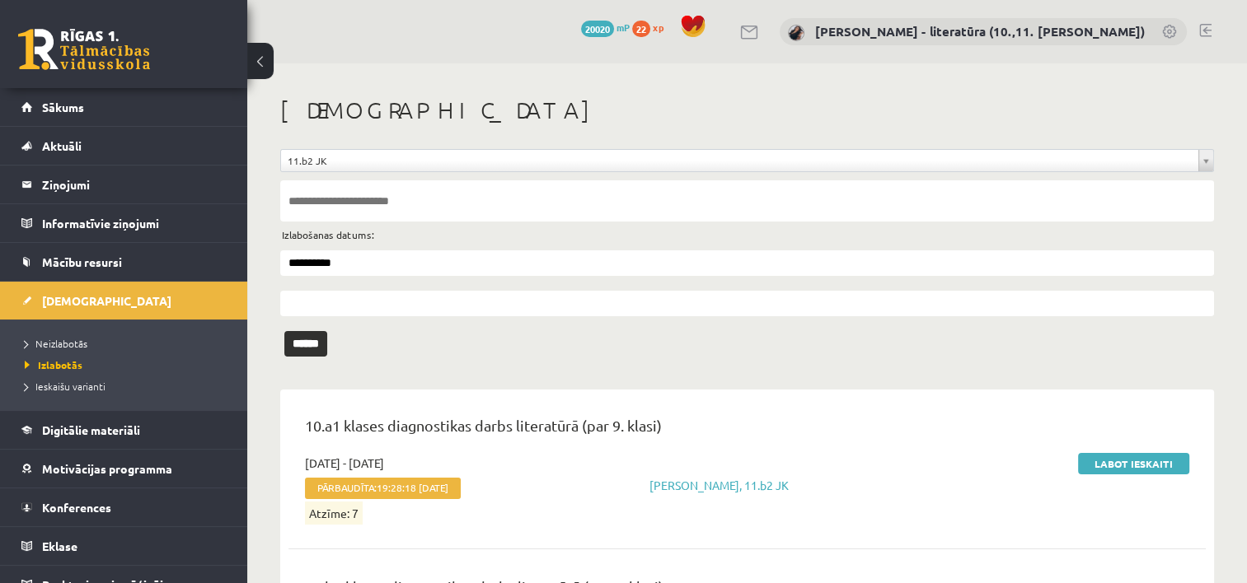
click at [316, 339] on input "******" at bounding box center [305, 344] width 43 height 26
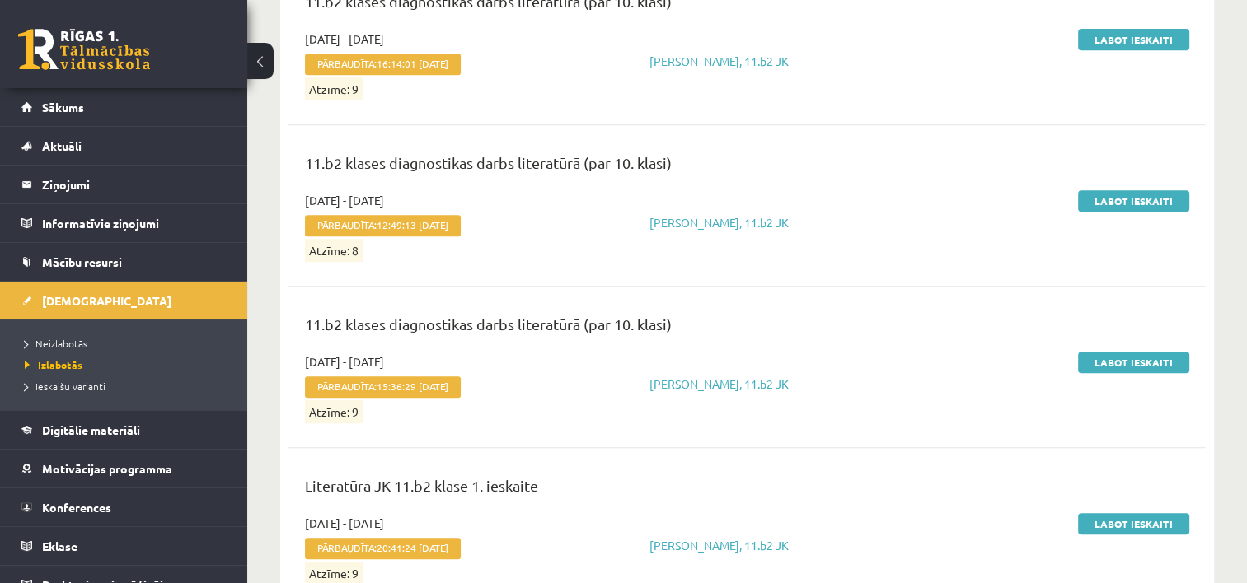
scroll to position [963, 0]
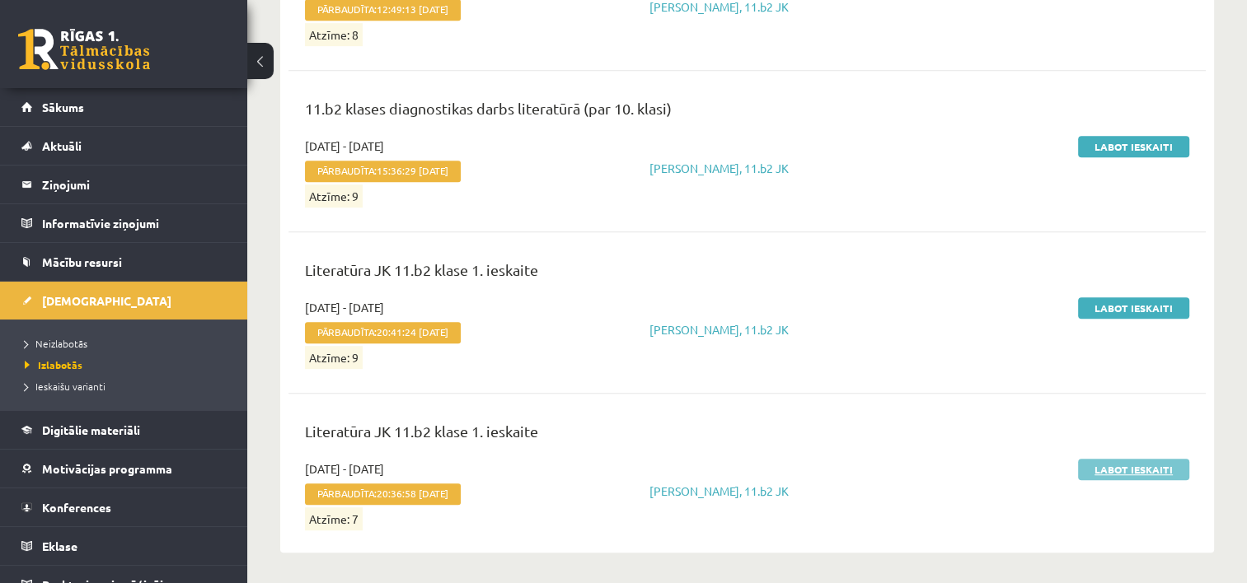
click at [1101, 461] on link "Labot ieskaiti" at bounding box center [1133, 469] width 111 height 21
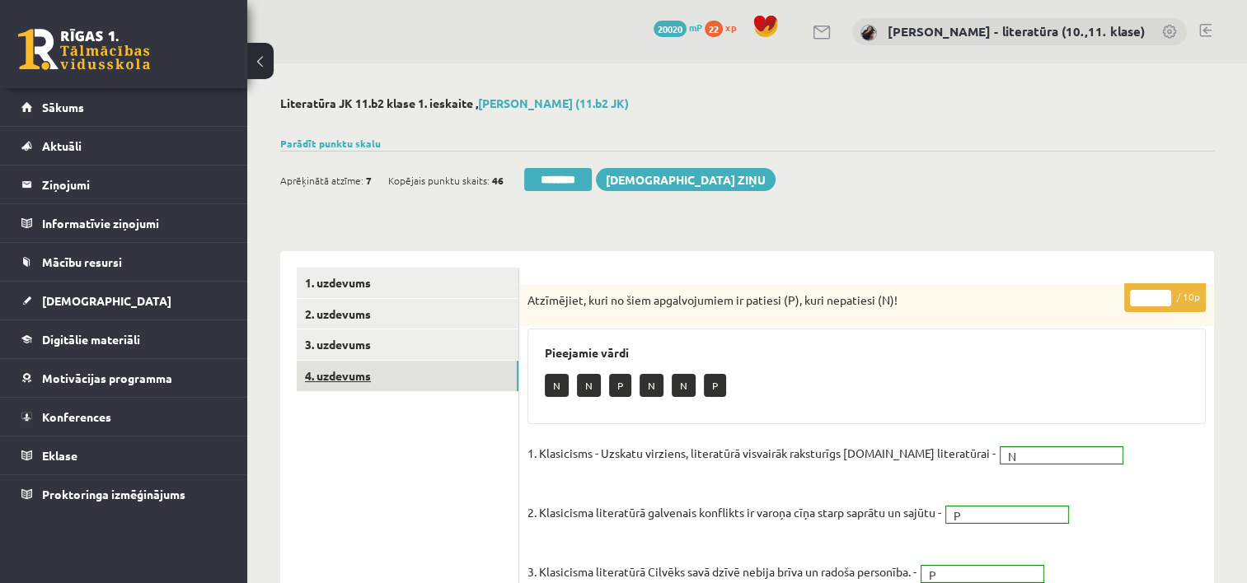
click at [358, 372] on link "4. uzdevums" at bounding box center [408, 376] width 222 height 30
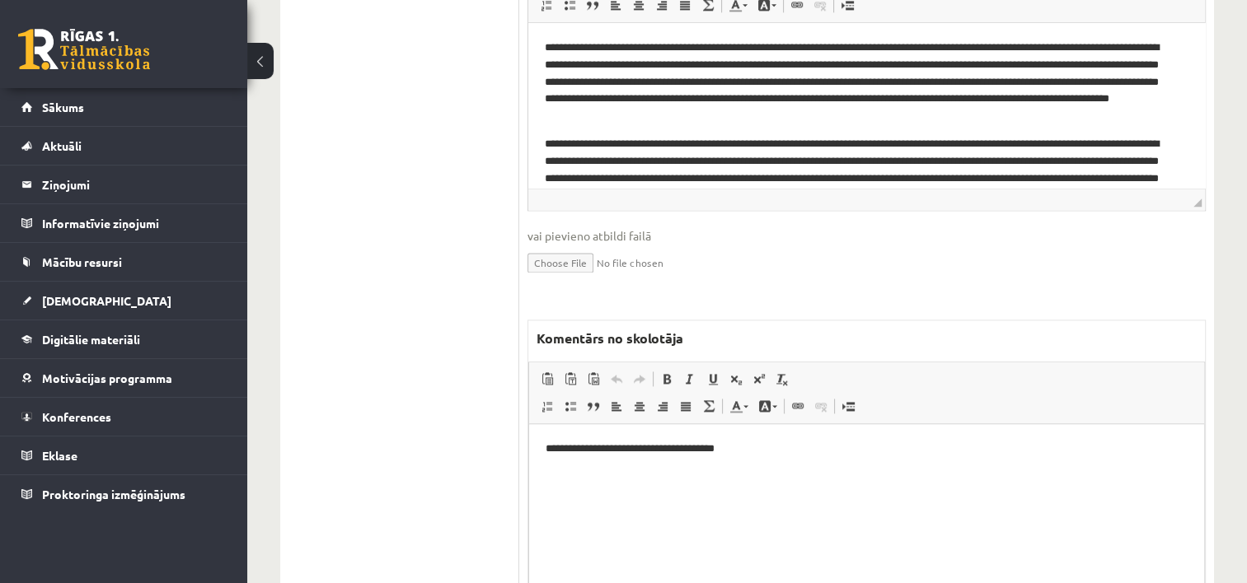
scroll to position [2167, 0]
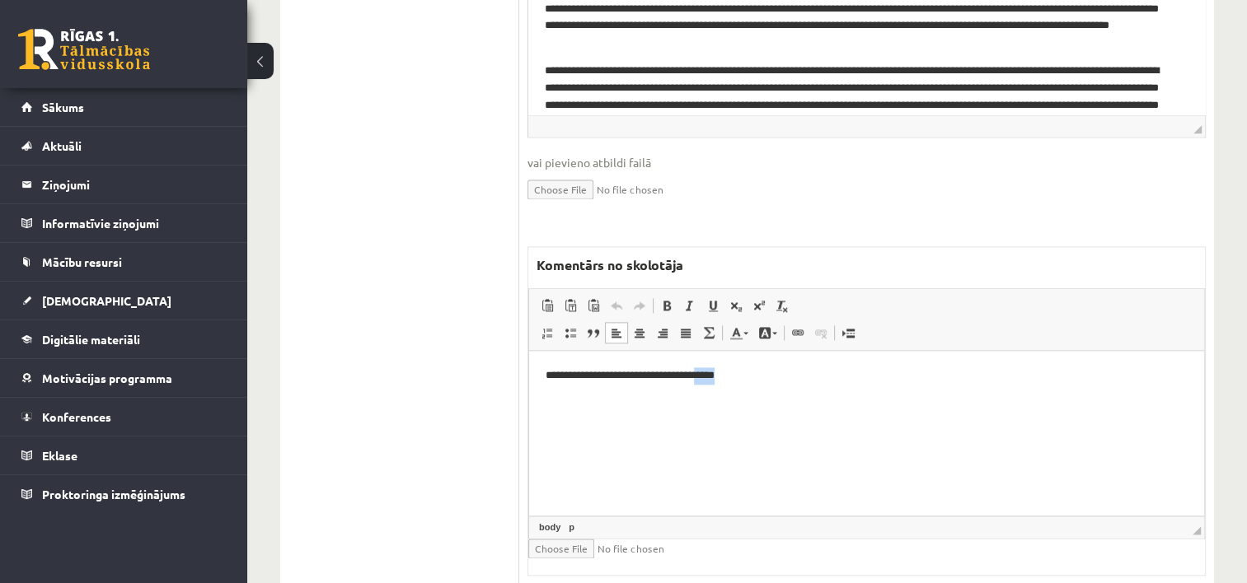
drag, startPoint x: 781, startPoint y: 404, endPoint x: 724, endPoint y: 404, distance: 56.9
click at [724, 401] on html "**********" at bounding box center [866, 376] width 675 height 50
click at [794, 388] on html "**********" at bounding box center [866, 376] width 675 height 50
drag, startPoint x: 786, startPoint y: 380, endPoint x: 381, endPoint y: 429, distance: 408.4
click at [529, 401] on html "**********" at bounding box center [866, 376] width 675 height 50
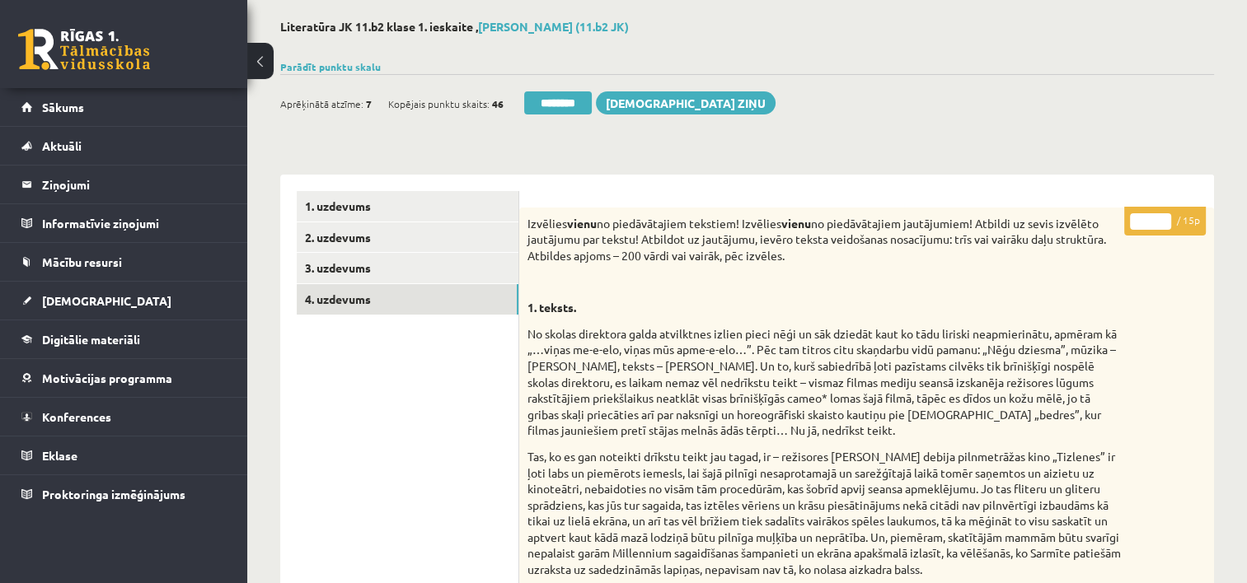
scroll to position [0, 0]
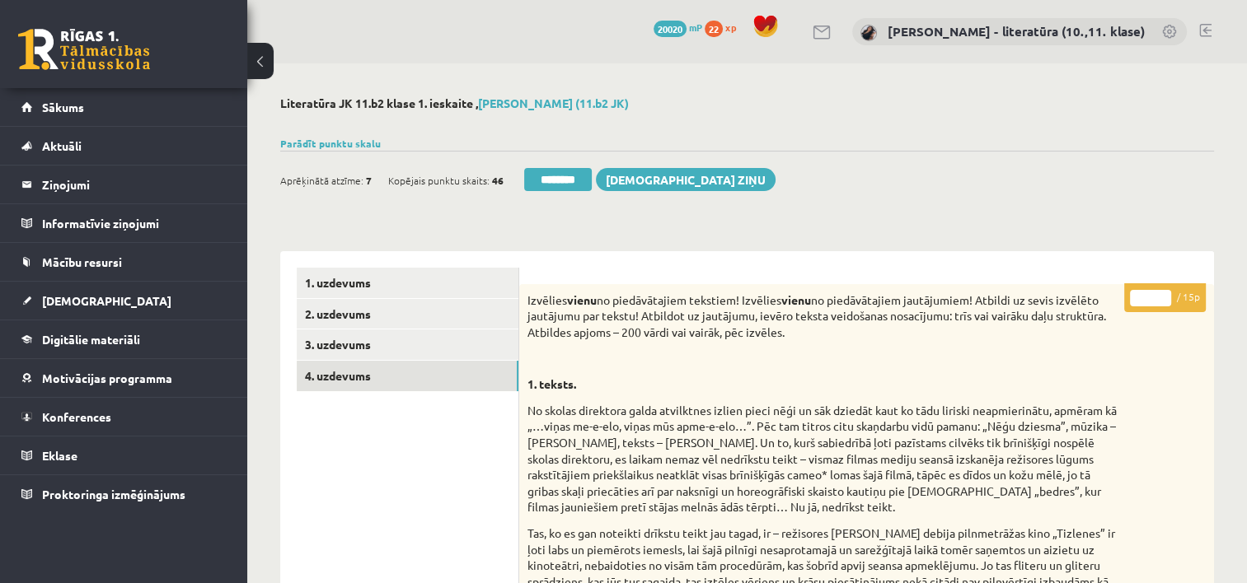
drag, startPoint x: 1145, startPoint y: 297, endPoint x: 1066, endPoint y: 326, distance: 84.5
type input "**"
click at [468, 354] on link "3. uzdevums" at bounding box center [408, 345] width 222 height 30
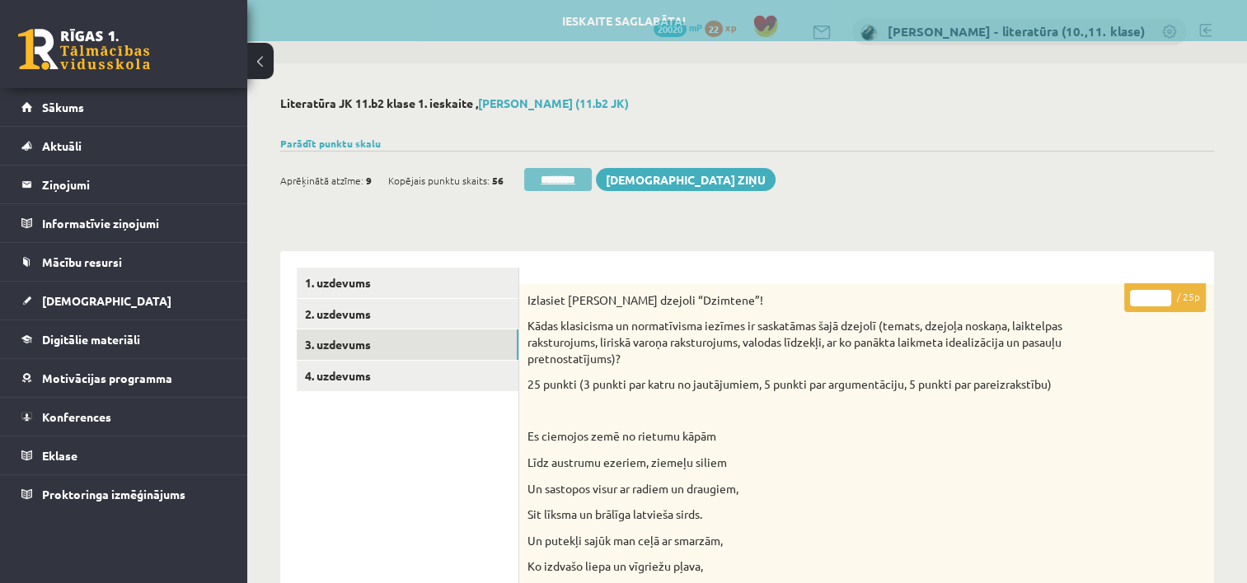
click at [574, 181] on input "********" at bounding box center [558, 179] width 68 height 23
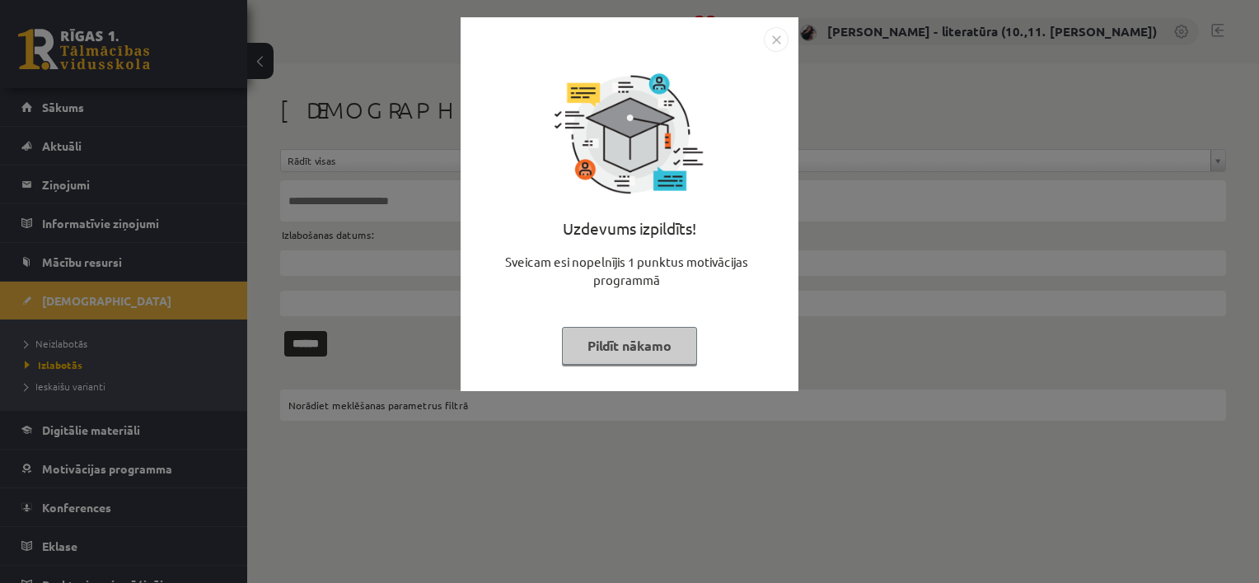
drag, startPoint x: 589, startPoint y: 353, endPoint x: 68, endPoint y: 359, distance: 521.7
click at [68, 359] on div "Uzdevums izpildīts! Sveicam esi nopelnījis 1 punktus motivācijas programmā Pild…" at bounding box center [629, 291] width 1259 height 583
click at [55, 336] on div "Uzdevums izpildīts! Sveicam esi nopelnījis 1 punktus motivācijas programmā Pild…" at bounding box center [629, 291] width 1259 height 583
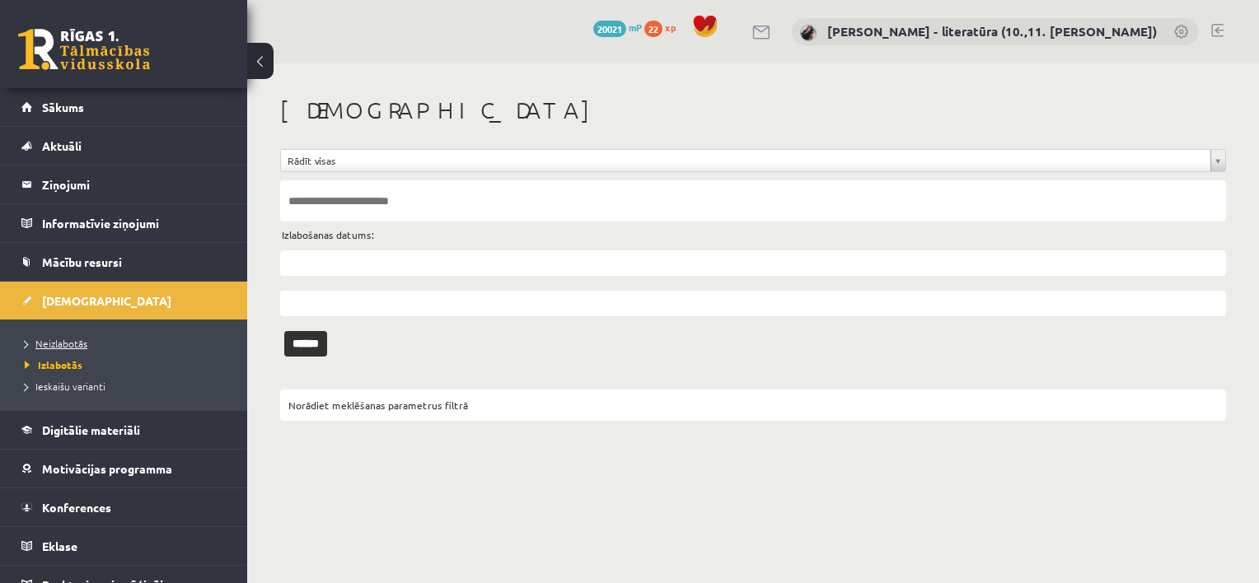
click at [61, 346] on span "Neizlabotās" at bounding box center [56, 343] width 63 height 13
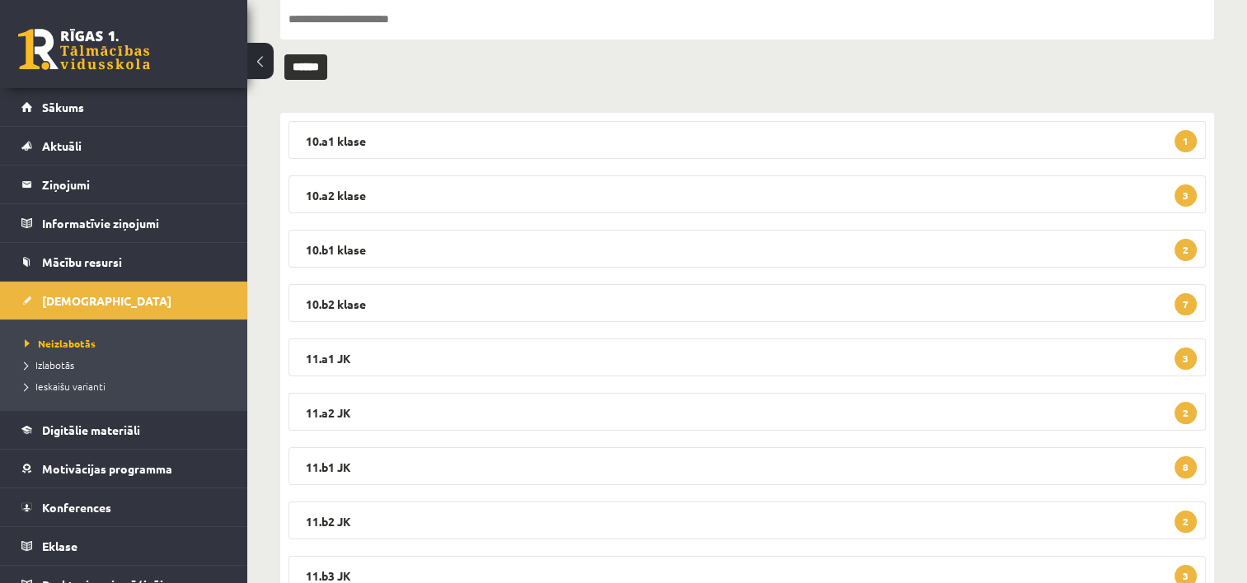
scroll to position [250, 0]
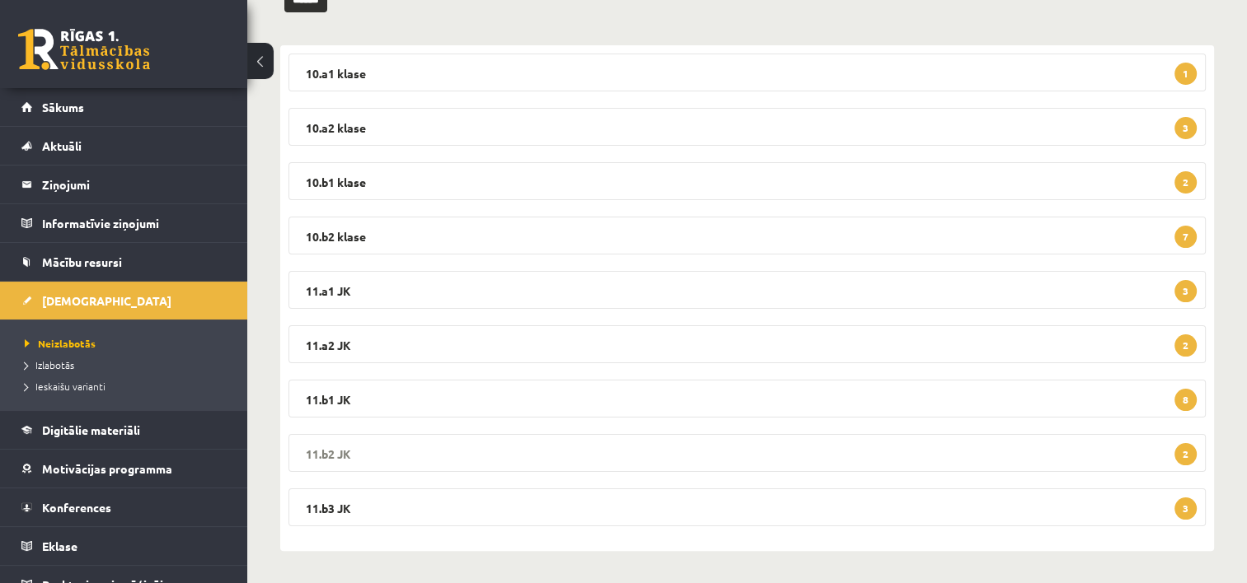
click at [372, 448] on legend "11.b2 JK 2" at bounding box center [746, 453] width 917 height 38
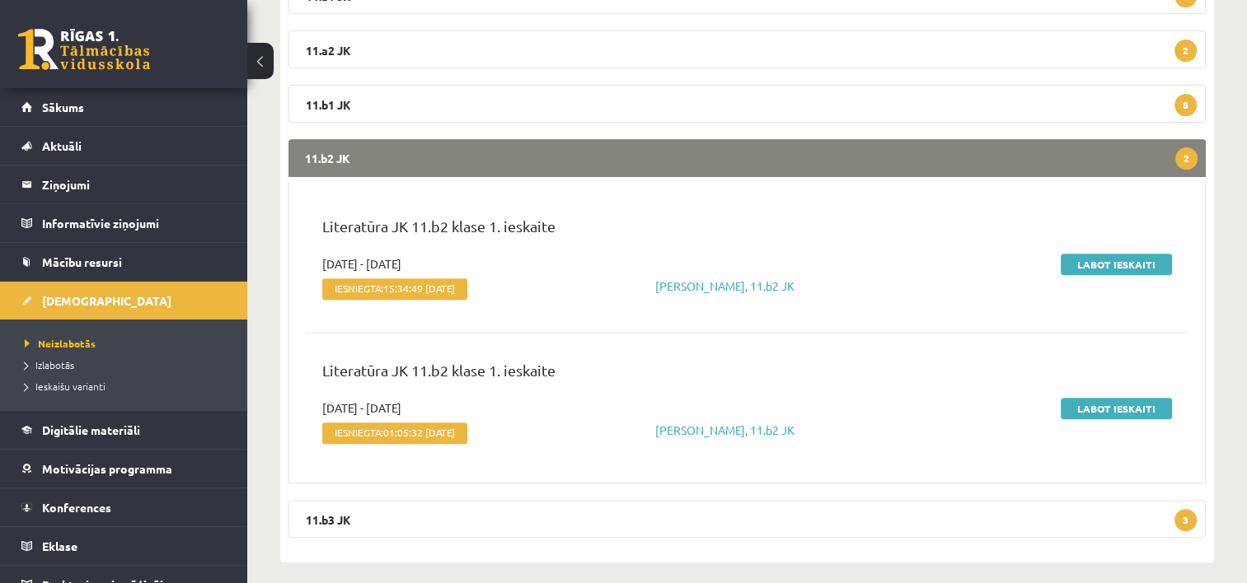
scroll to position [555, 0]
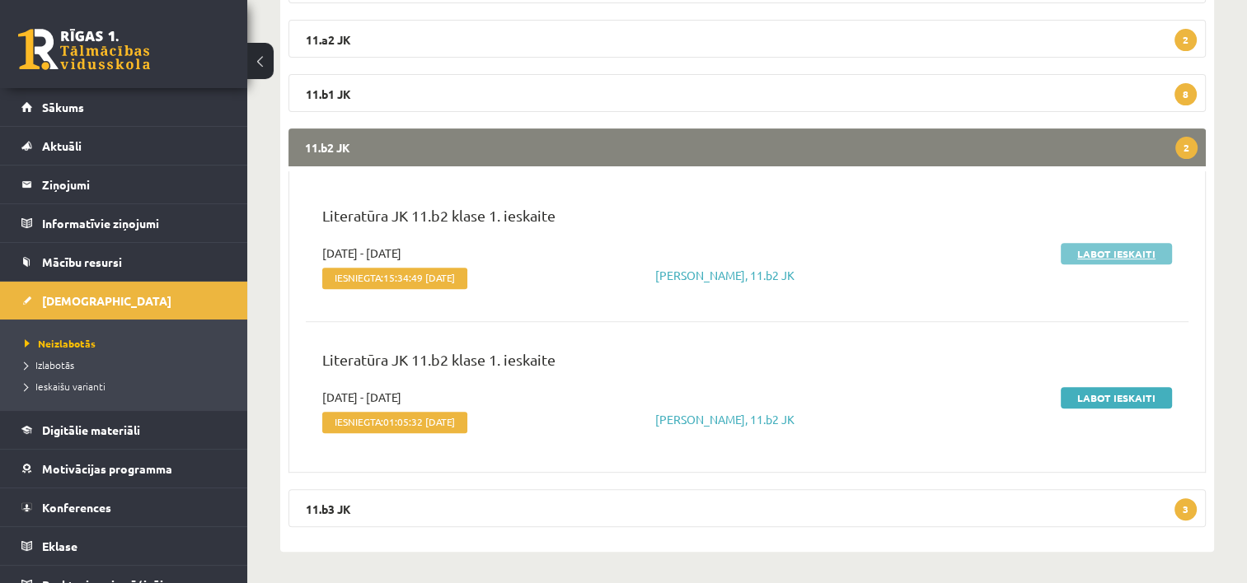
click at [1113, 257] on link "Labot ieskaiti" at bounding box center [1116, 253] width 111 height 21
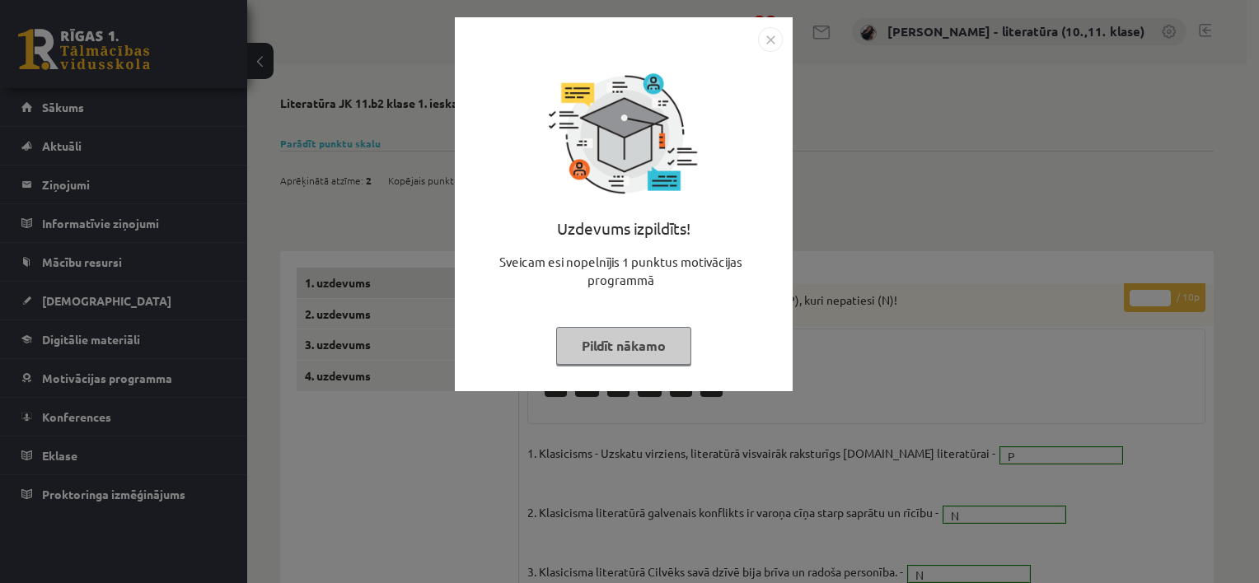
click at [603, 343] on button "Pildīt nākamo" at bounding box center [623, 346] width 135 height 38
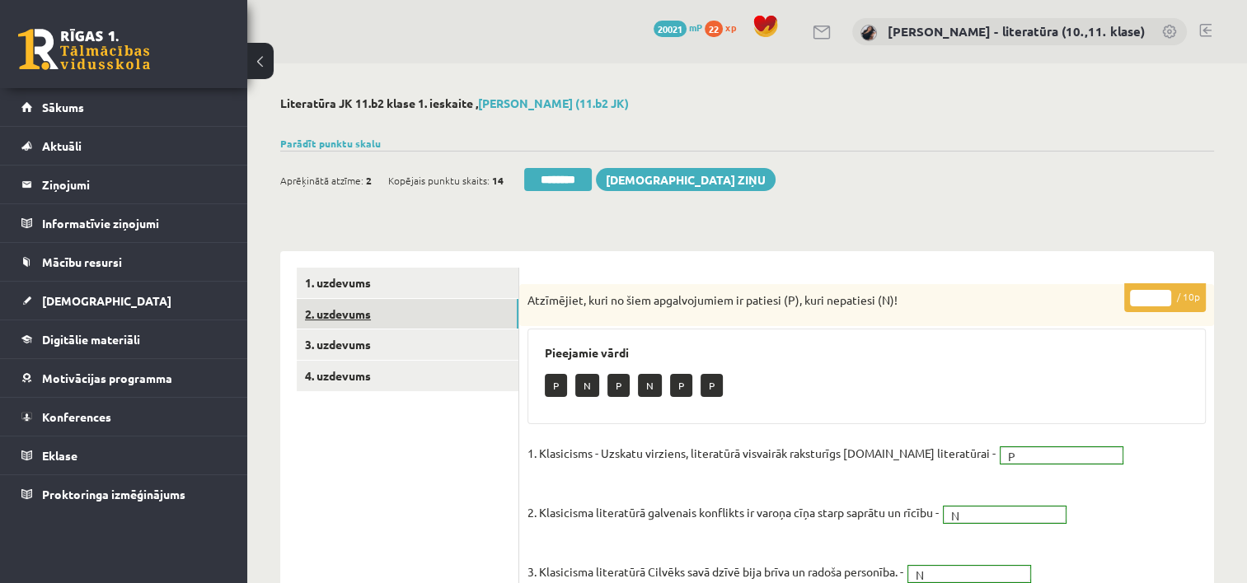
click at [359, 319] on link "2. uzdevums" at bounding box center [408, 314] width 222 height 30
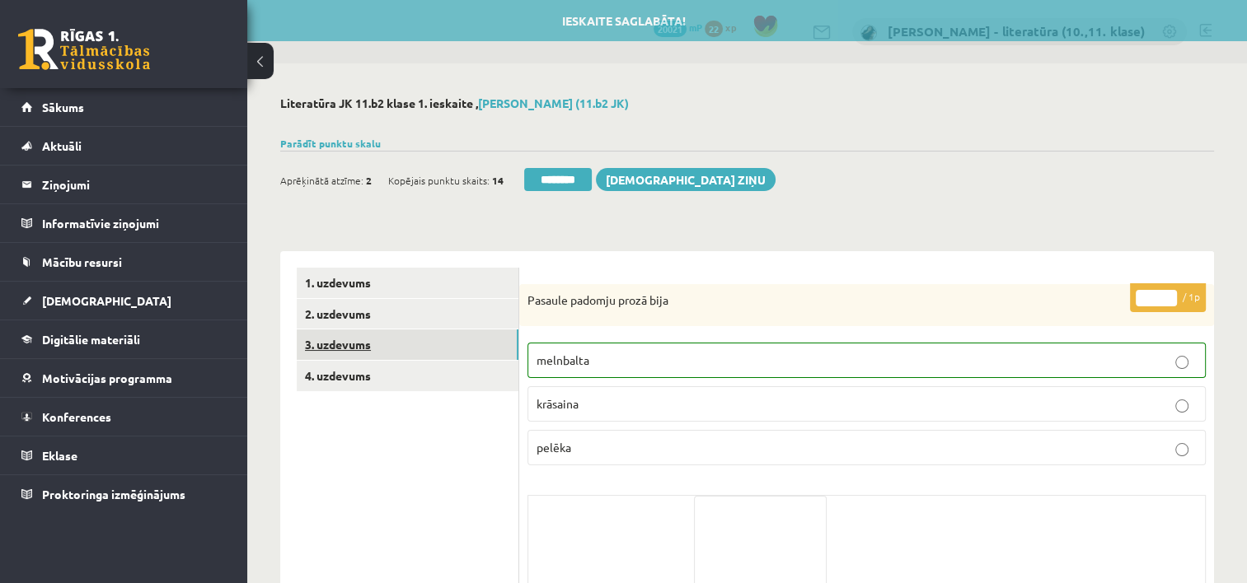
click at [366, 338] on link "3. uzdevums" at bounding box center [408, 345] width 222 height 30
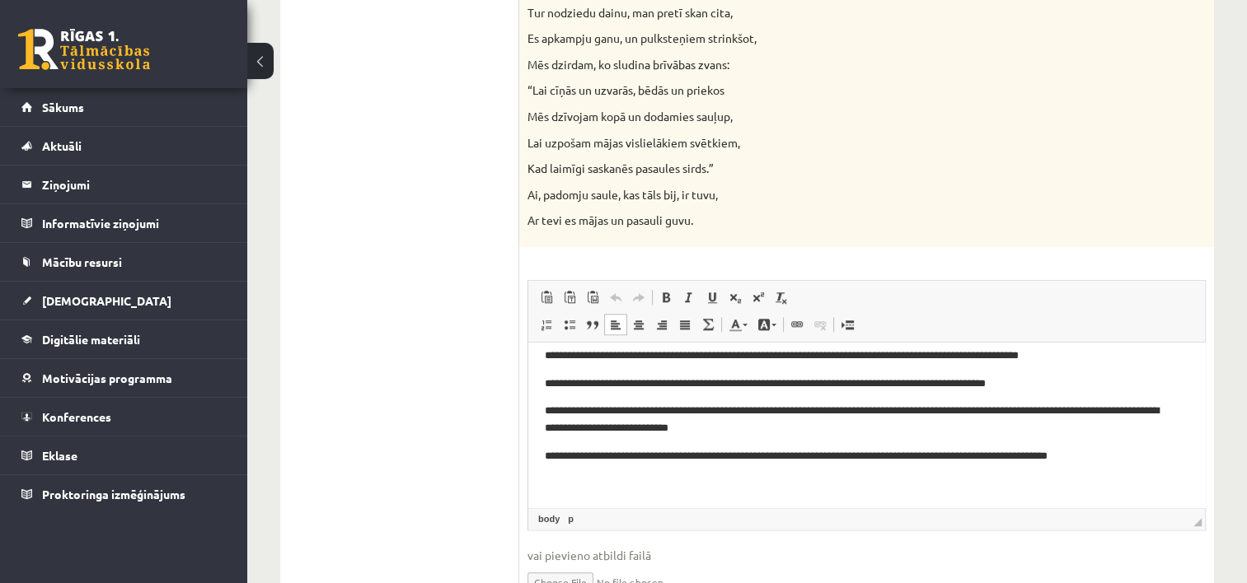
scroll to position [97, 0]
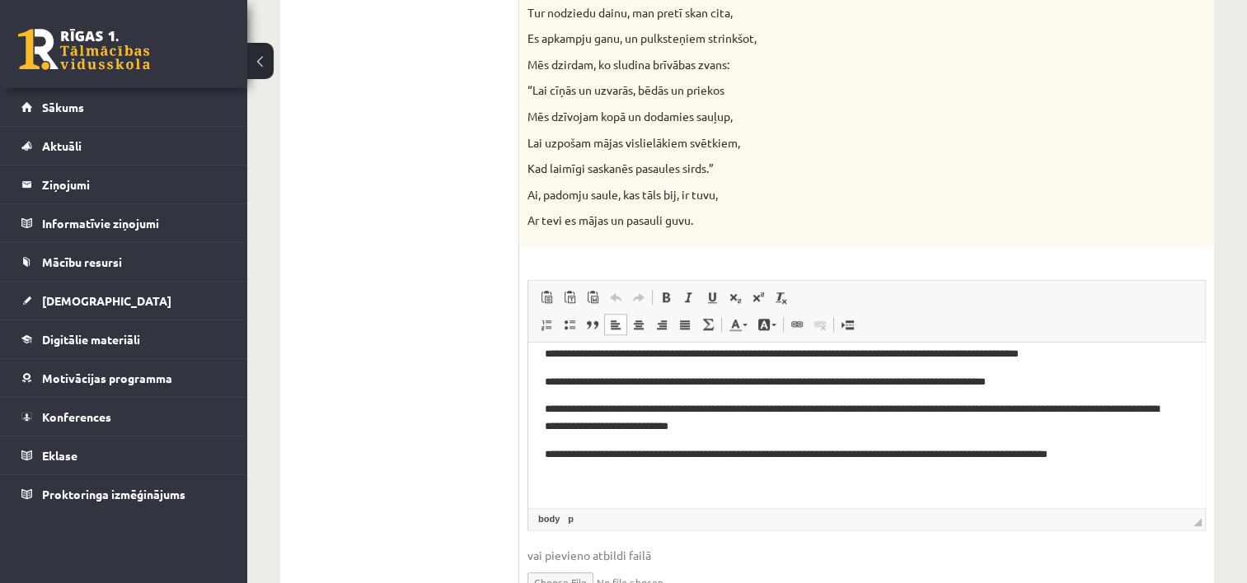
drag, startPoint x: 1197, startPoint y: 414, endPoint x: 1759, endPoint y: 813, distance: 689.2
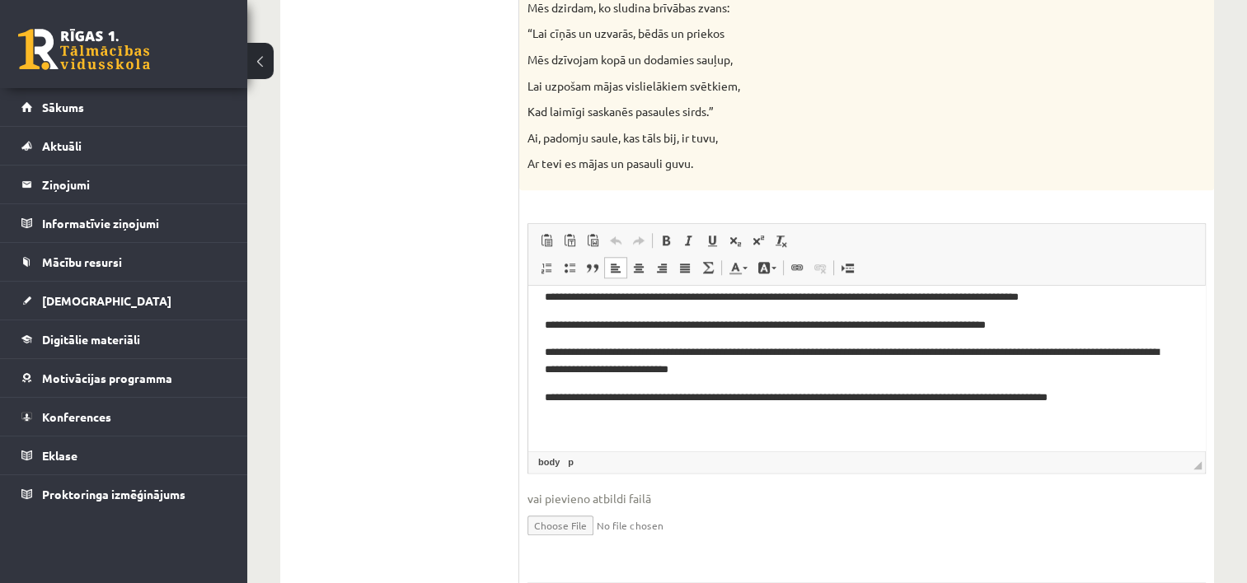
scroll to position [0, 0]
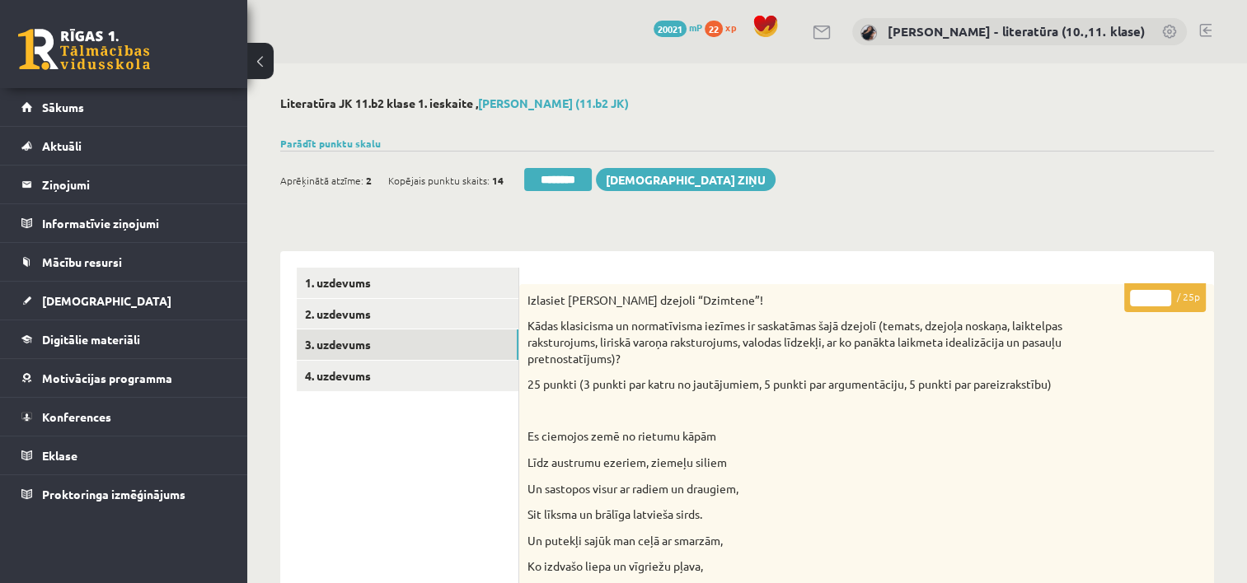
drag, startPoint x: 1152, startPoint y: 295, endPoint x: 1111, endPoint y: 298, distance: 41.3
type input "**"
click at [413, 384] on link "4. uzdevums" at bounding box center [408, 376] width 222 height 30
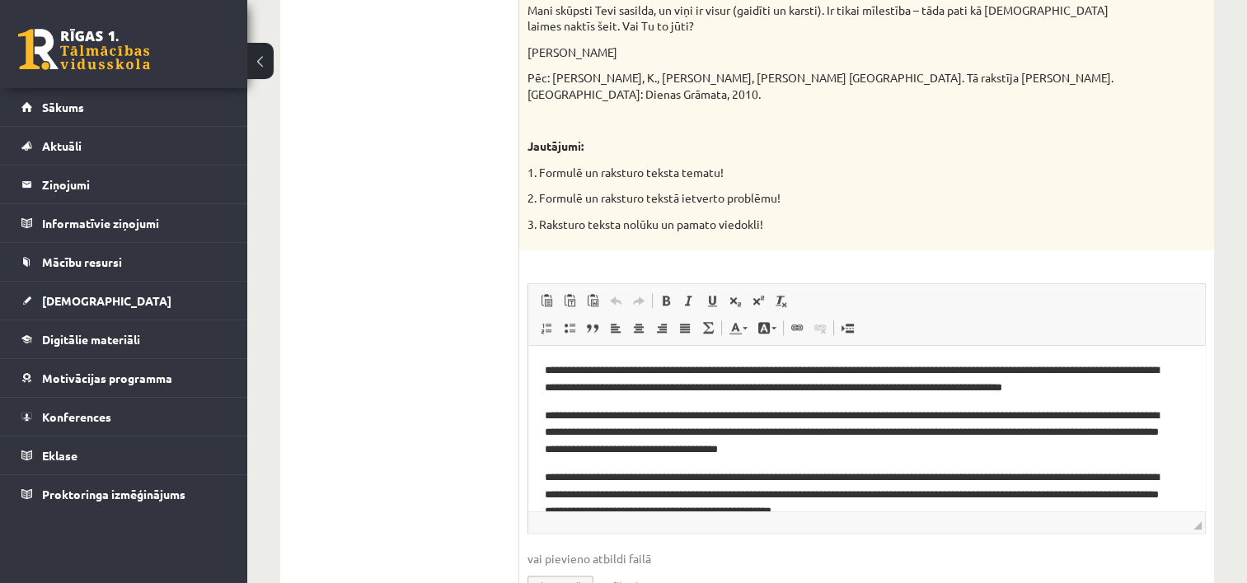
scroll to position [1768, 0]
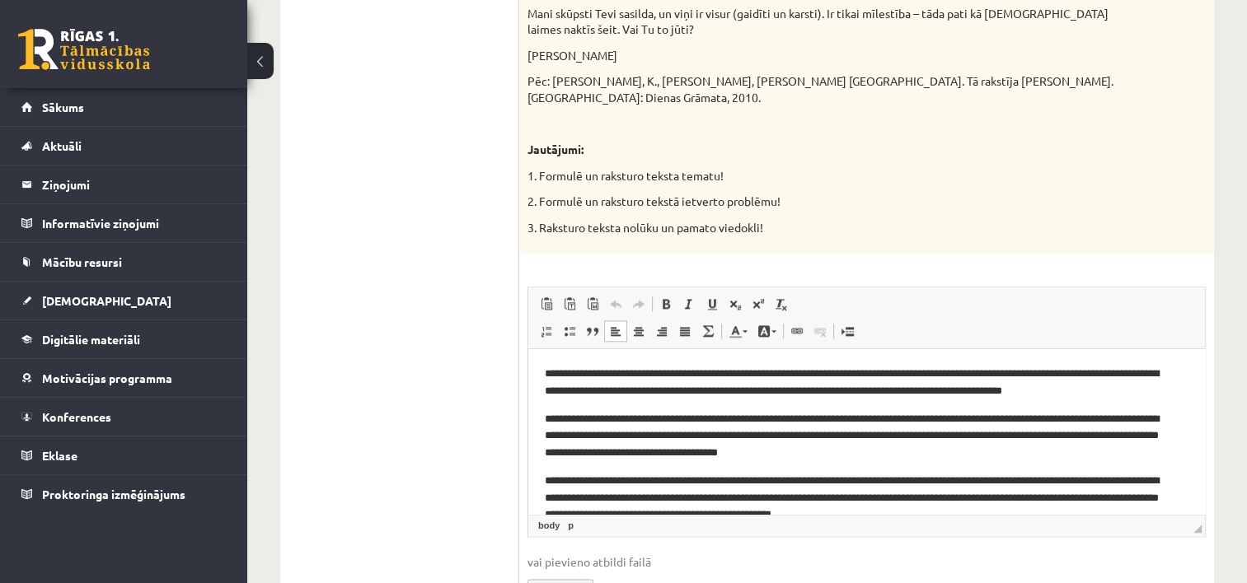
click at [1155, 402] on body "**********" at bounding box center [867, 476] width 644 height 220
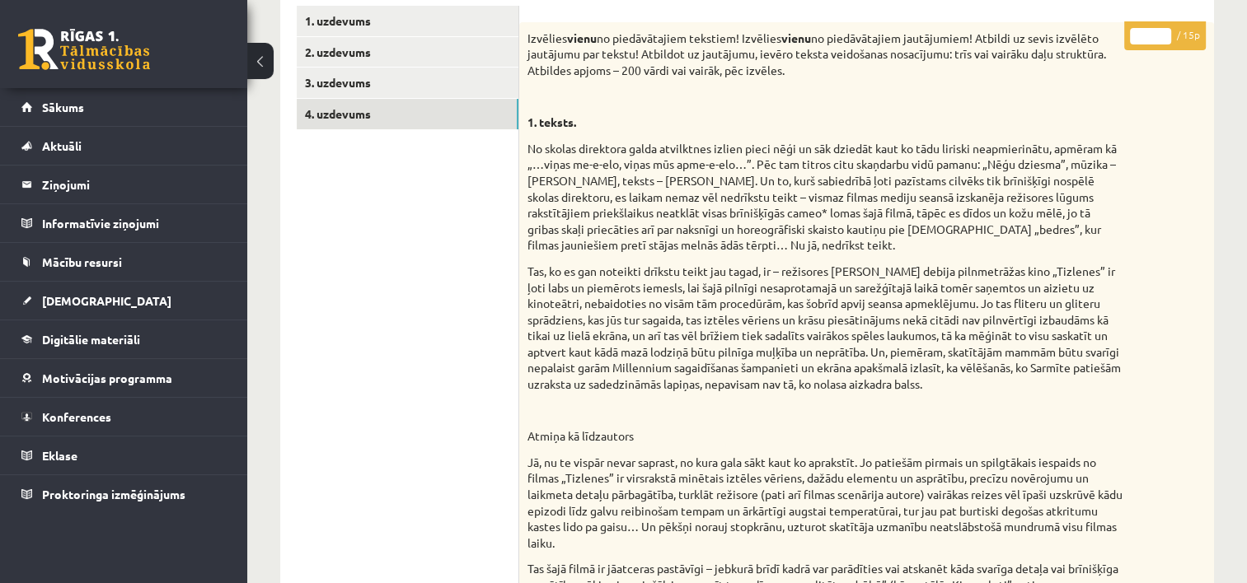
scroll to position [0, 0]
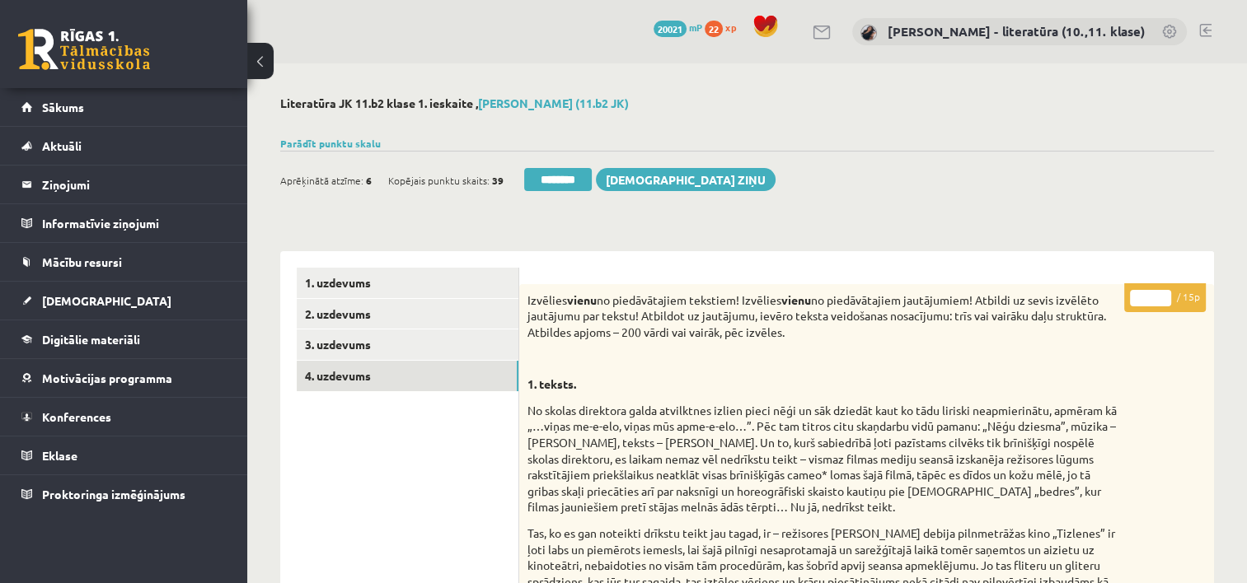
drag, startPoint x: 1156, startPoint y: 297, endPoint x: 1081, endPoint y: 308, distance: 75.8
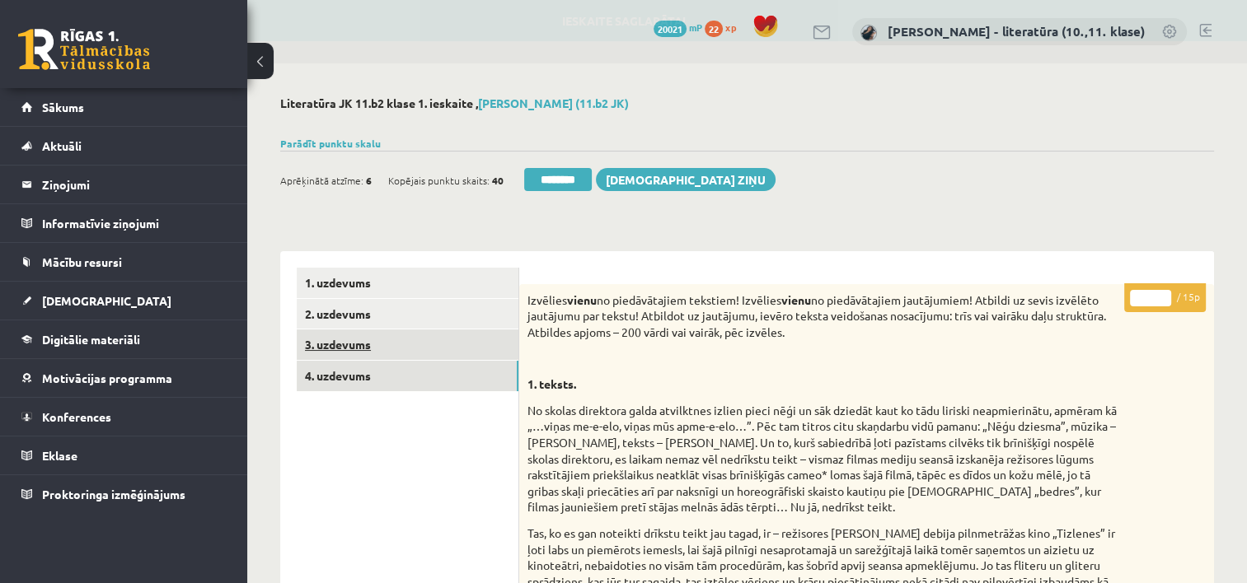
type input "**"
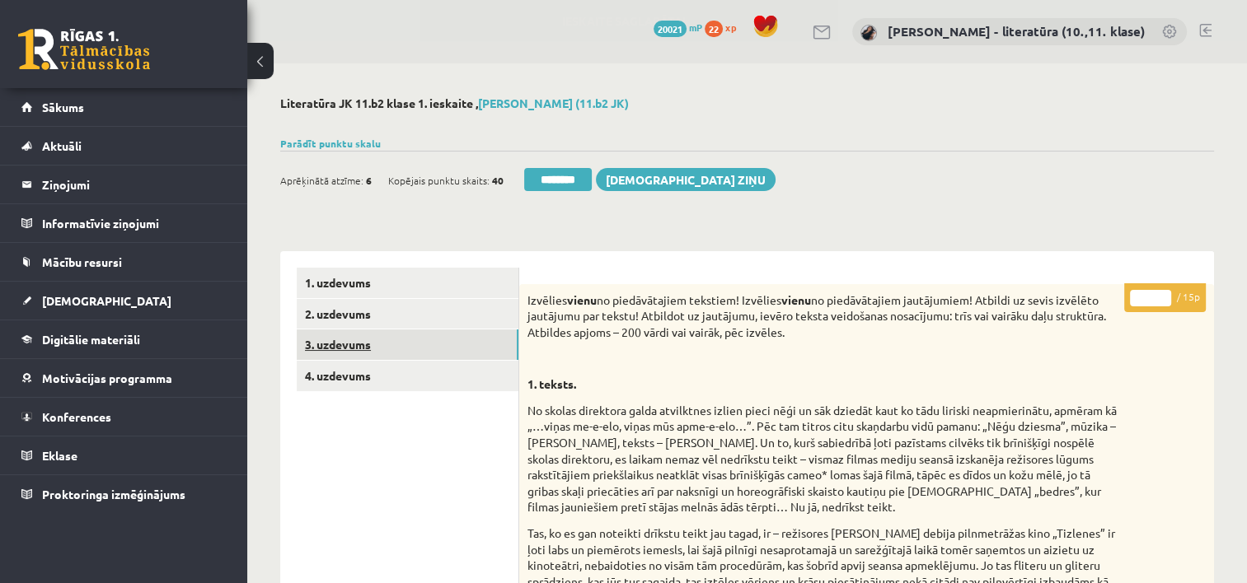
click at [388, 359] on link "3. uzdevums" at bounding box center [408, 345] width 222 height 30
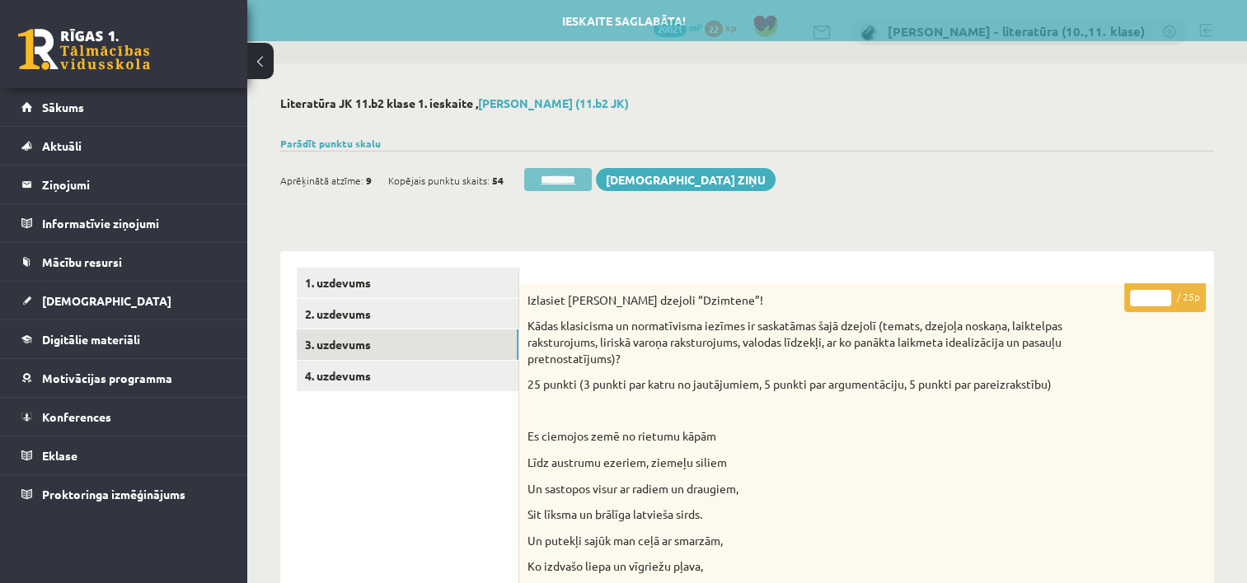
click at [574, 173] on input "********" at bounding box center [558, 179] width 68 height 23
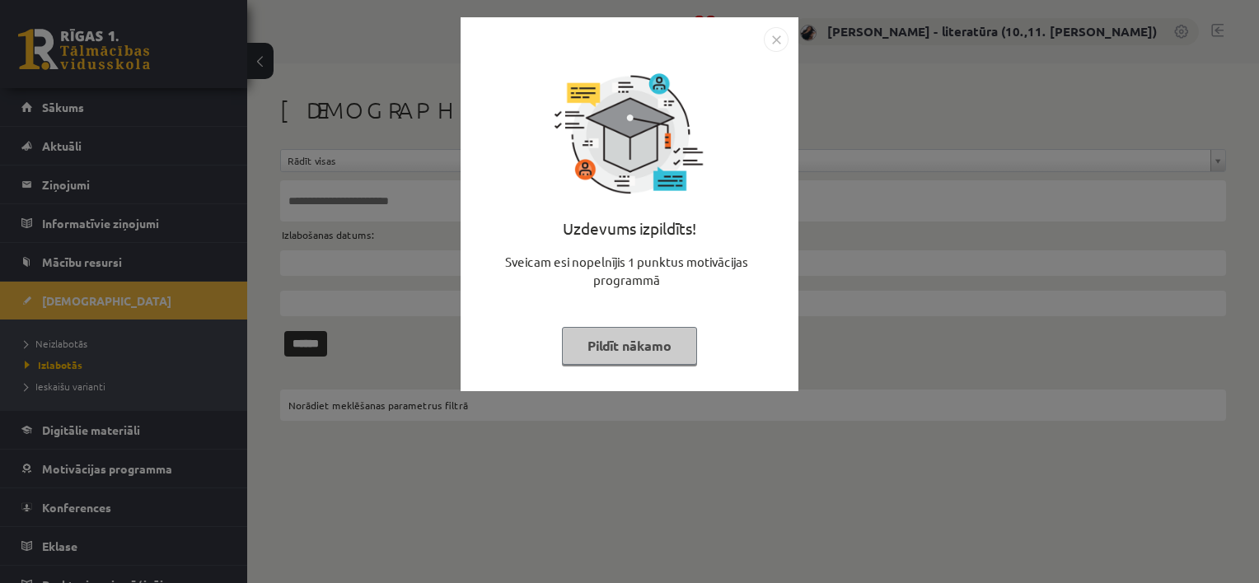
click at [592, 358] on button "Pildīt nākamo" at bounding box center [629, 346] width 135 height 38
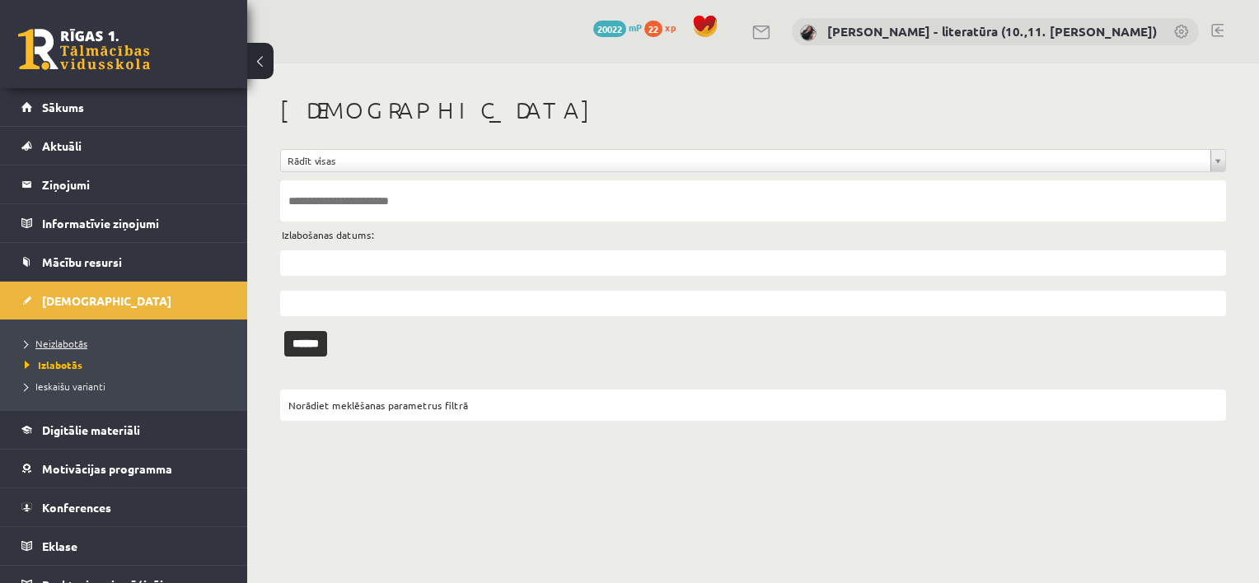
click at [76, 340] on span "Neizlabotās" at bounding box center [56, 343] width 63 height 13
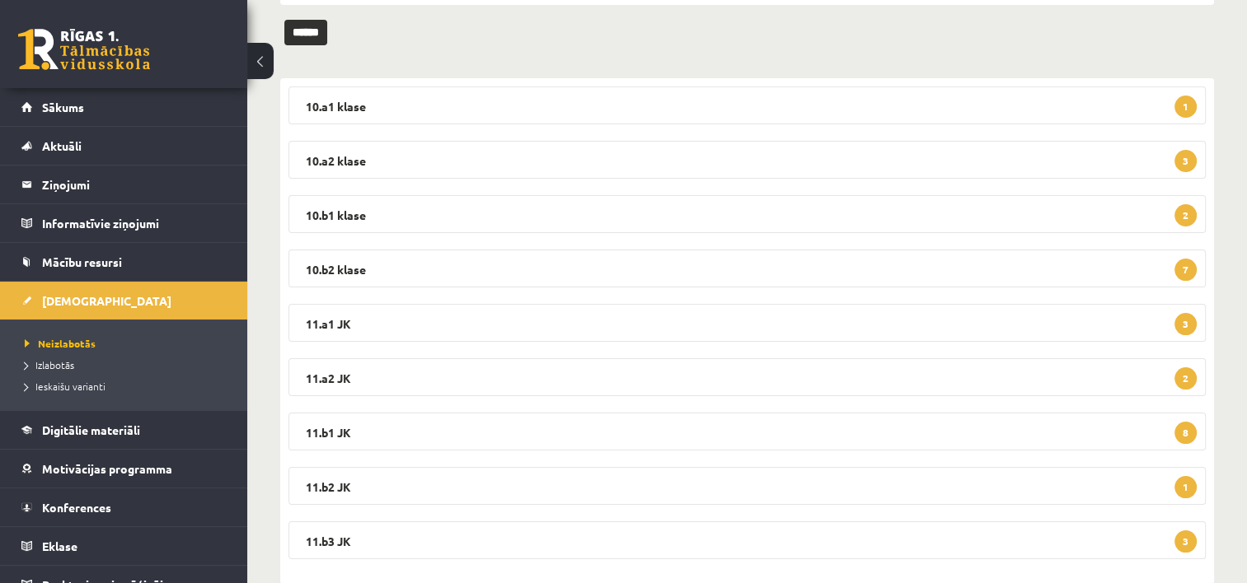
scroll to position [247, 0]
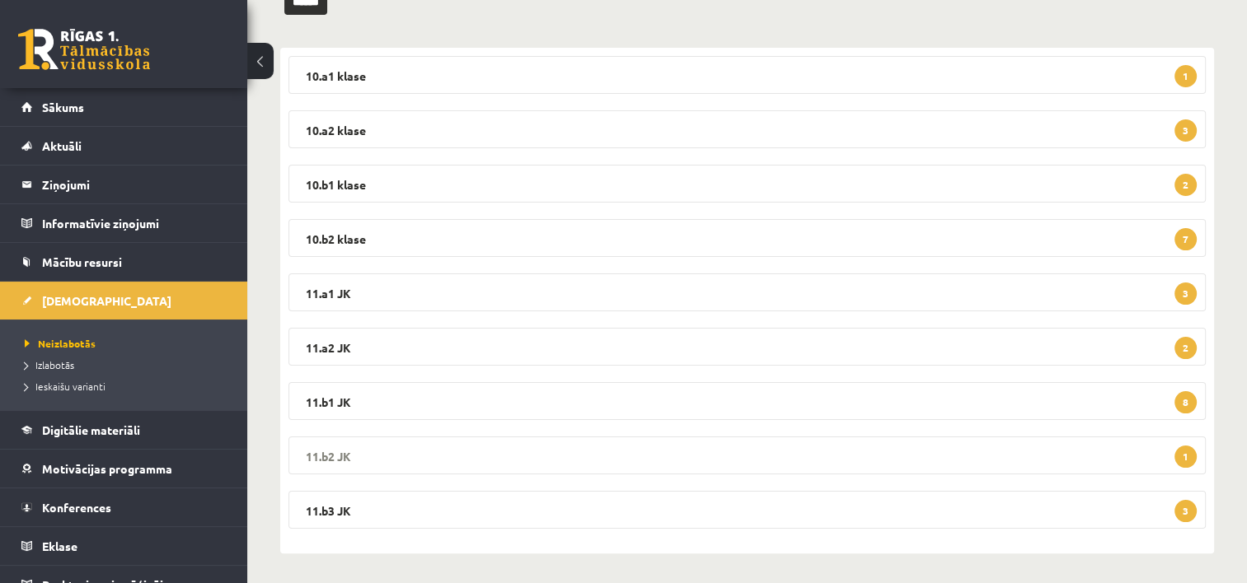
click at [371, 452] on legend "11.b2 JK 1" at bounding box center [746, 456] width 917 height 38
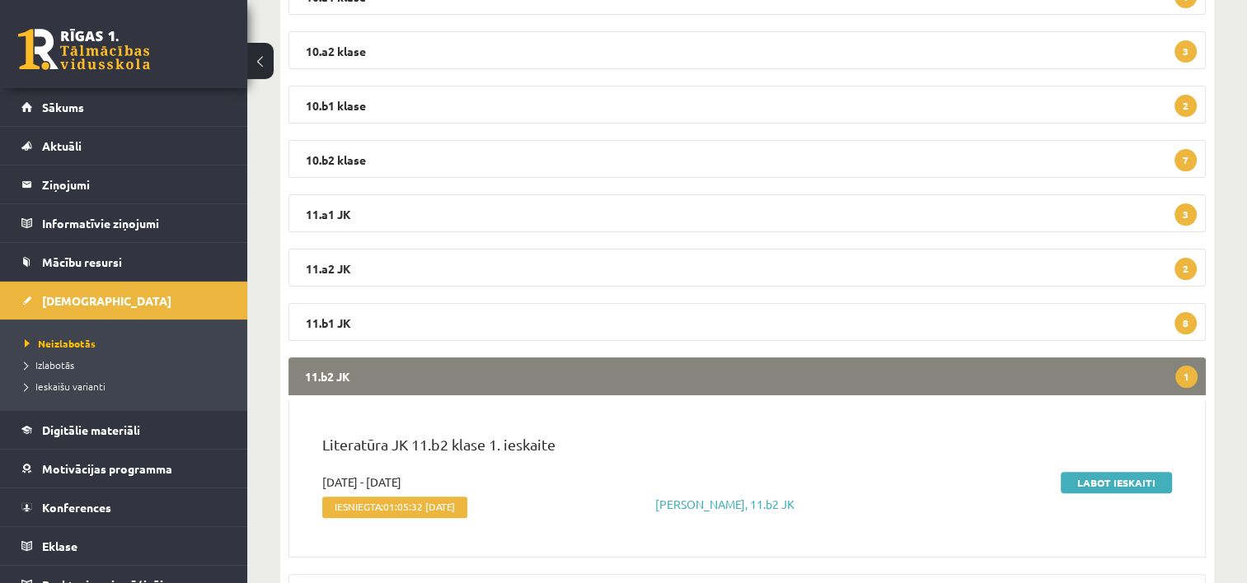
scroll to position [377, 0]
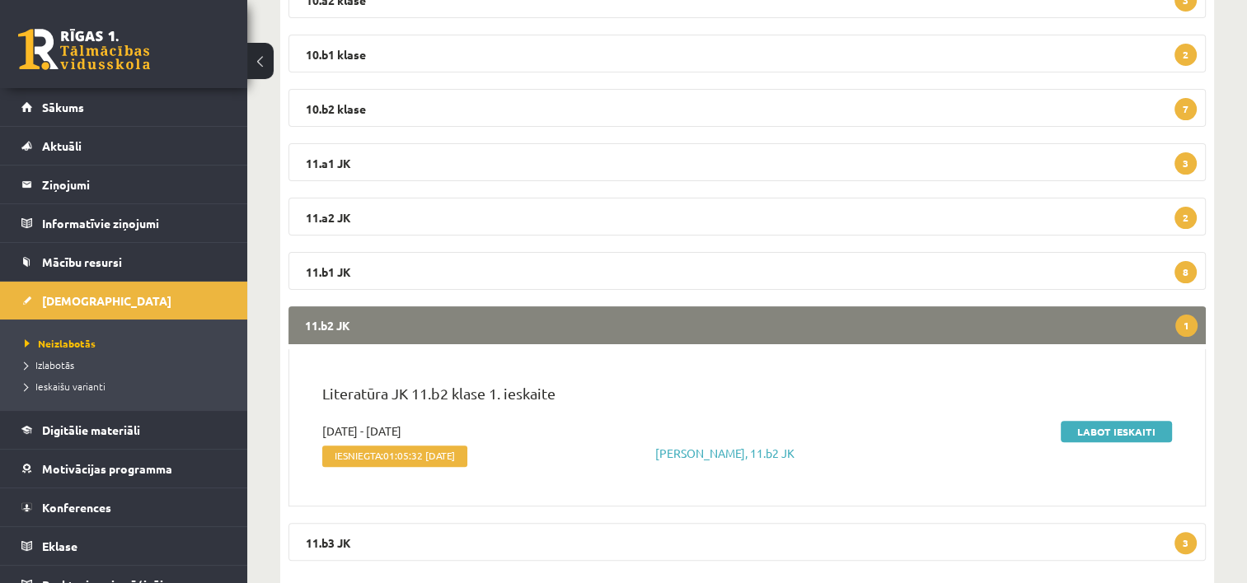
click at [386, 314] on legend "11.b2 JK 1" at bounding box center [746, 326] width 917 height 38
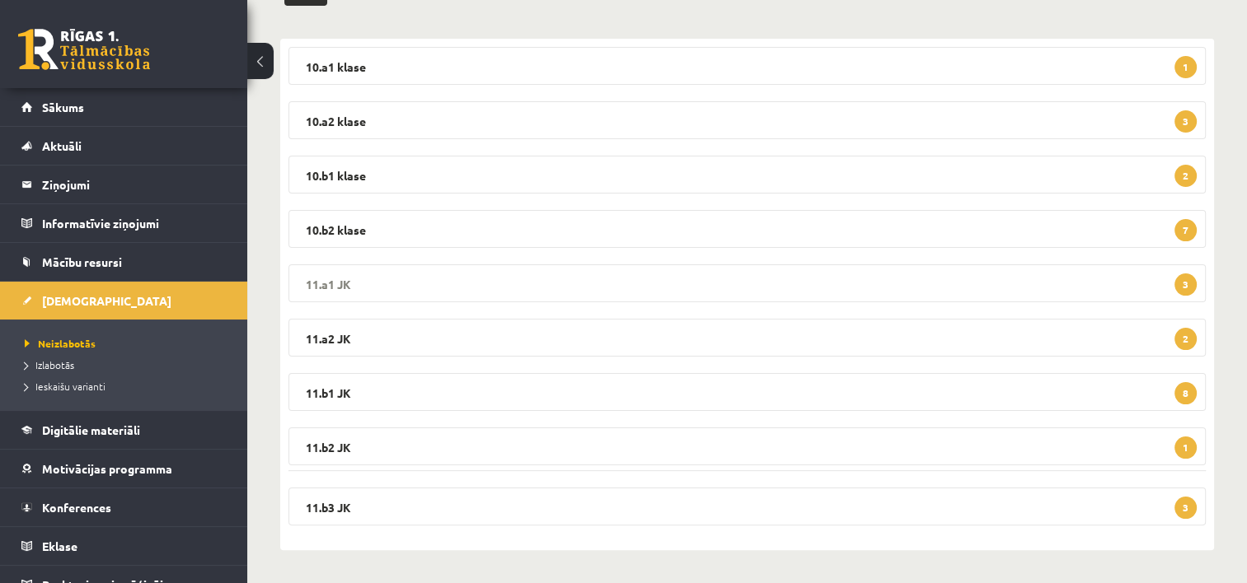
scroll to position [250, 0]
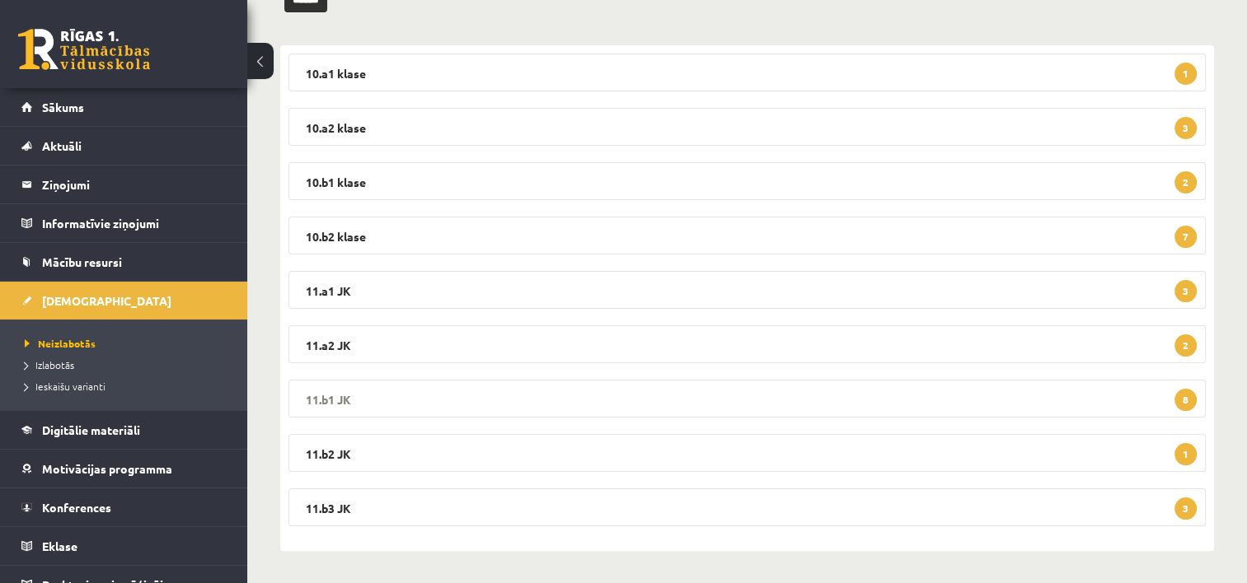
click at [385, 399] on legend "11.b1 JK 8" at bounding box center [746, 399] width 917 height 38
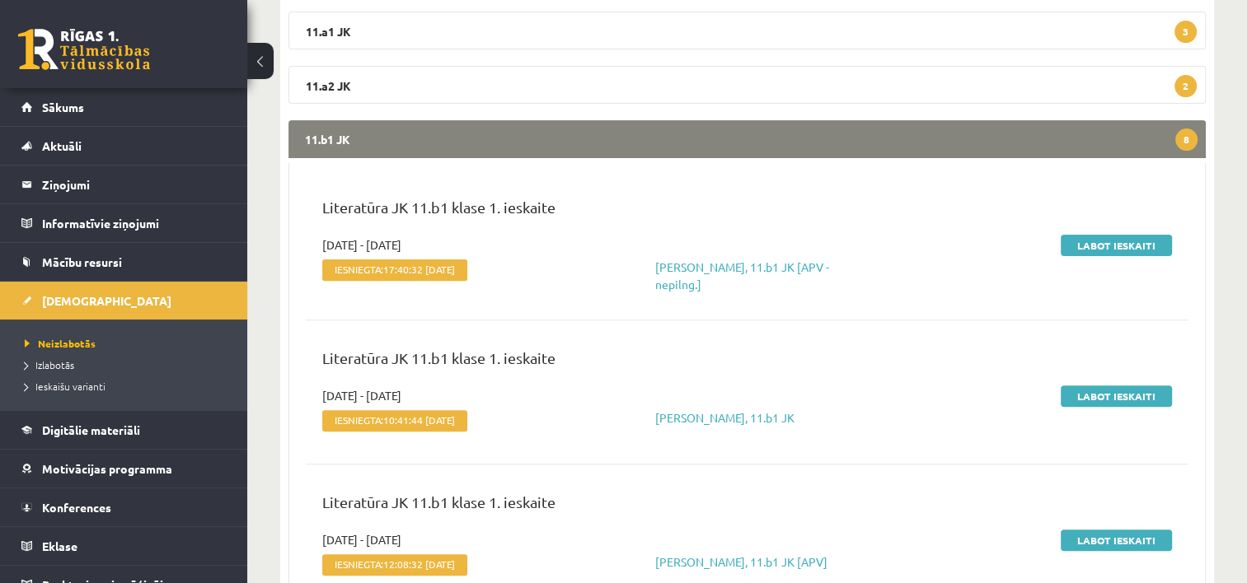
scroll to position [508, 0]
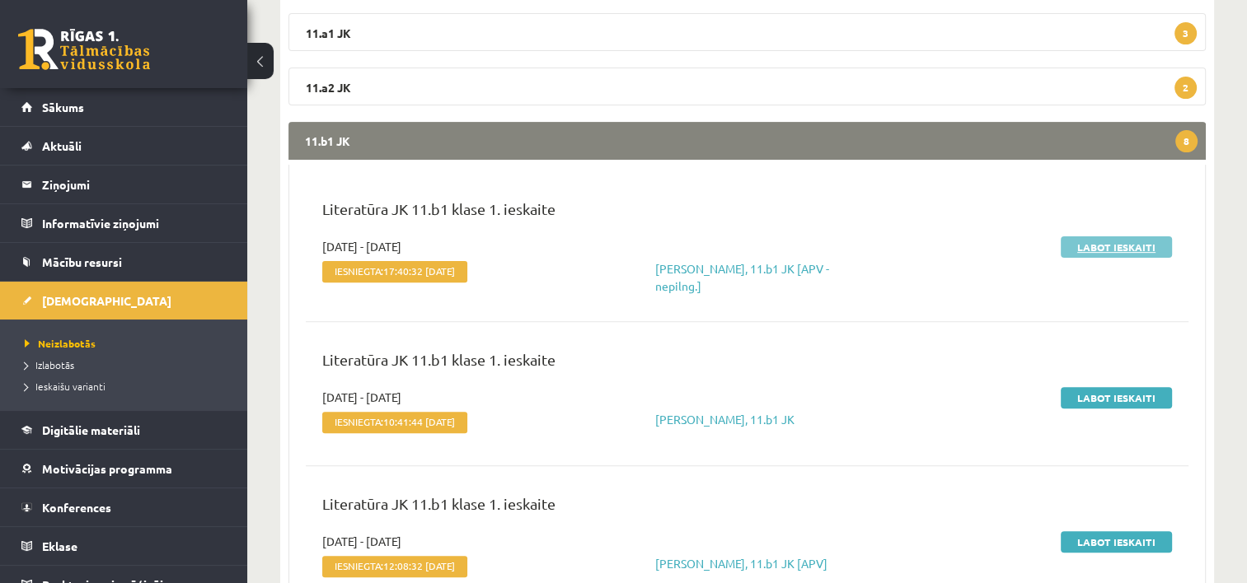
click at [1108, 238] on link "Labot ieskaiti" at bounding box center [1116, 247] width 111 height 21
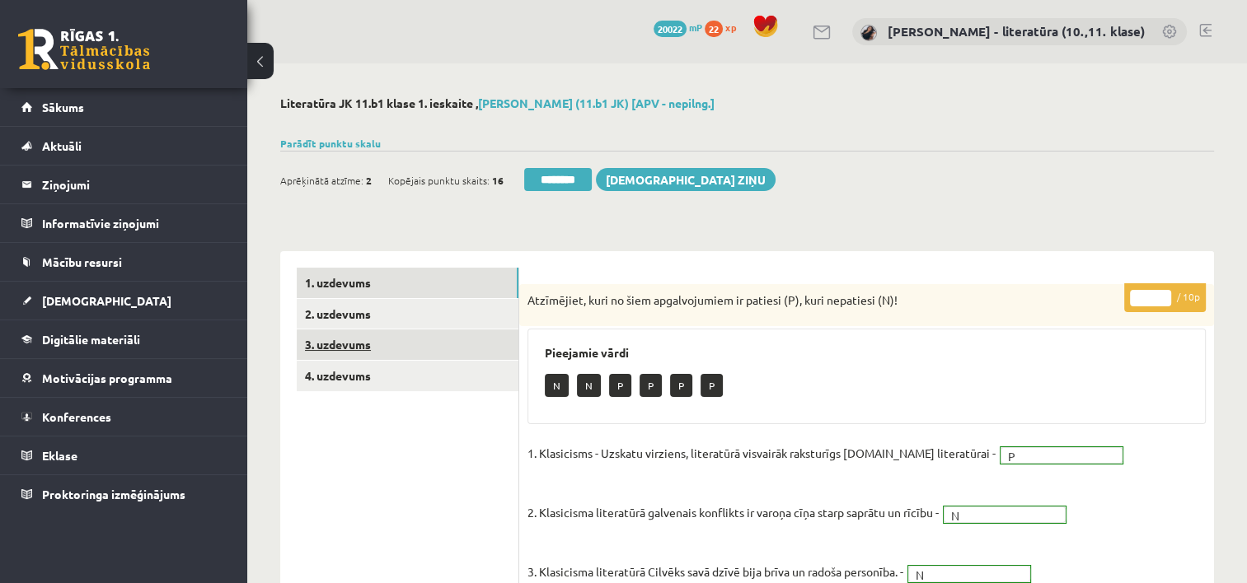
click at [412, 351] on link "3. uzdevums" at bounding box center [408, 345] width 222 height 30
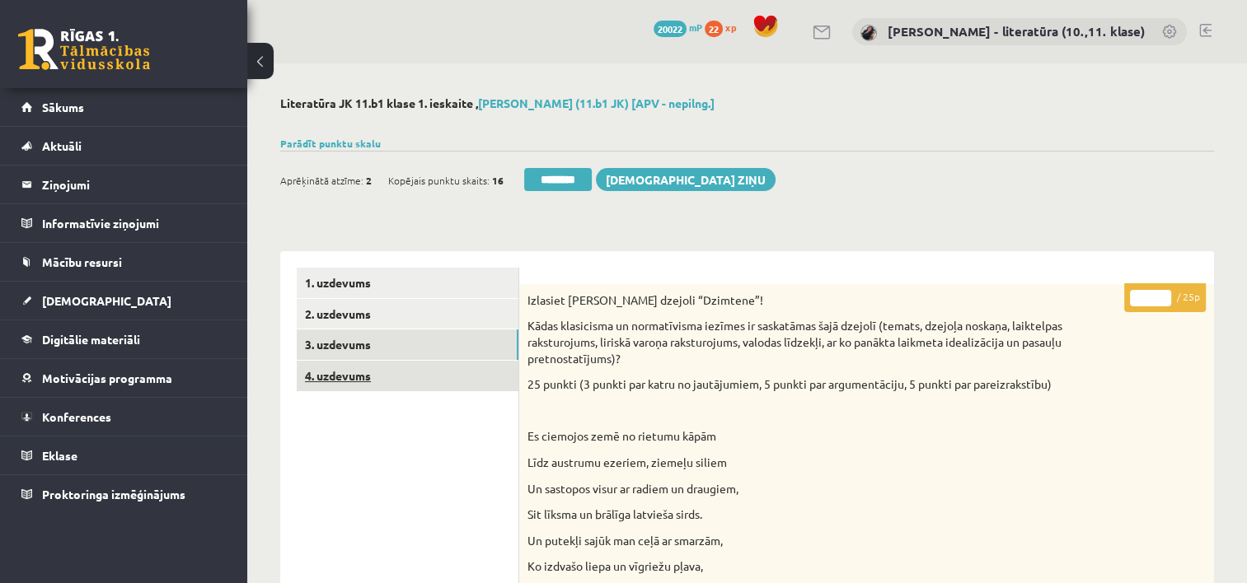
click at [415, 380] on link "4. uzdevums" at bounding box center [408, 376] width 222 height 30
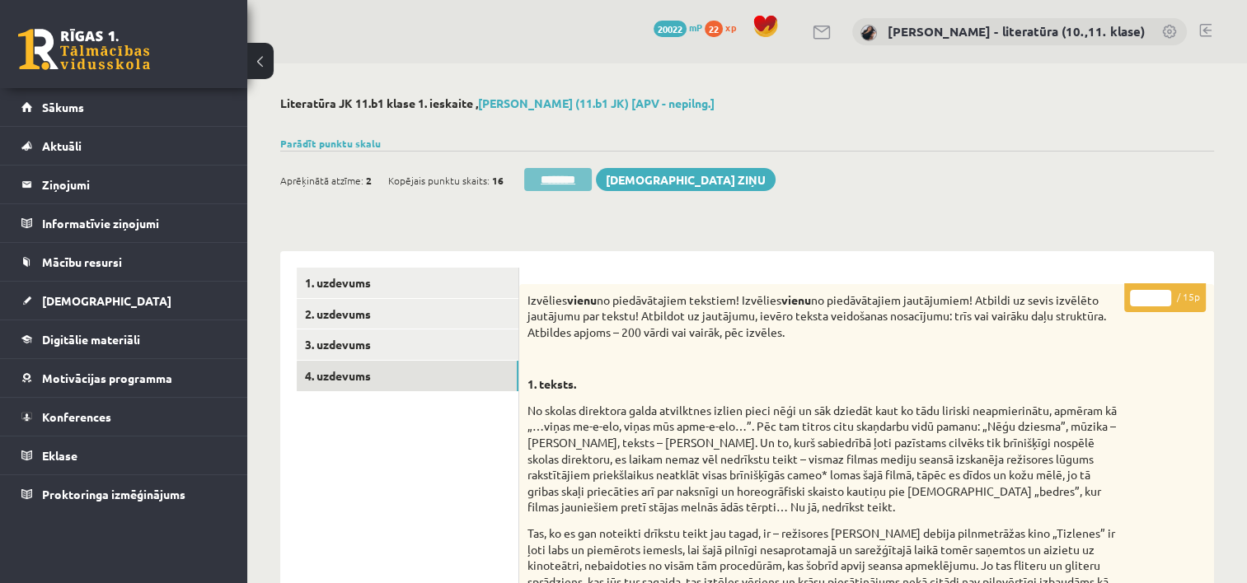
click at [573, 178] on input "********" at bounding box center [558, 179] width 68 height 23
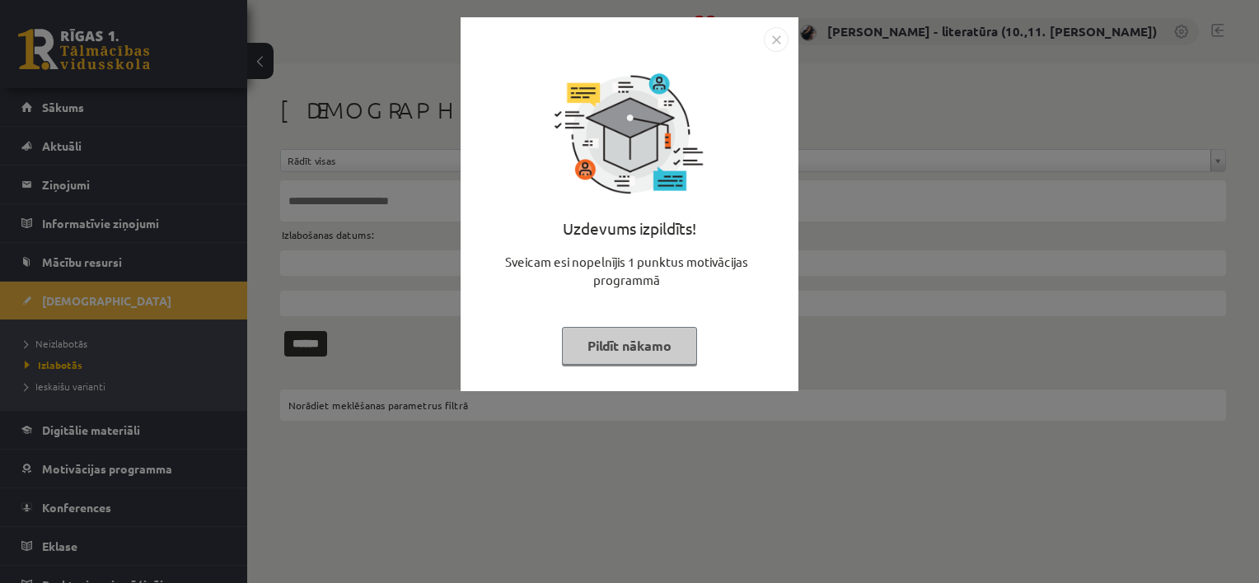
click at [637, 346] on button "Pildīt nākamo" at bounding box center [629, 346] width 135 height 38
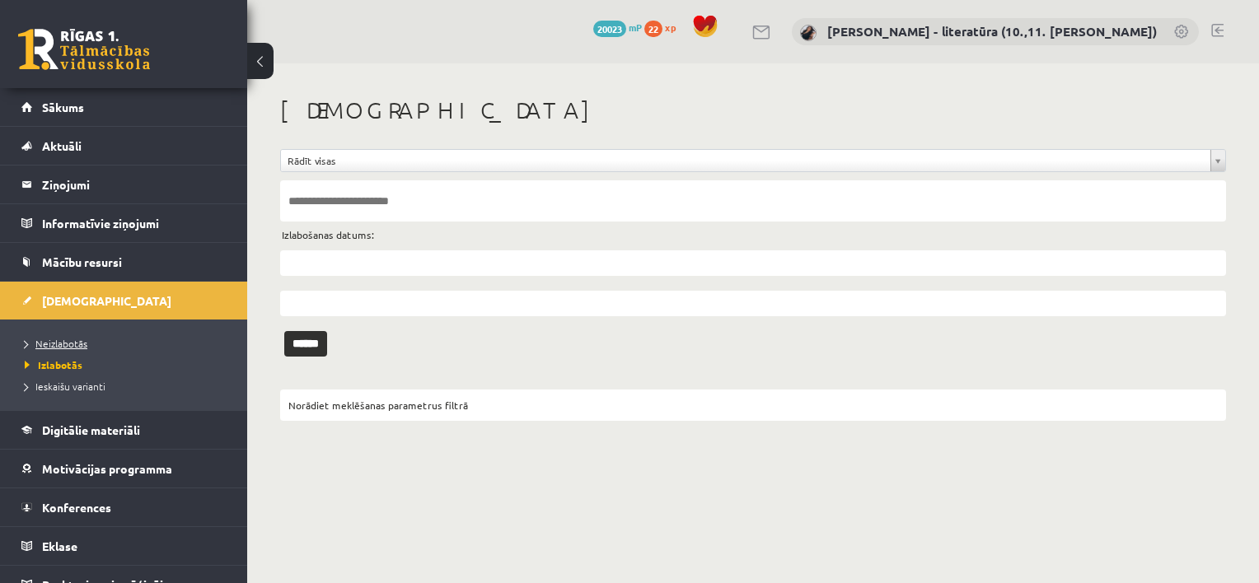
click at [60, 349] on link "Neizlabotās" at bounding box center [128, 343] width 206 height 15
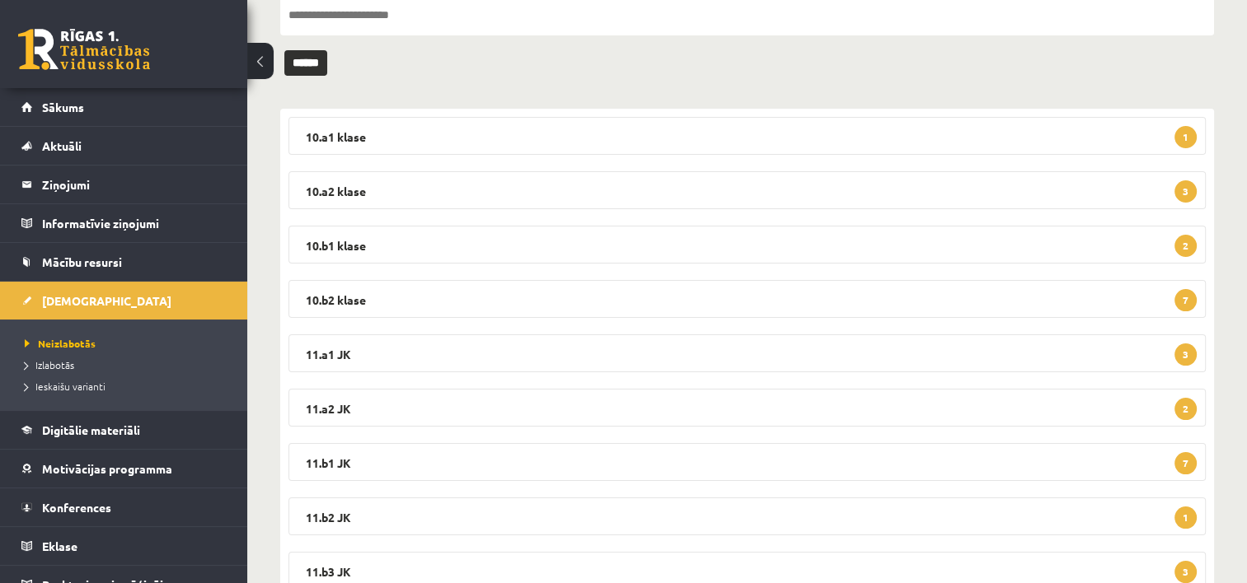
scroll to position [250, 0]
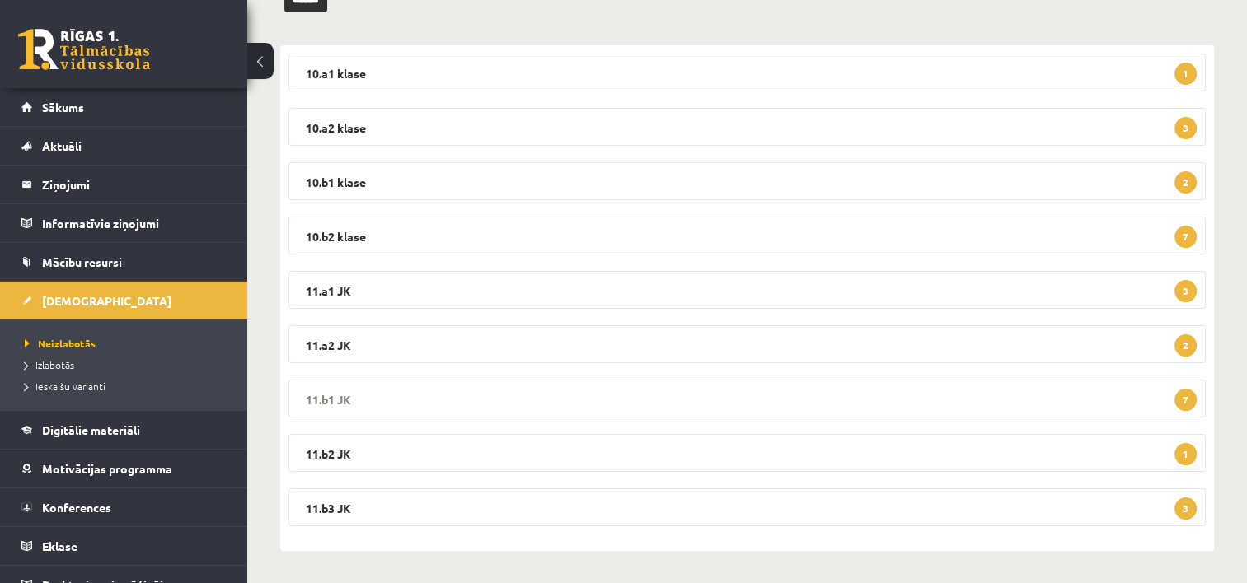
click at [585, 408] on legend "11.b1 JK 7" at bounding box center [746, 399] width 917 height 38
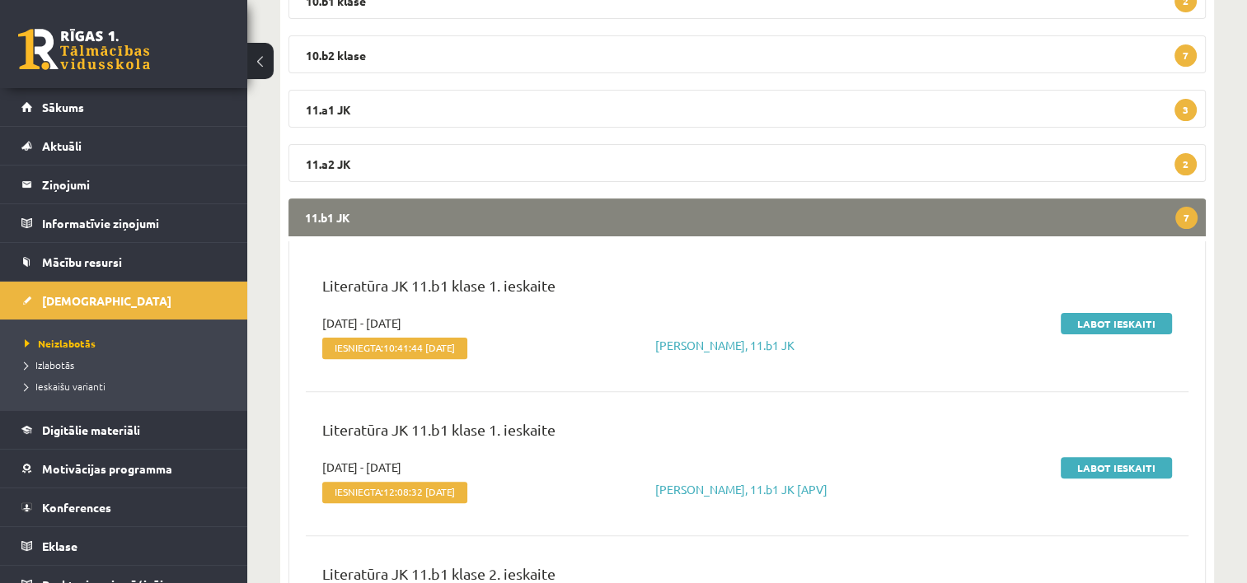
scroll to position [419, 0]
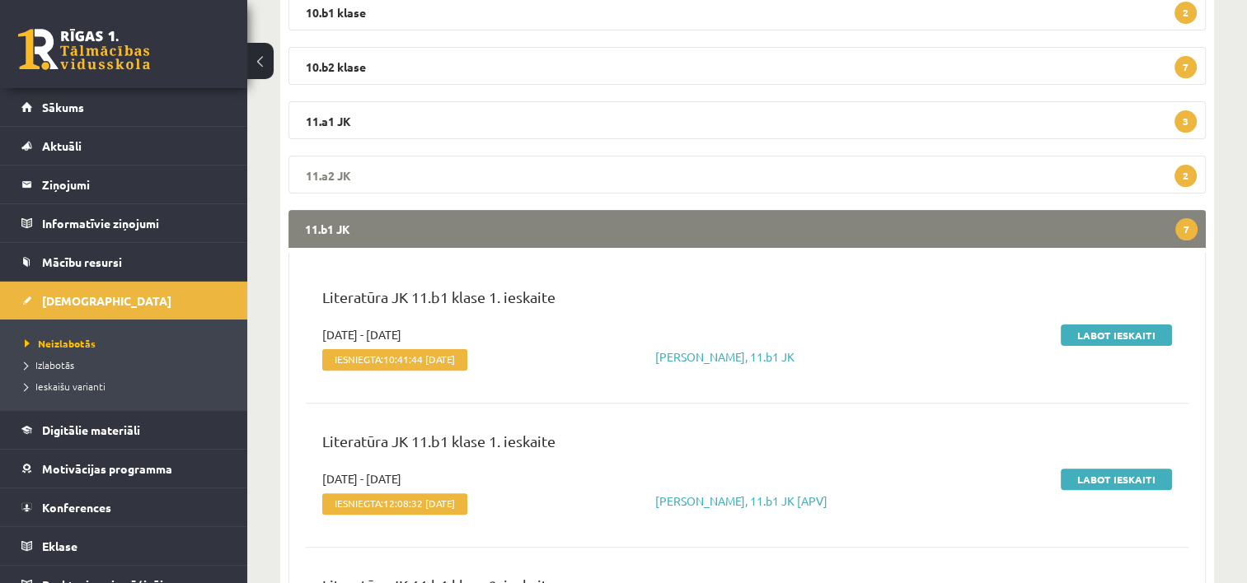
click at [497, 182] on legend "11.a2 JK 2" at bounding box center [746, 175] width 917 height 38
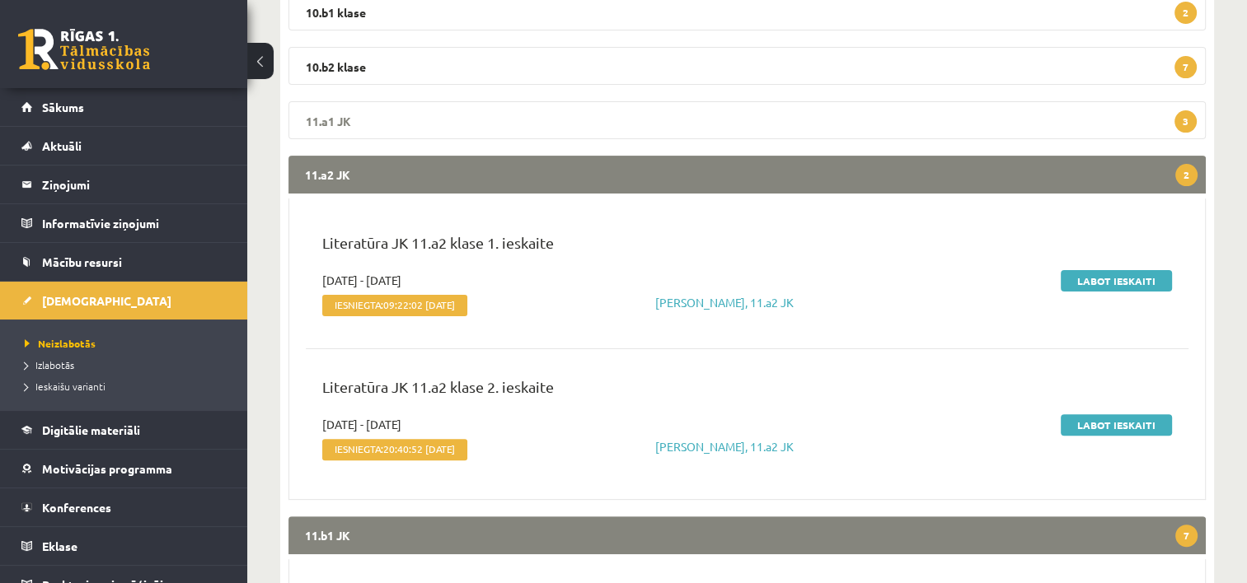
click at [435, 119] on legend "11.a1 JK 3" at bounding box center [746, 120] width 917 height 38
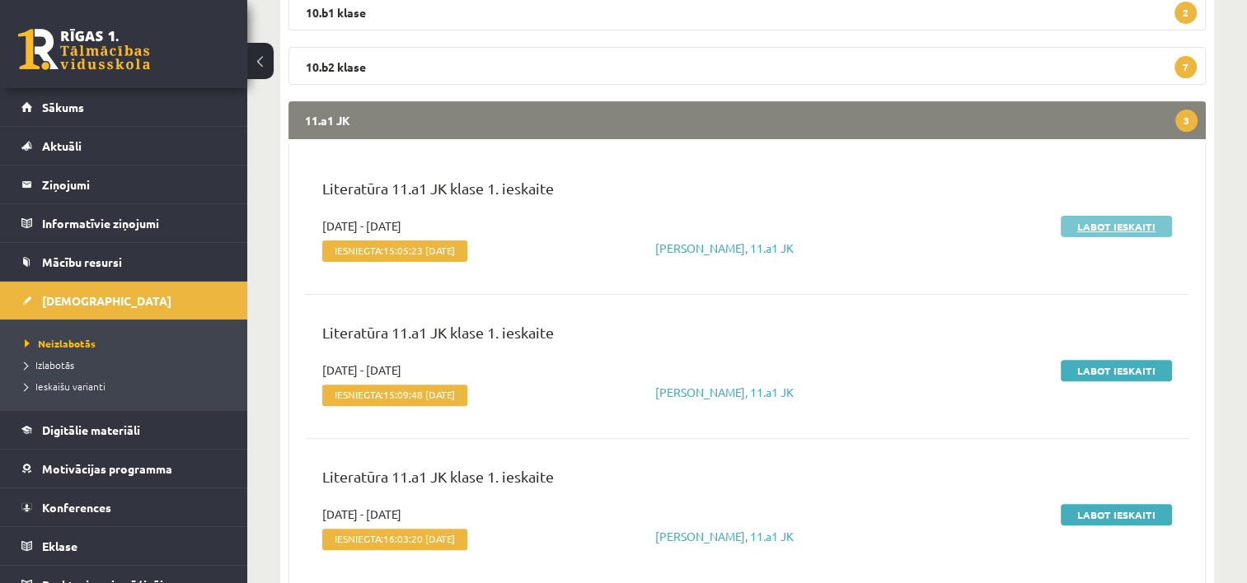
click at [1075, 231] on link "Labot ieskaiti" at bounding box center [1116, 226] width 111 height 21
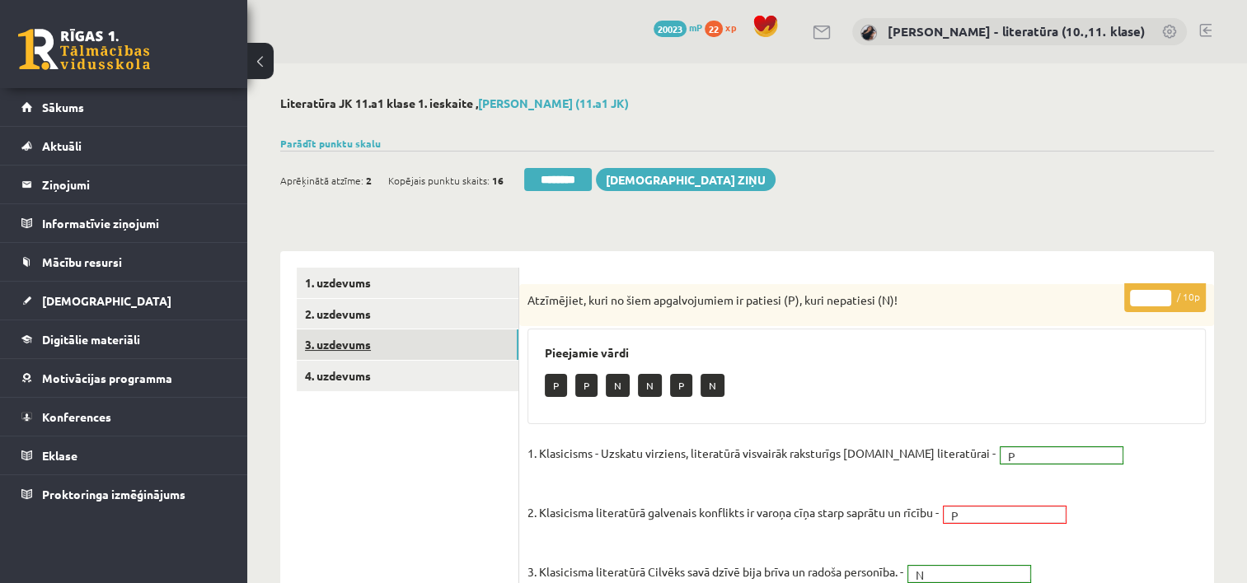
click at [396, 358] on link "3. uzdevums" at bounding box center [408, 345] width 222 height 30
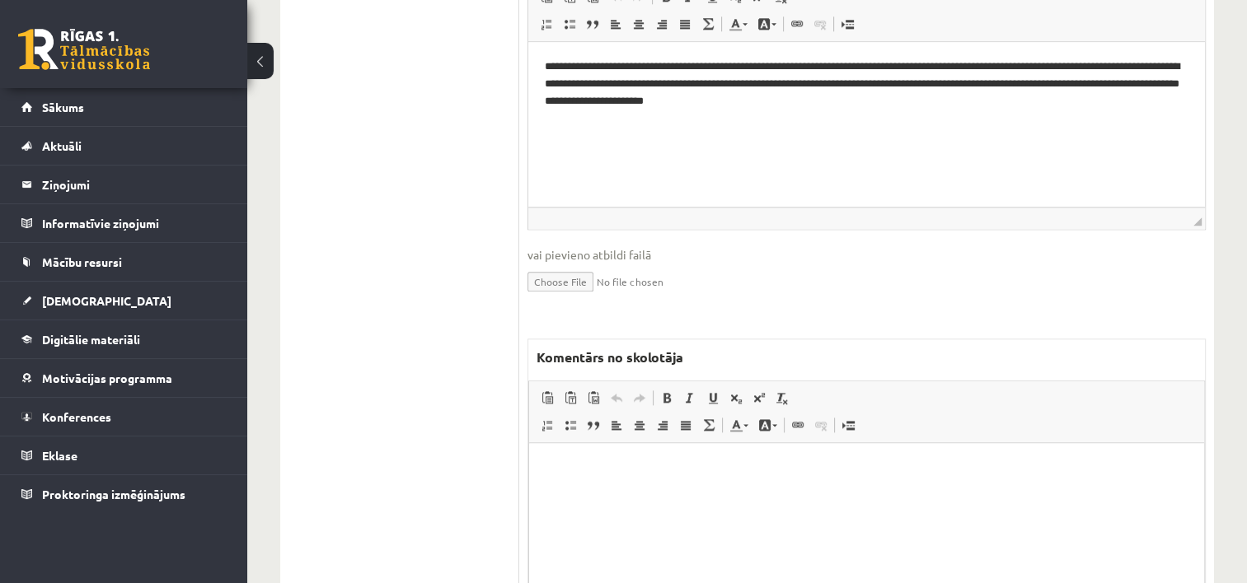
scroll to position [1948, 0]
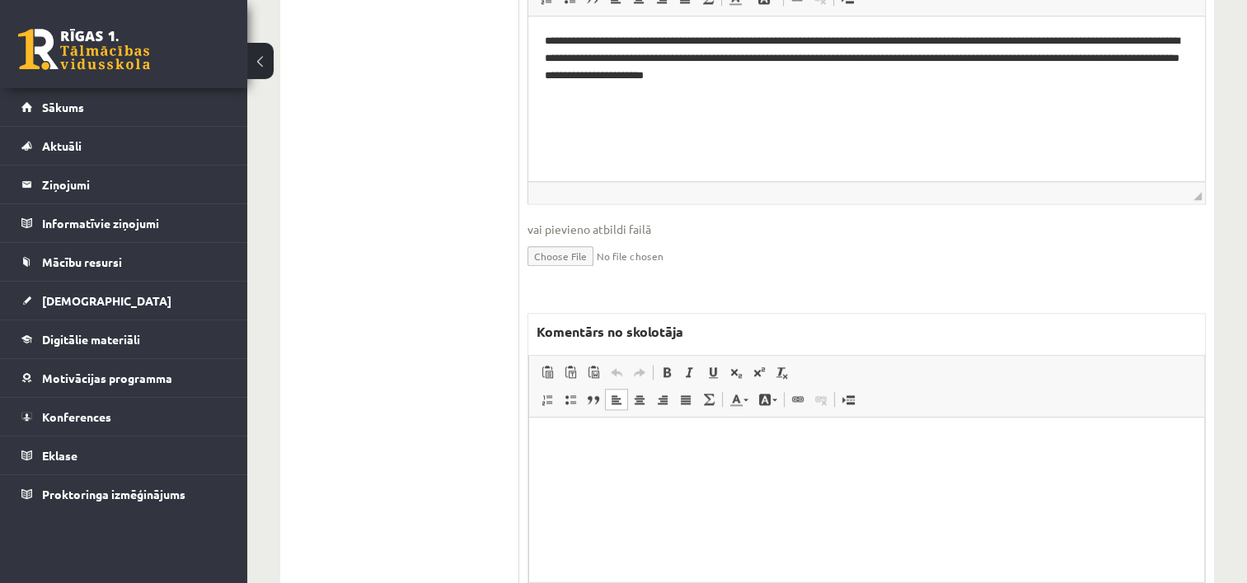
click at [737, 466] on html at bounding box center [866, 443] width 675 height 50
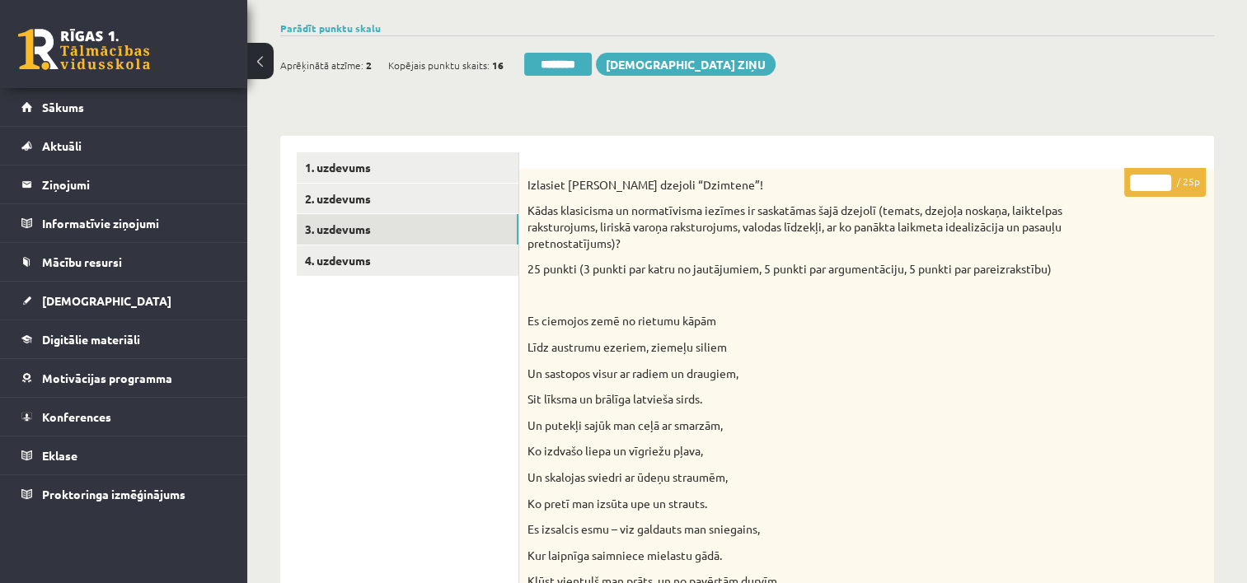
scroll to position [0, 0]
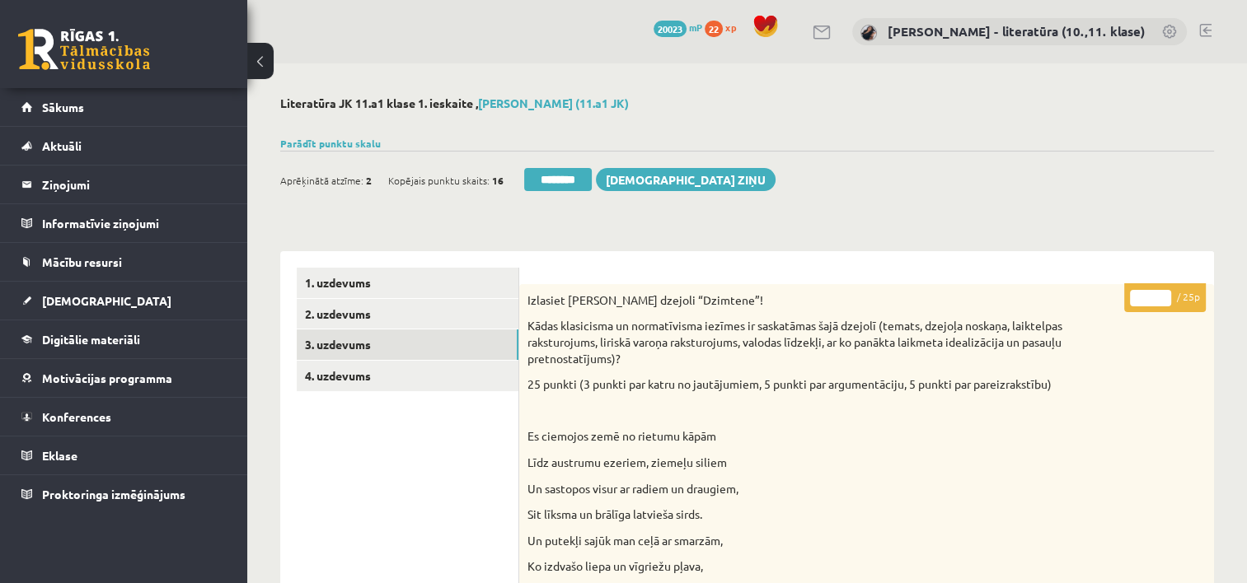
drag, startPoint x: 1150, startPoint y: 299, endPoint x: 1121, endPoint y: 305, distance: 30.2
type input "**"
click at [412, 372] on link "4. uzdevums" at bounding box center [408, 376] width 222 height 30
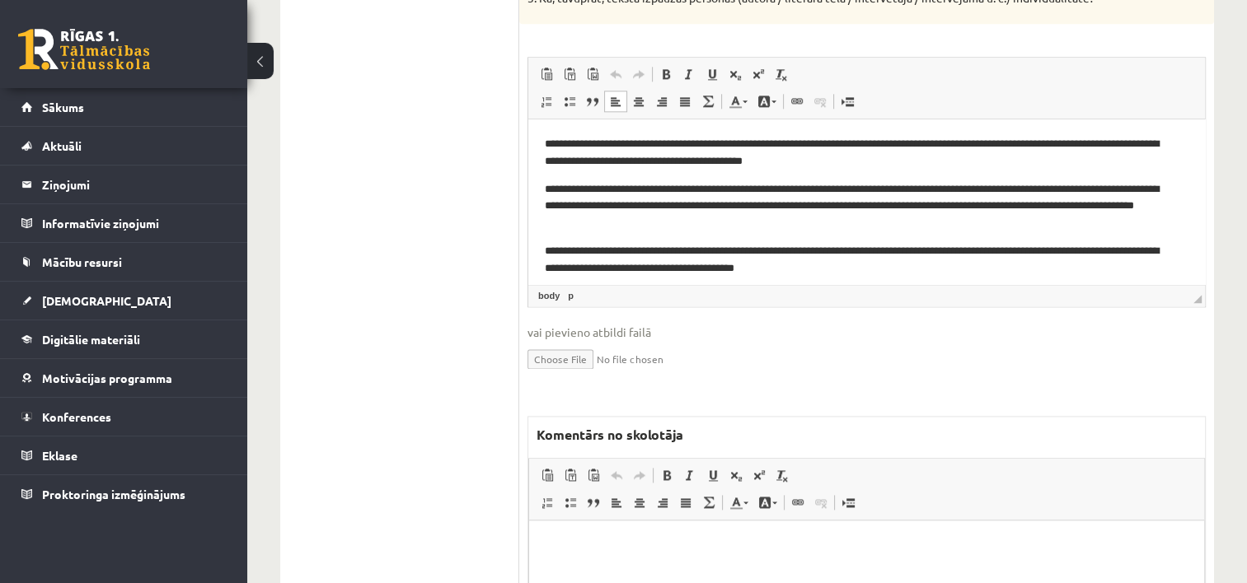
scroll to position [2070, 0]
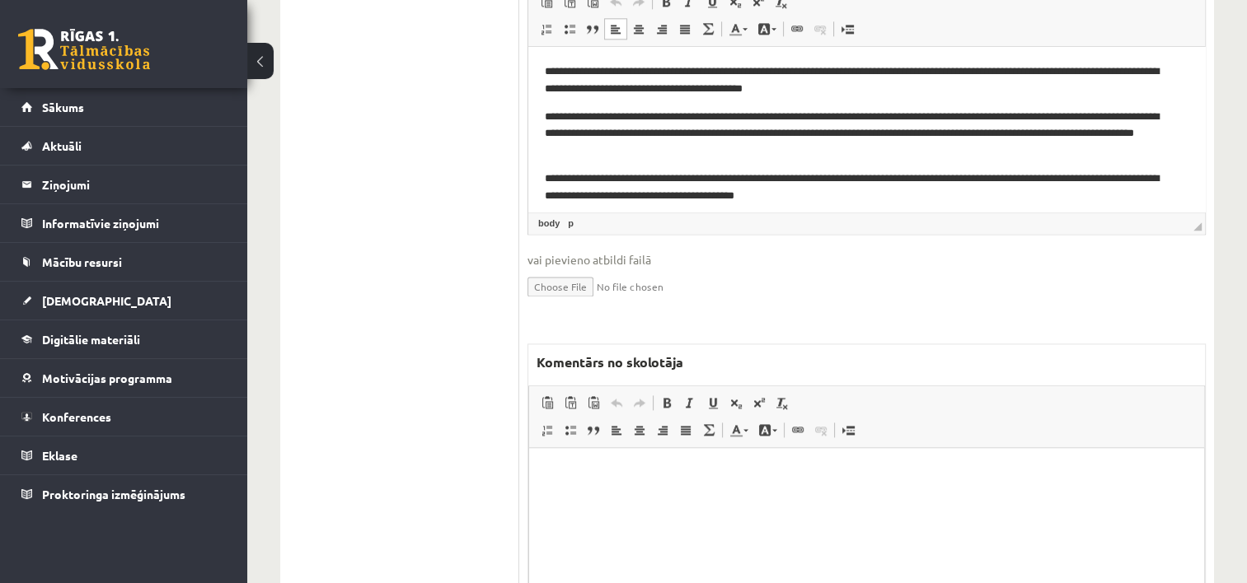
click at [766, 498] on html at bounding box center [866, 473] width 675 height 50
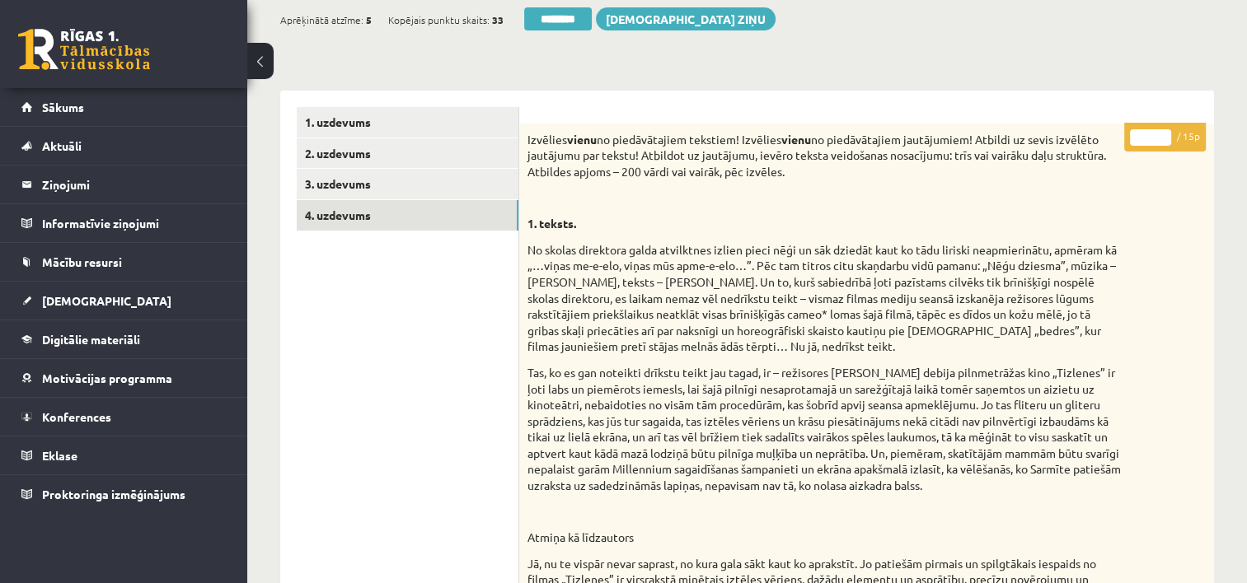
scroll to position [120, 0]
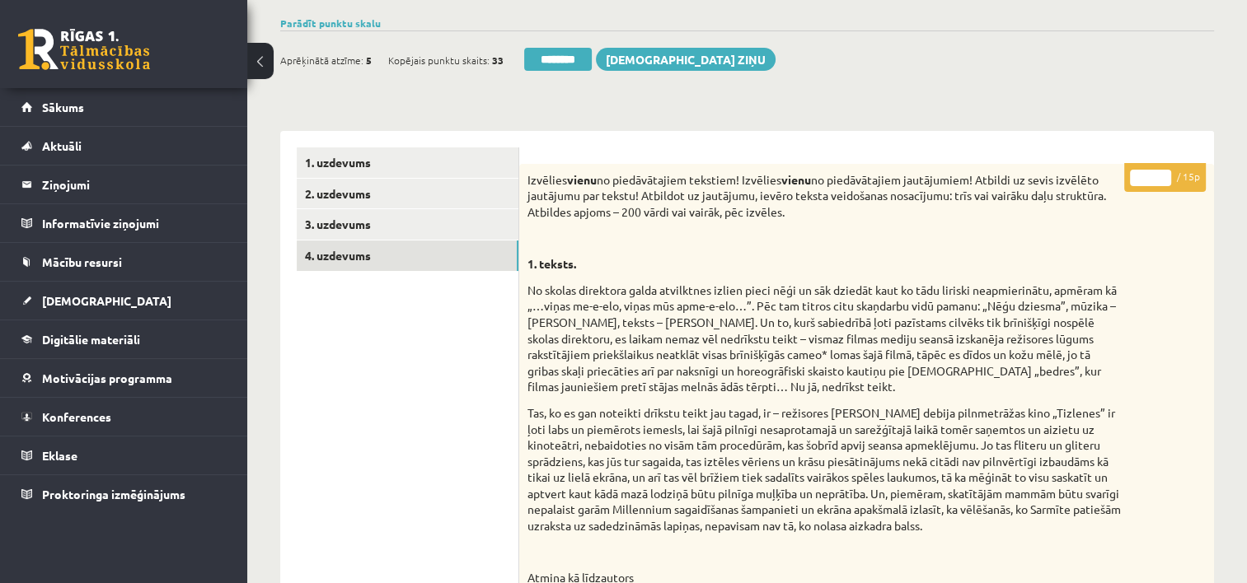
type input "*"
click at [1157, 177] on input "*" at bounding box center [1150, 178] width 41 height 16
type input "*"
click at [405, 235] on link "3. uzdevums" at bounding box center [408, 224] width 222 height 30
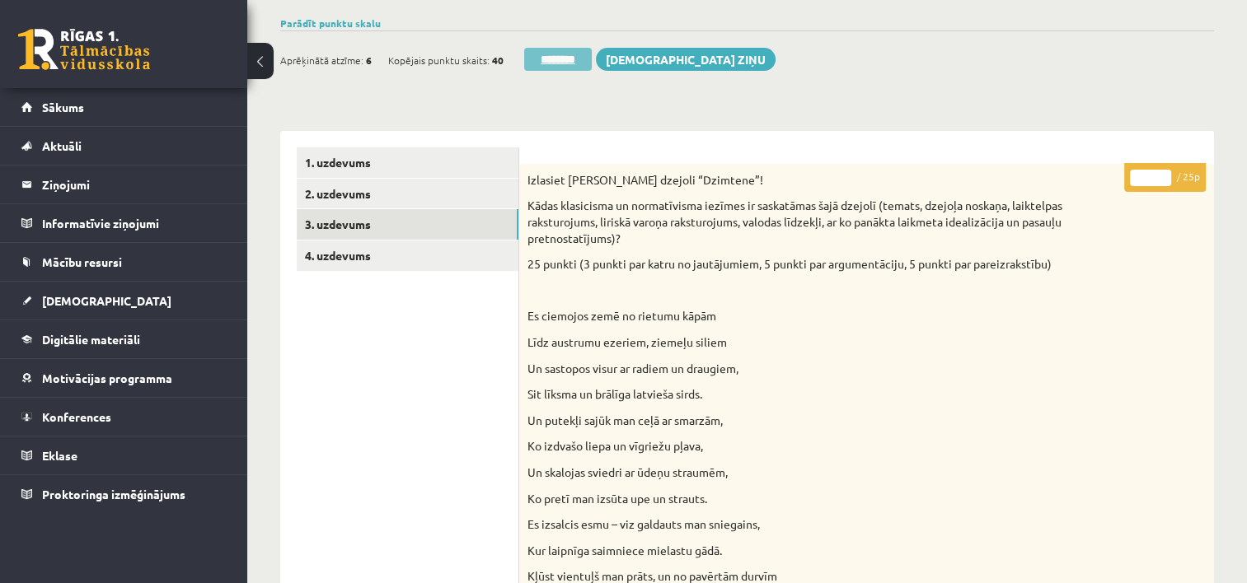
click at [567, 63] on input "********" at bounding box center [558, 59] width 68 height 23
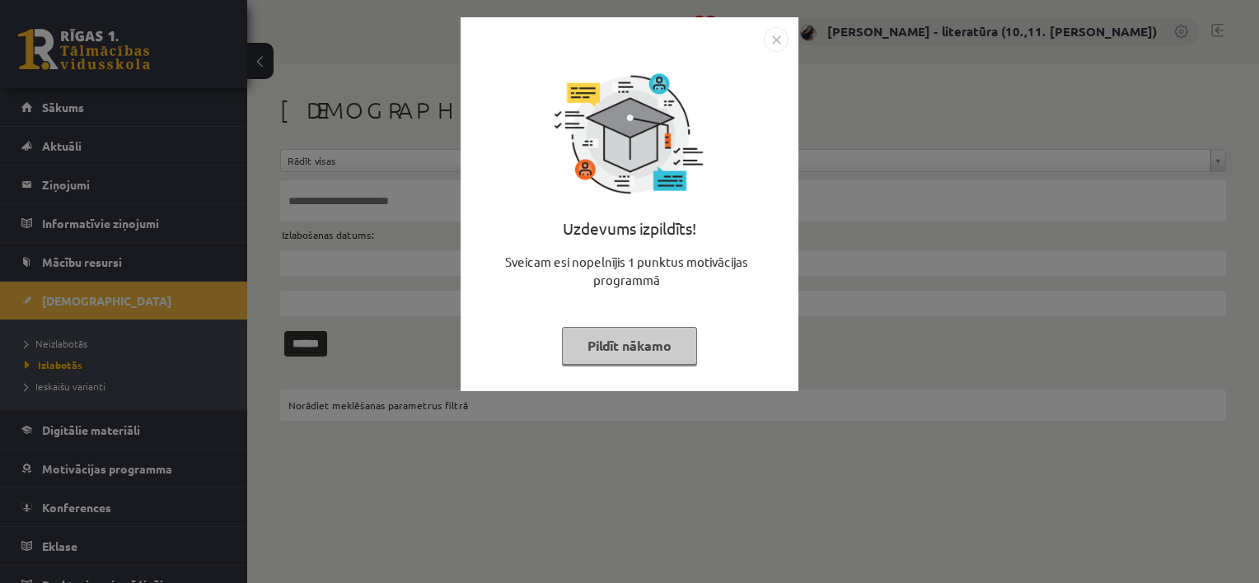
click at [594, 356] on button "Pildīt nākamo" at bounding box center [629, 346] width 135 height 38
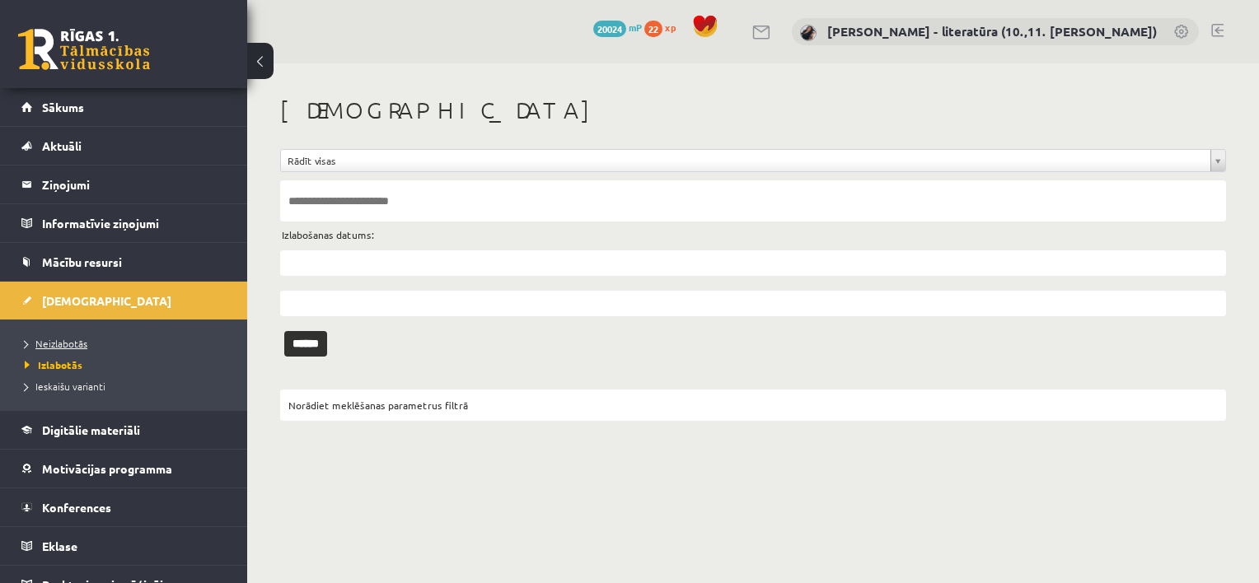
click at [79, 349] on link "Neizlabotās" at bounding box center [128, 343] width 206 height 15
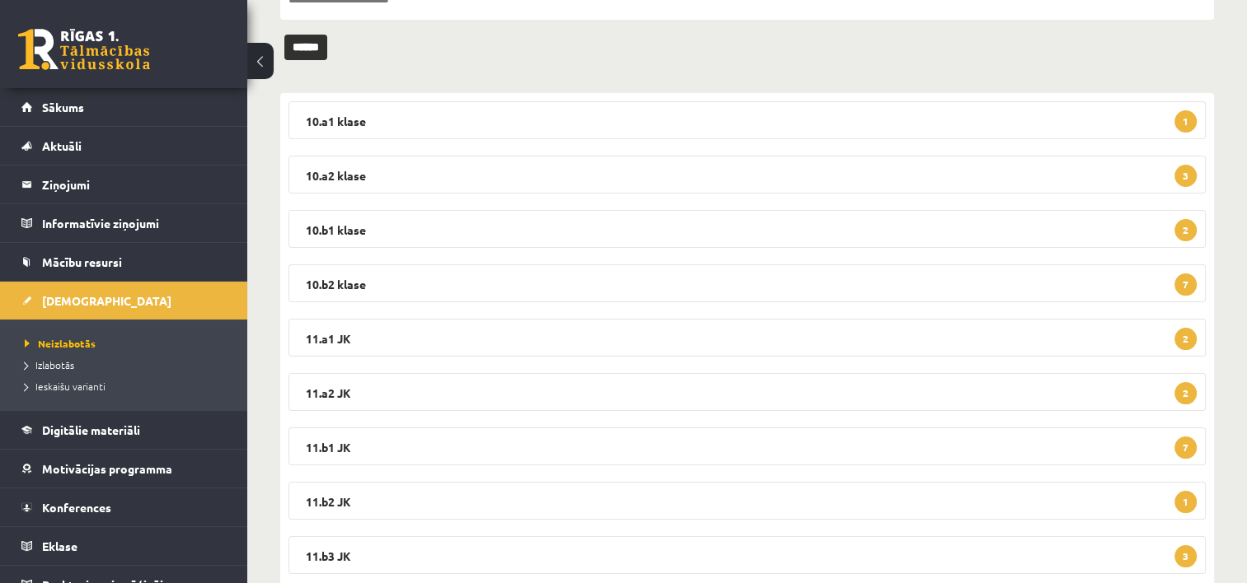
scroll to position [250, 0]
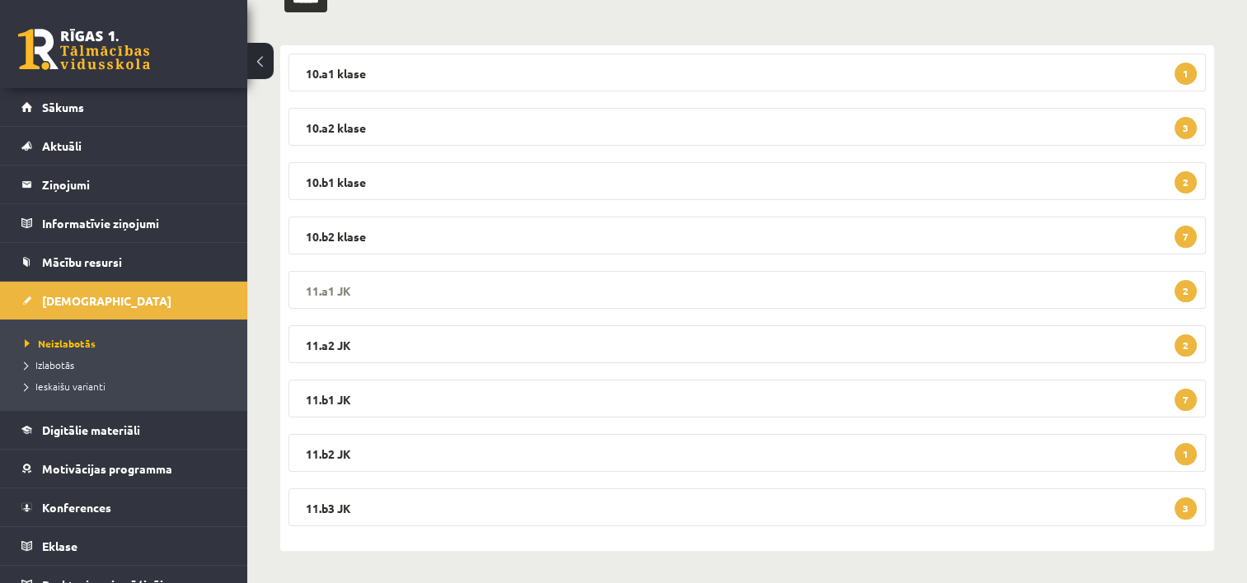
click at [475, 293] on legend "11.a1 JK 2" at bounding box center [746, 290] width 917 height 38
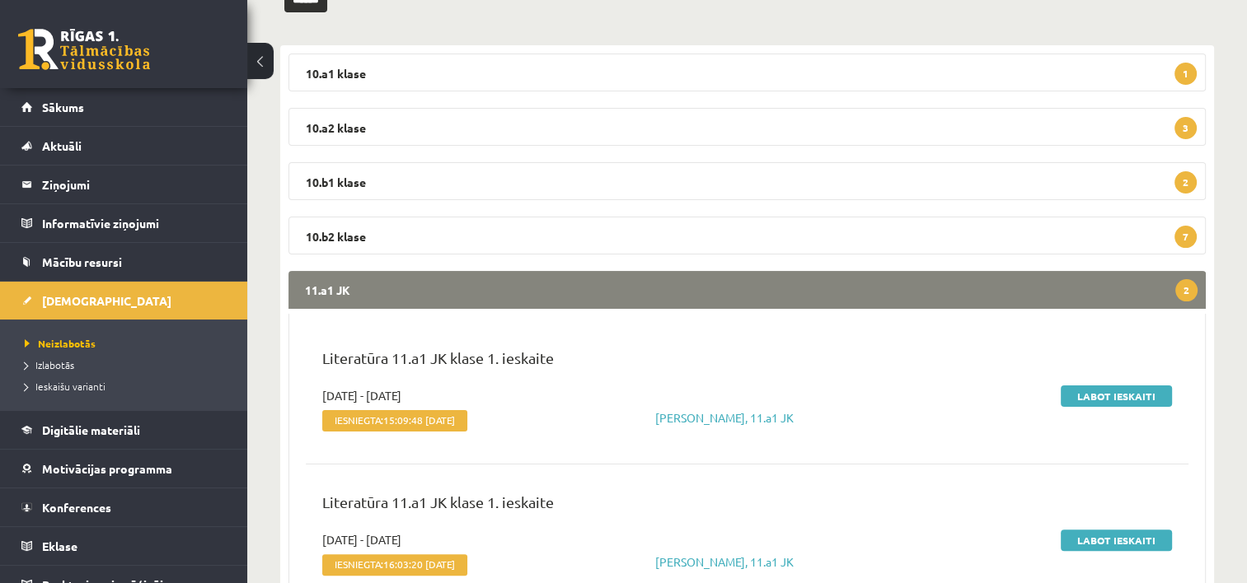
click at [475, 293] on legend "11.a1 JK 2" at bounding box center [746, 290] width 917 height 38
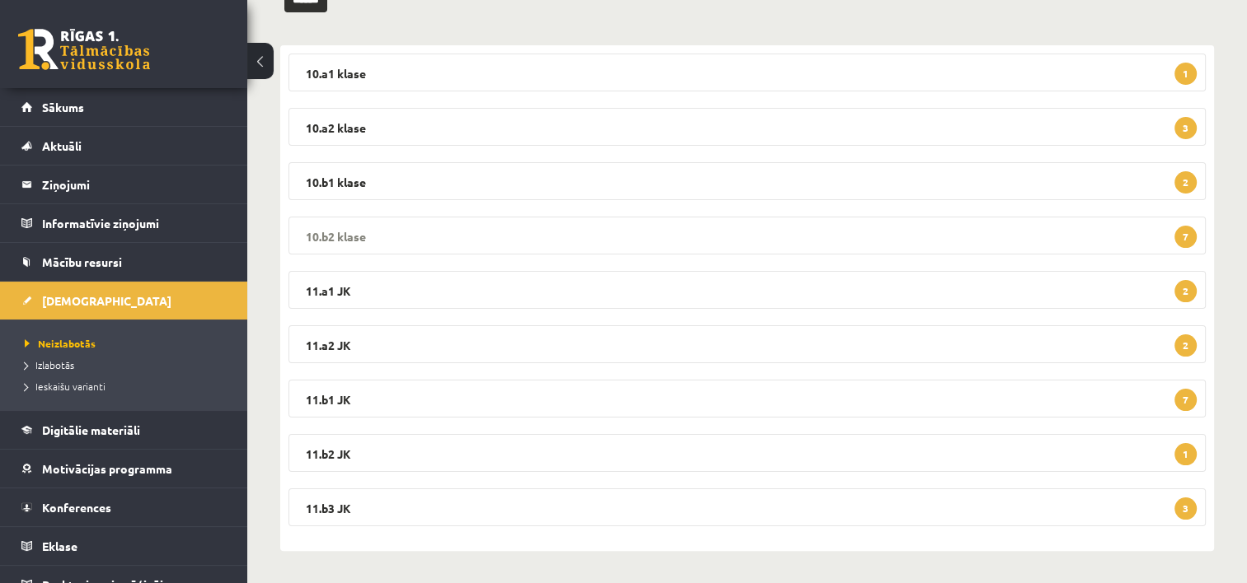
click at [391, 241] on legend "10.b2 [PERSON_NAME] 7" at bounding box center [746, 236] width 917 height 38
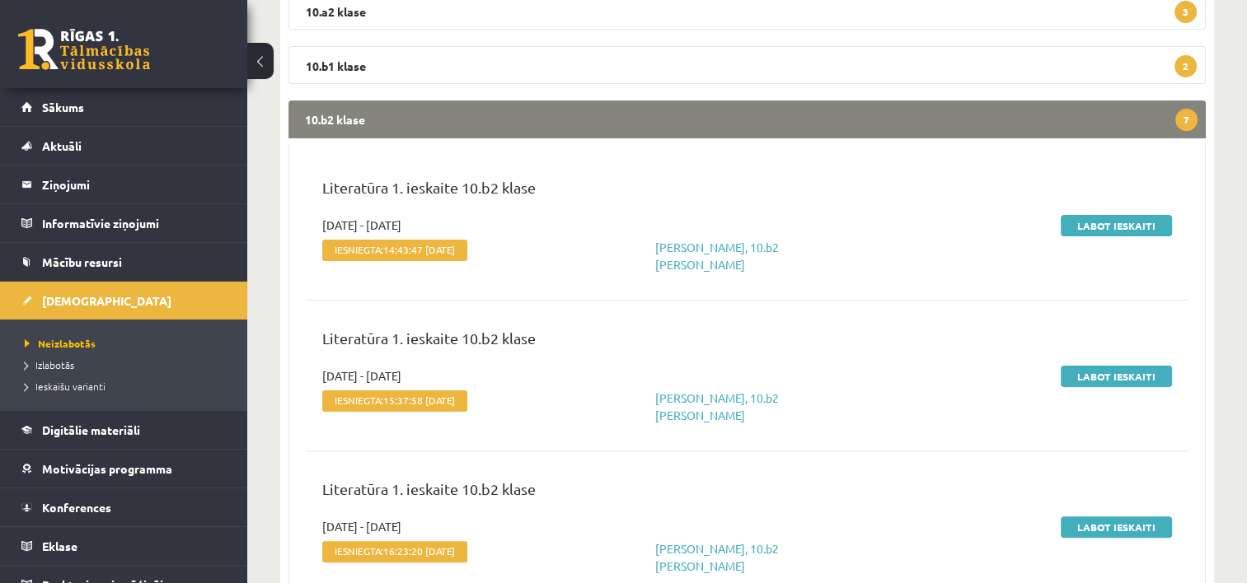
scroll to position [321, 0]
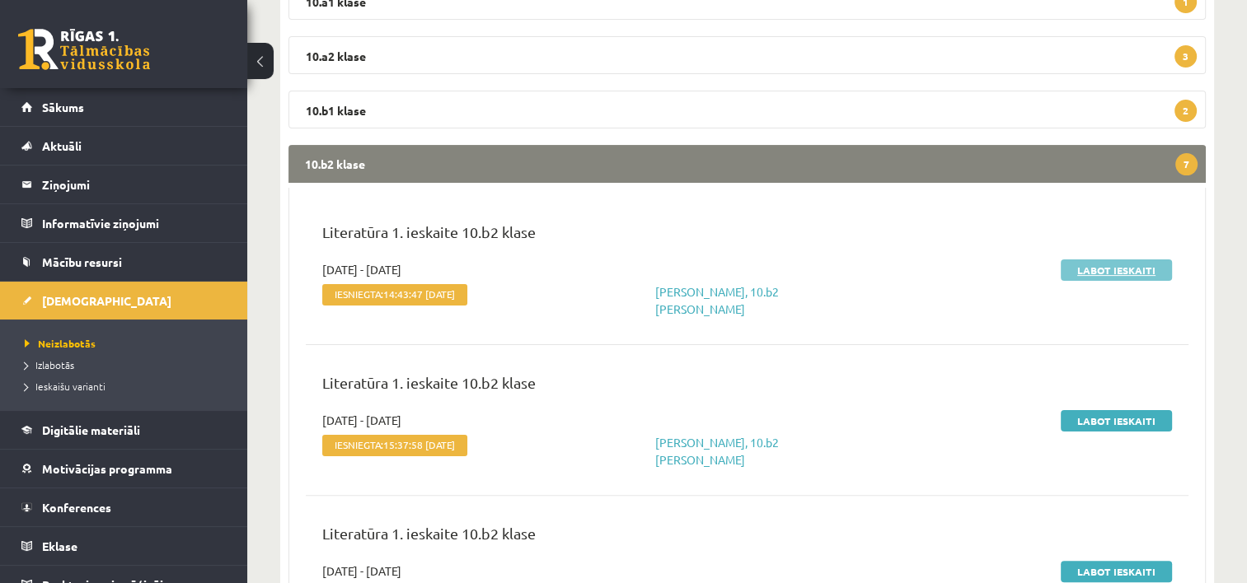
click at [1089, 272] on link "Labot ieskaiti" at bounding box center [1116, 270] width 111 height 21
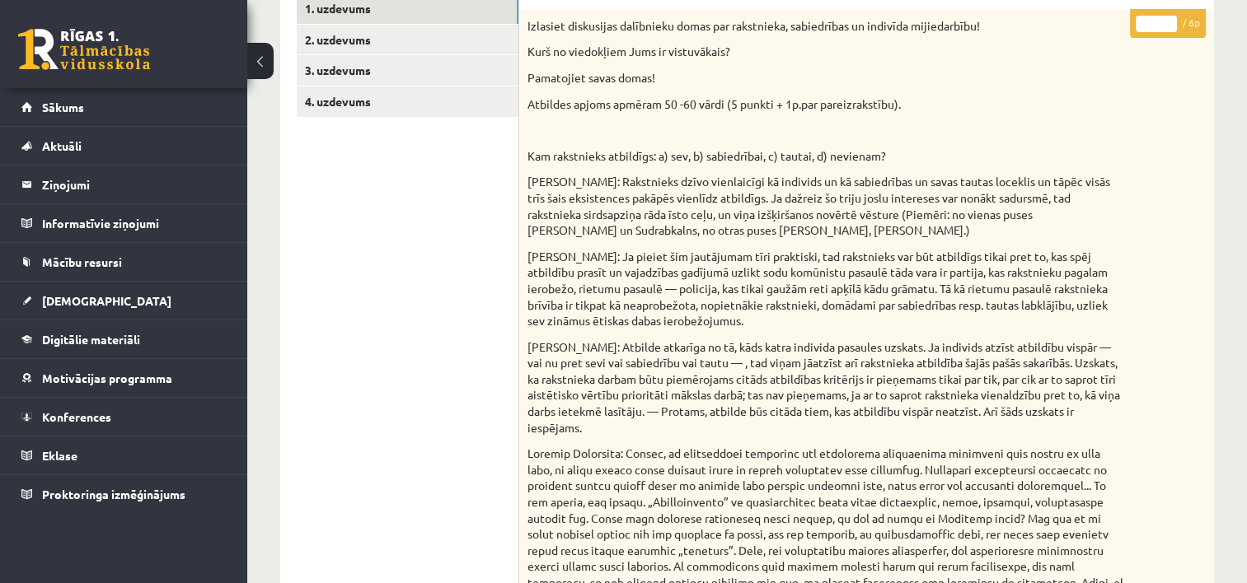
scroll to position [297, 0]
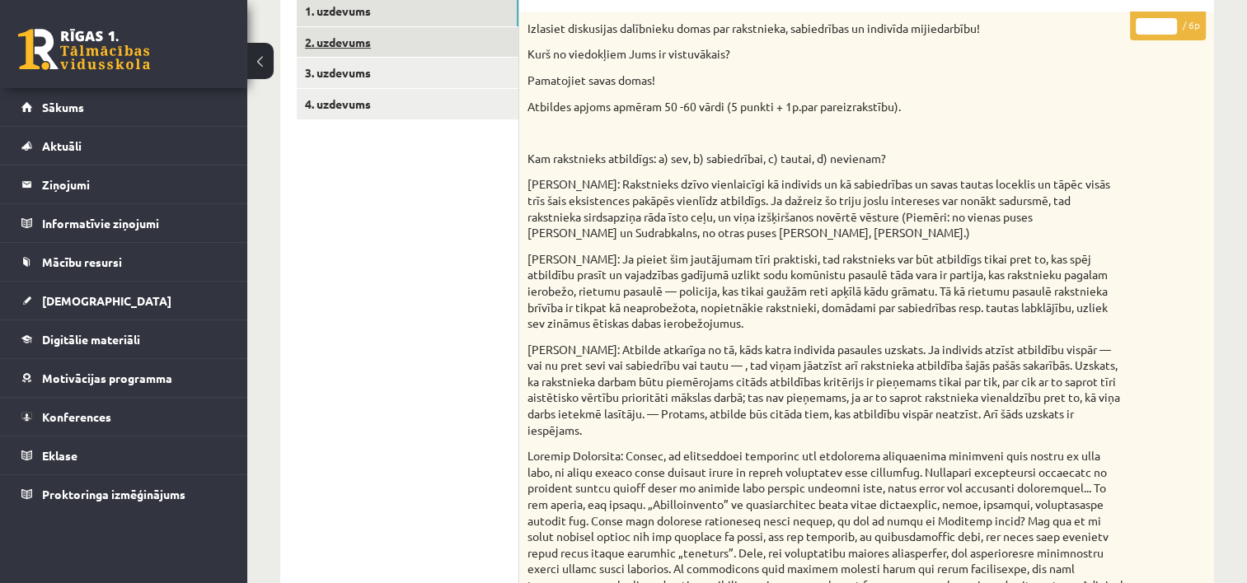
click at [386, 45] on link "2. uzdevums" at bounding box center [408, 42] width 222 height 30
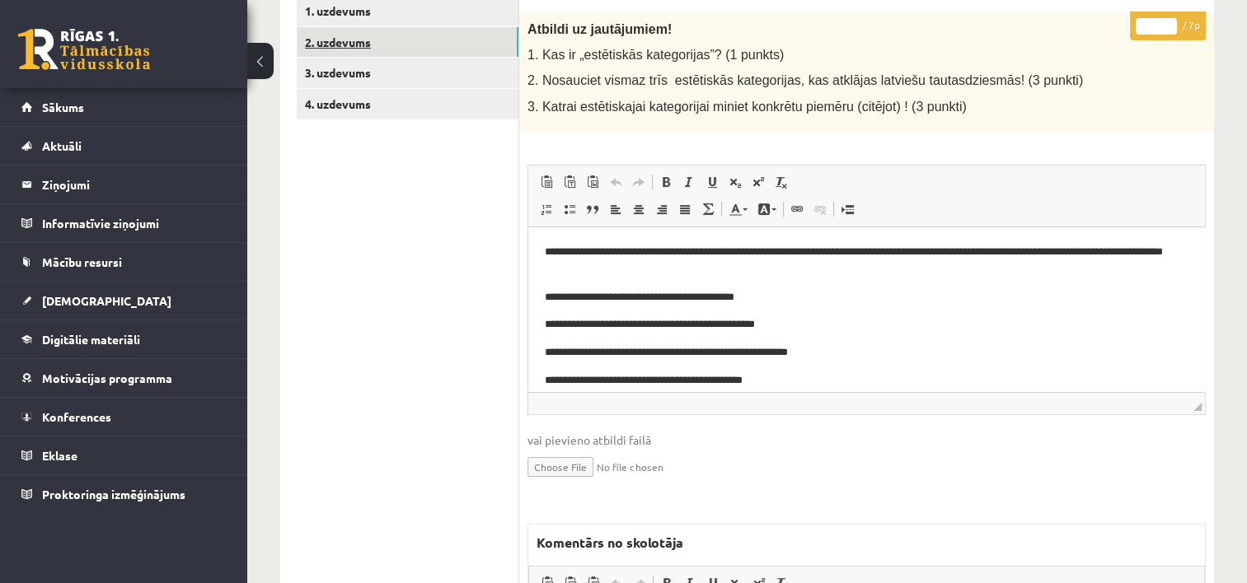
scroll to position [0, 0]
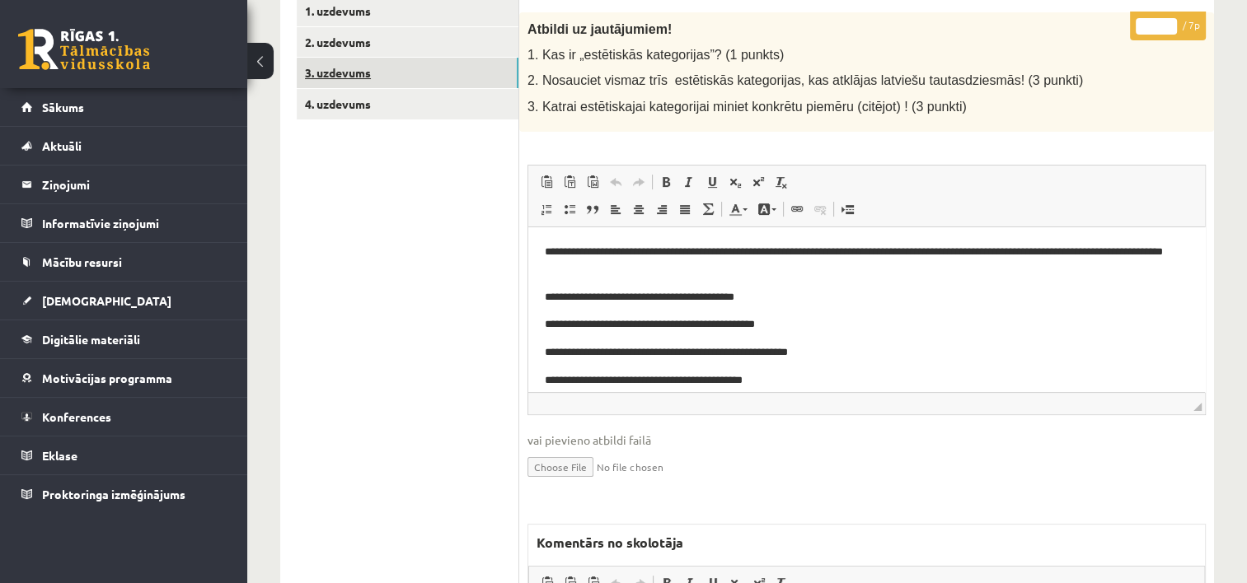
click at [345, 63] on link "3. uzdevums" at bounding box center [408, 73] width 222 height 30
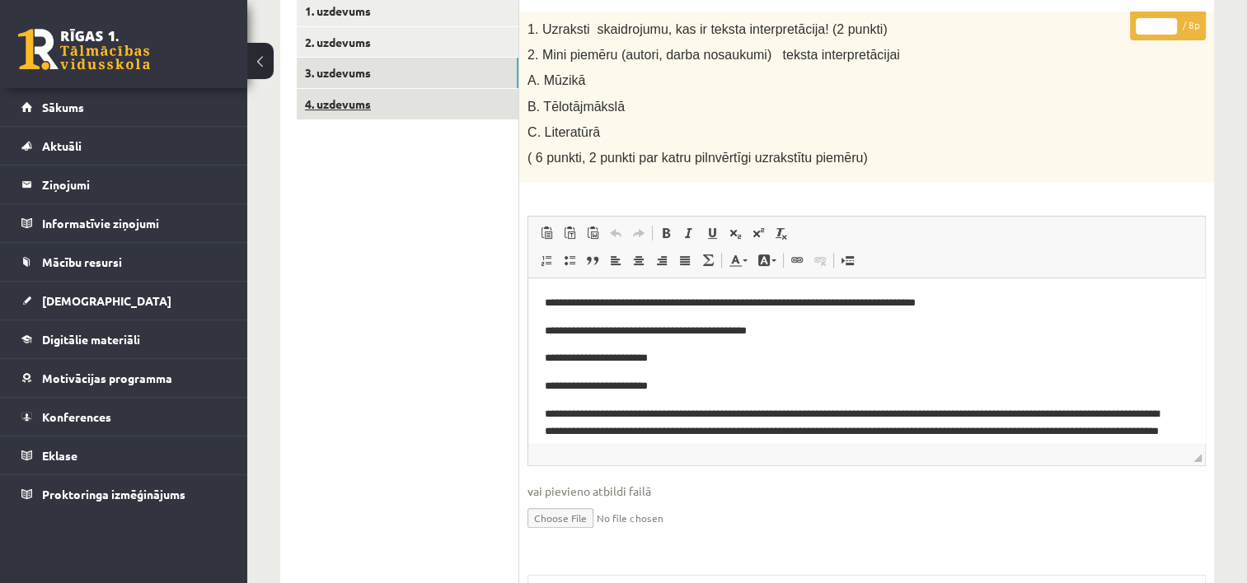
click at [372, 95] on link "4. uzdevums" at bounding box center [408, 104] width 222 height 30
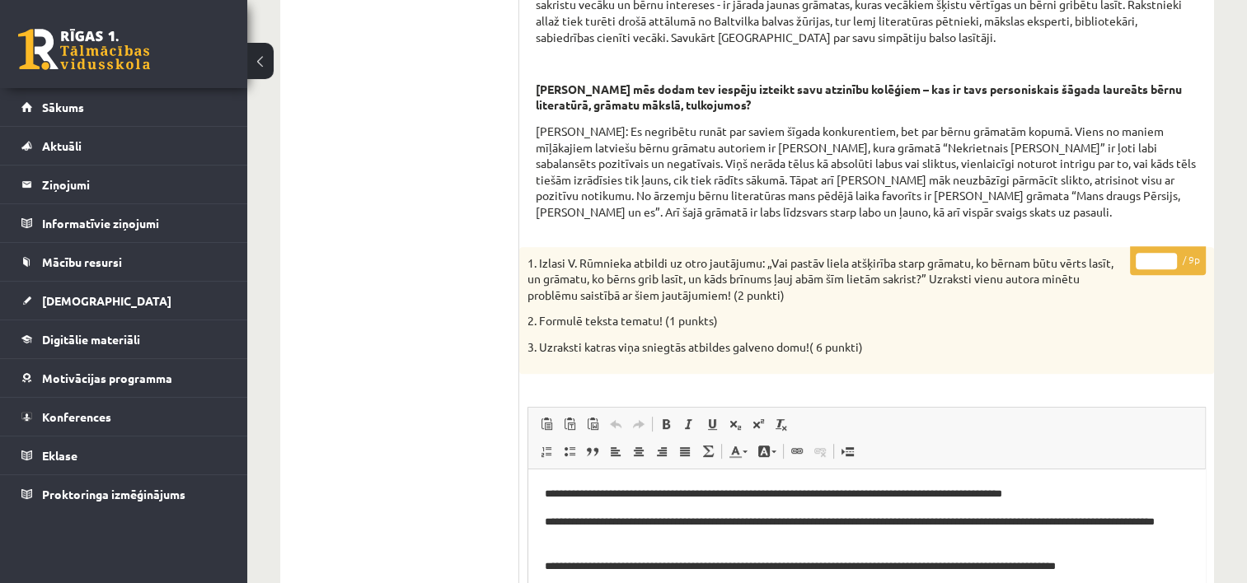
scroll to position [461, 0]
